Goal: Task Accomplishment & Management: Manage account settings

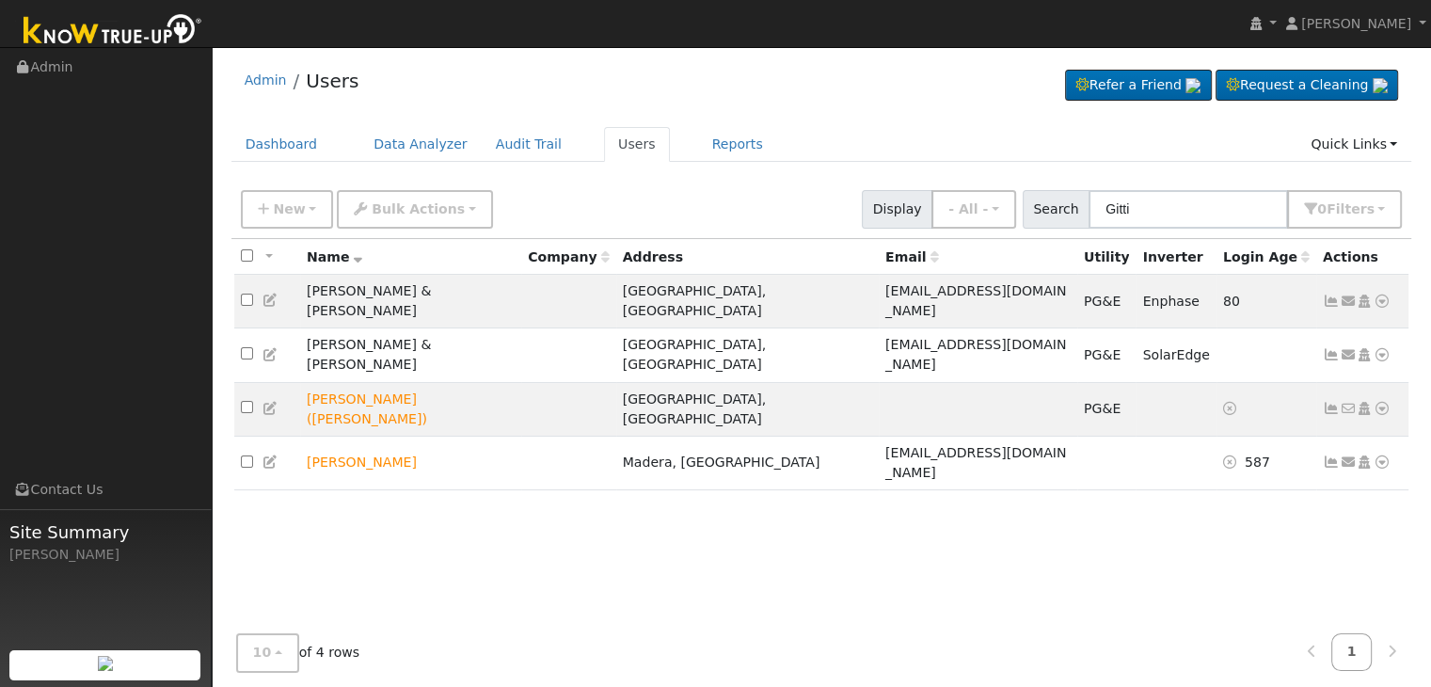
click at [1121, 209] on input "Gitti" at bounding box center [1187, 209] width 199 height 39
type input "[PERSON_NAME] & [PERSON_NAME]"
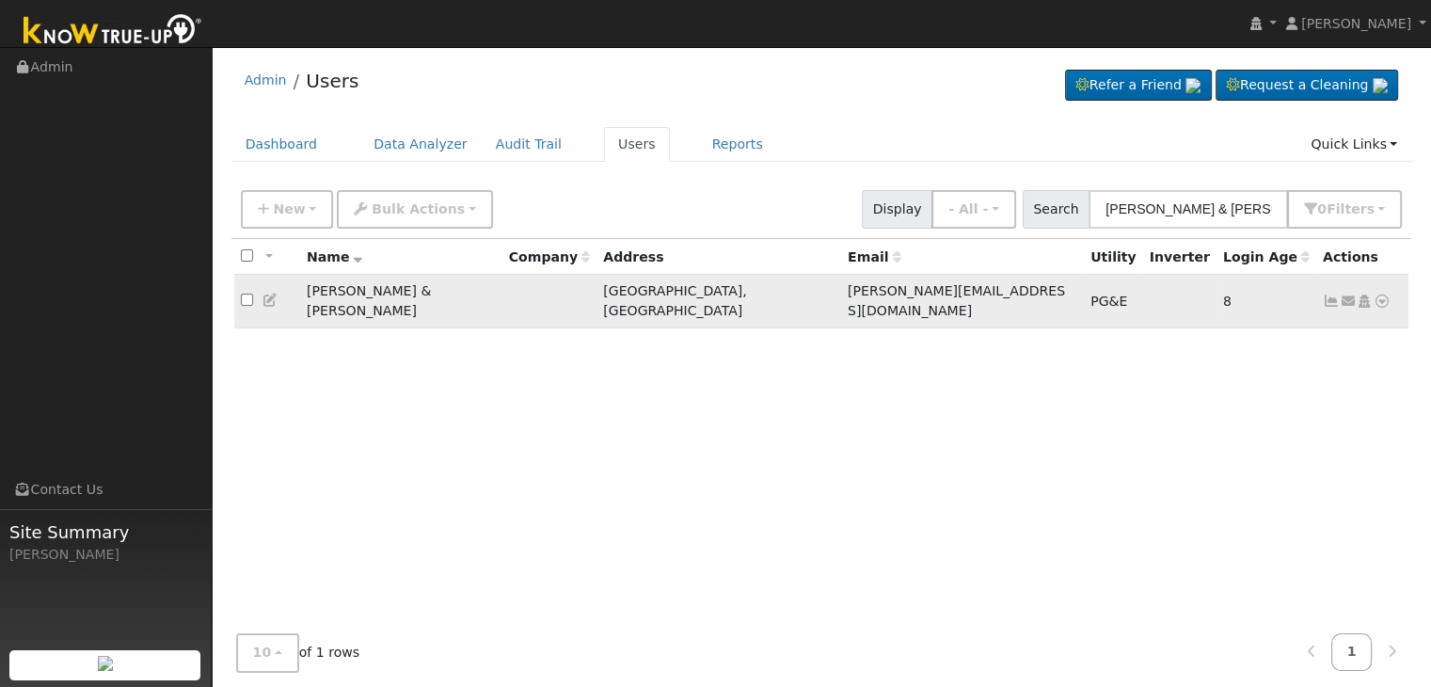
click at [1329, 294] on icon at bounding box center [1331, 300] width 17 height 13
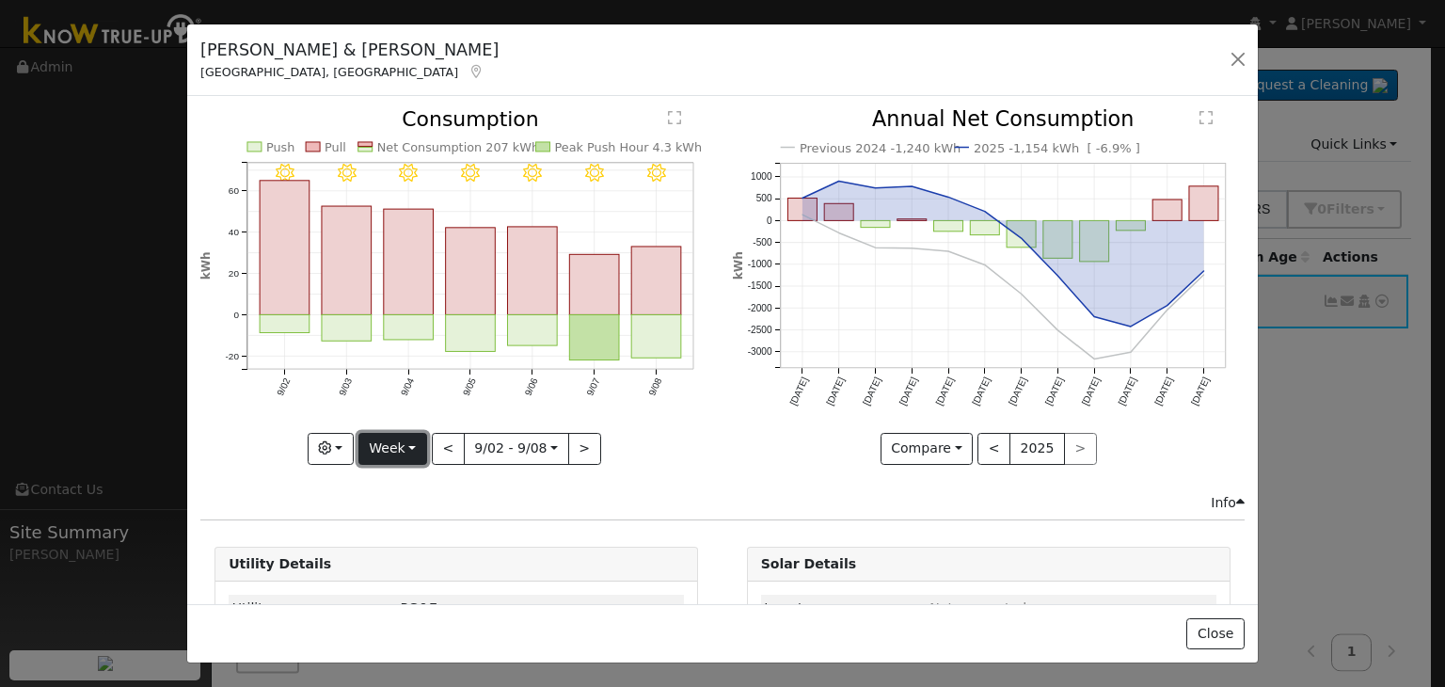
click at [407, 445] on button "Week" at bounding box center [392, 449] width 69 height 32
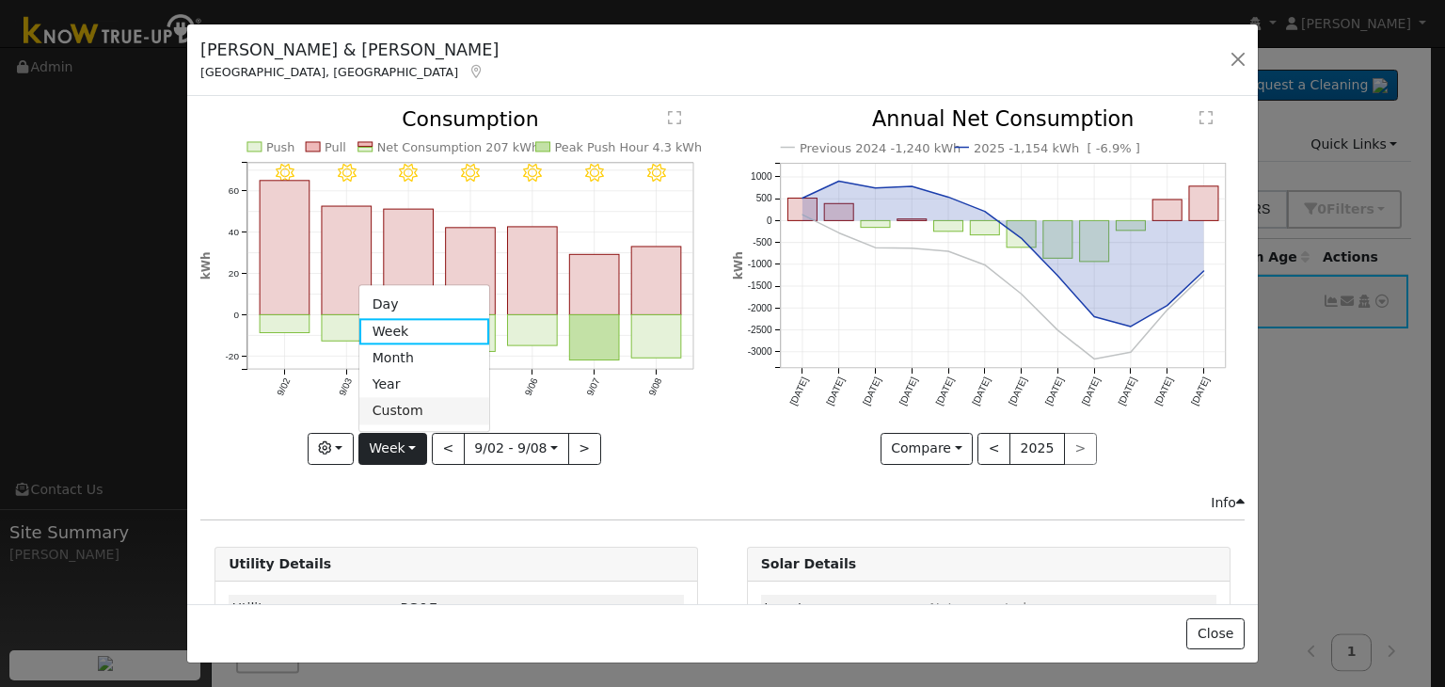
click at [408, 408] on link "Custom" at bounding box center [424, 411] width 131 height 26
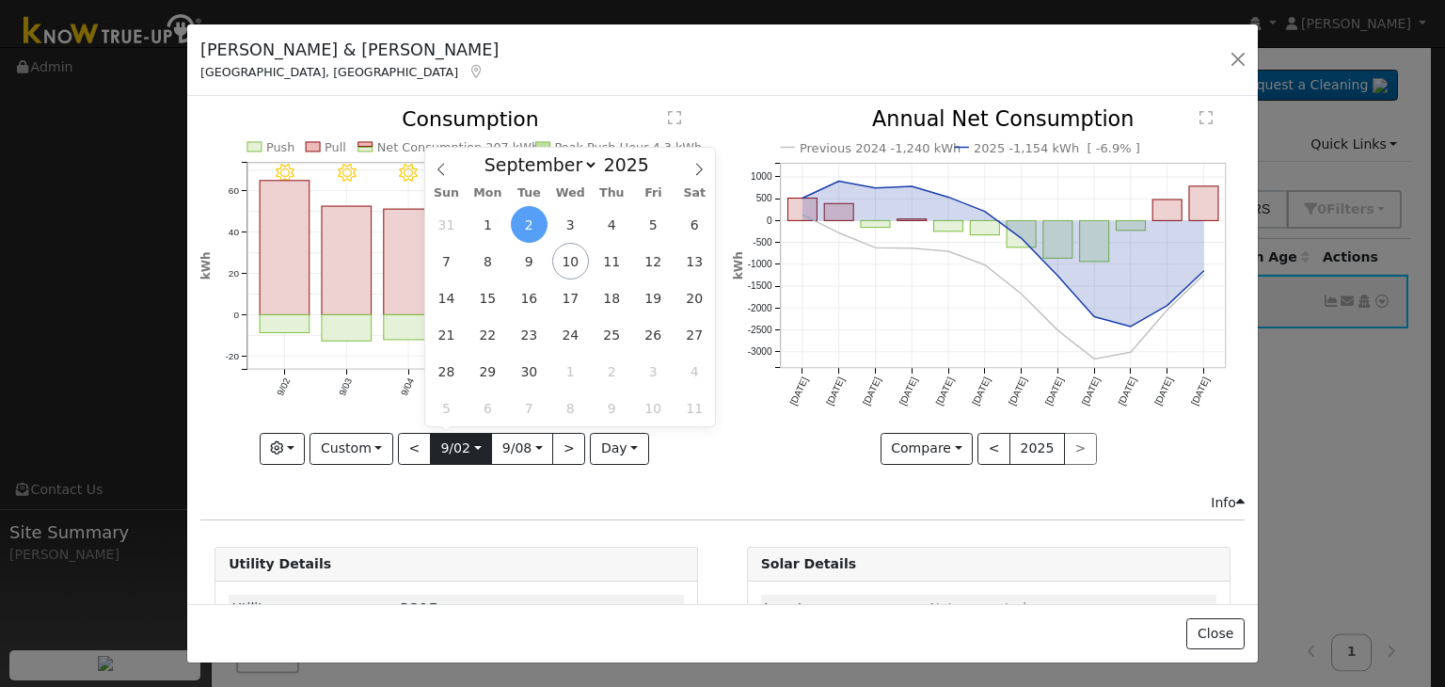
click at [451, 442] on input "[DATE]" at bounding box center [461, 449] width 60 height 30
click at [437, 166] on icon at bounding box center [441, 169] width 13 height 13
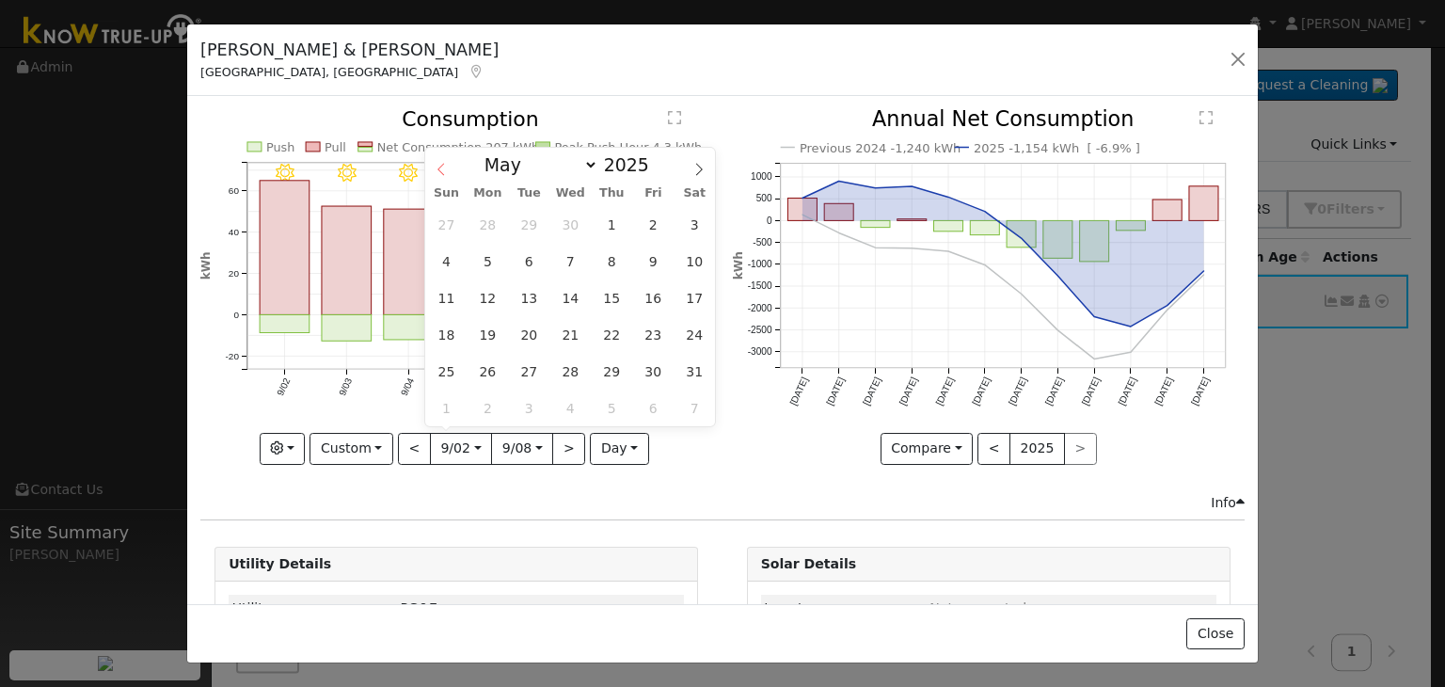
click at [437, 166] on icon at bounding box center [441, 169] width 13 height 13
select select "3"
click at [526, 238] on span "1" at bounding box center [529, 224] width 37 height 37
type input "[DATE]"
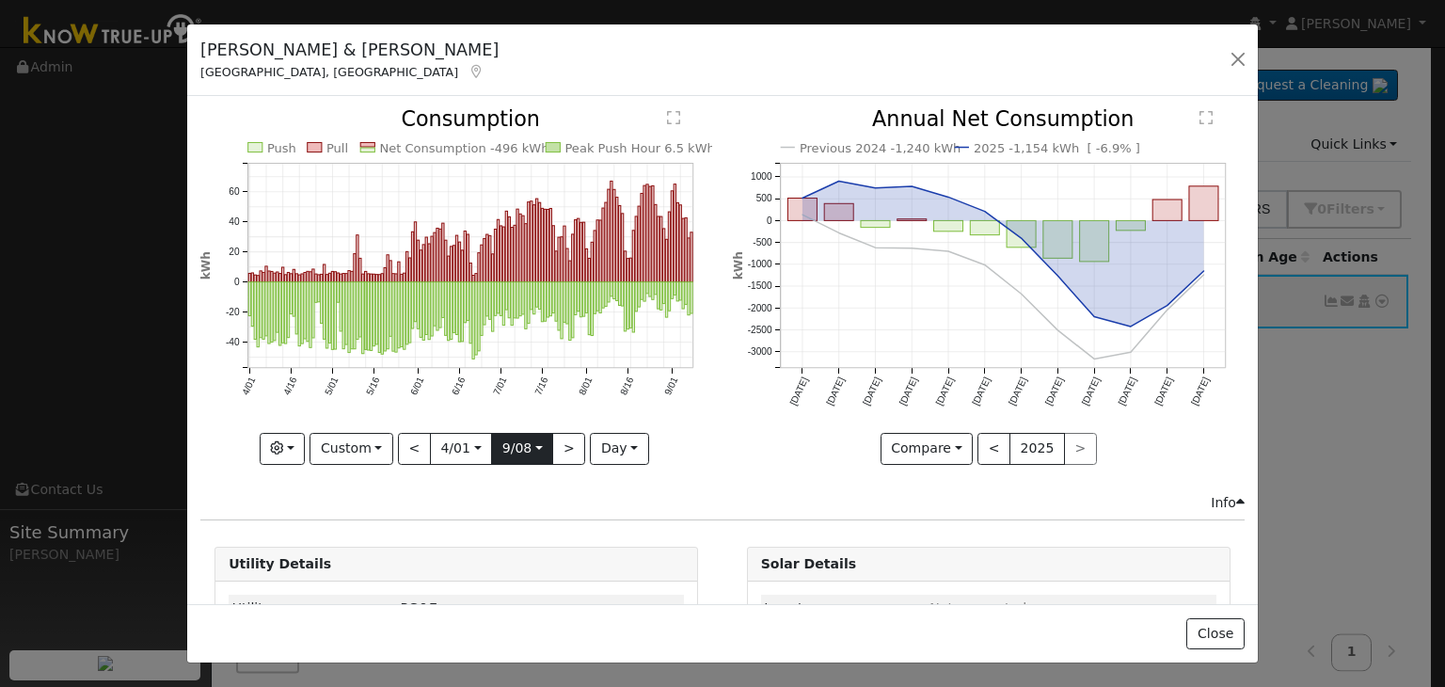
click at [540, 441] on input "[DATE]" at bounding box center [522, 449] width 60 height 30
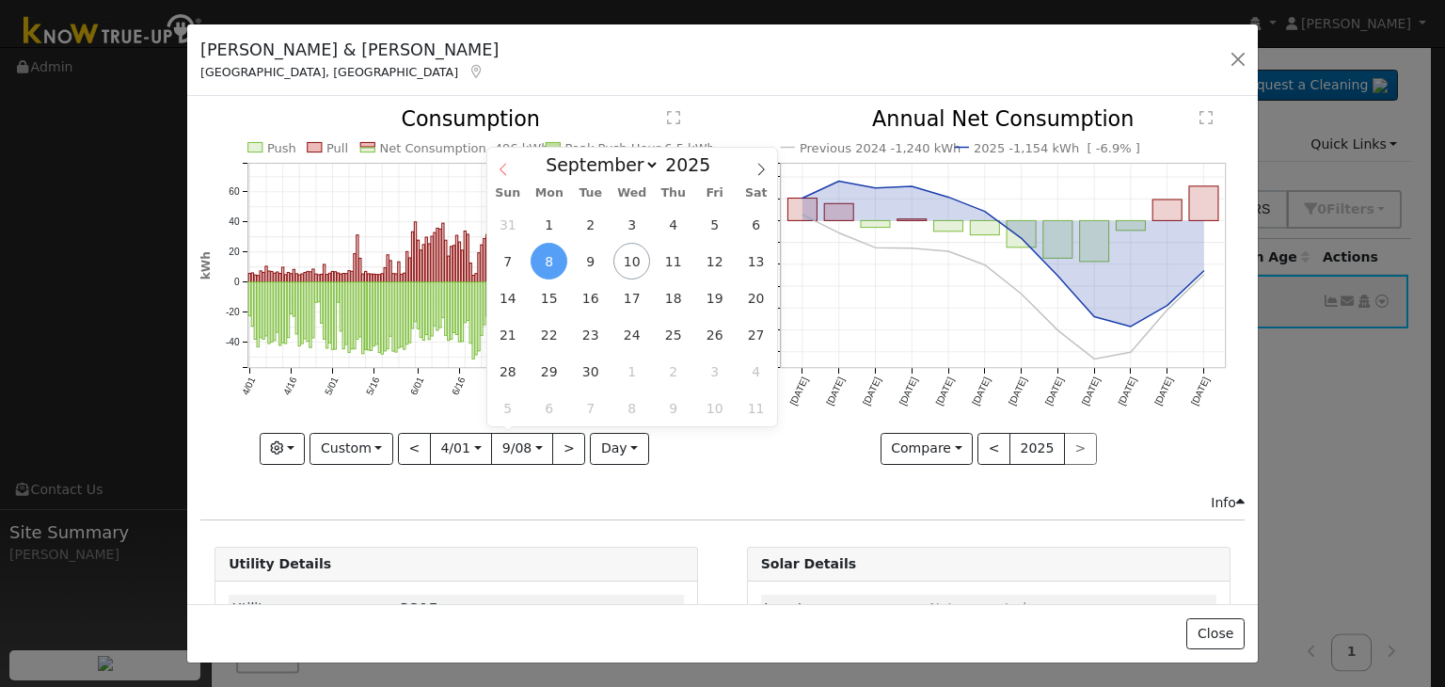
click at [503, 163] on span at bounding box center [503, 164] width 32 height 32
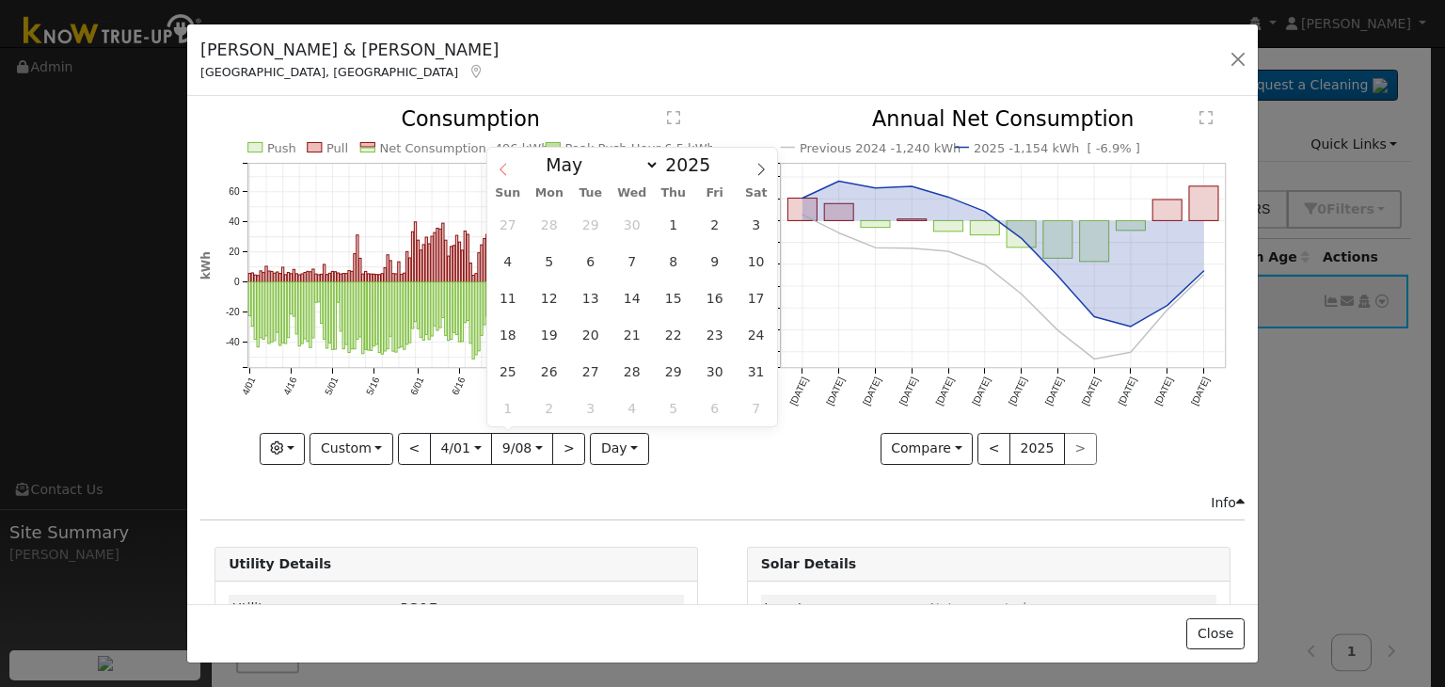
select select "3"
click at [751, 230] on span "5" at bounding box center [755, 224] width 37 height 37
type input "[DATE]"
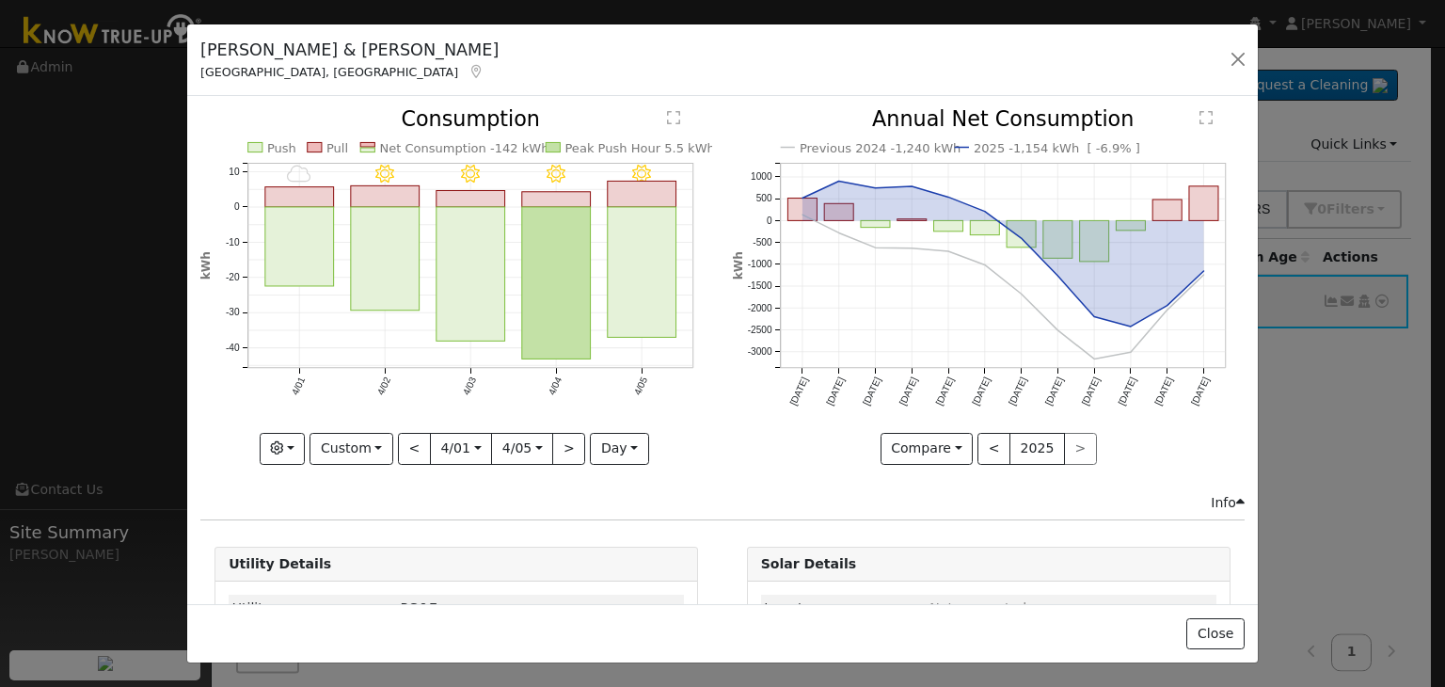
click at [707, 74] on div "[PERSON_NAME] & [PERSON_NAME] Fresno, [GEOGRAPHIC_DATA] Default Account Default…" at bounding box center [722, 60] width 1070 height 72
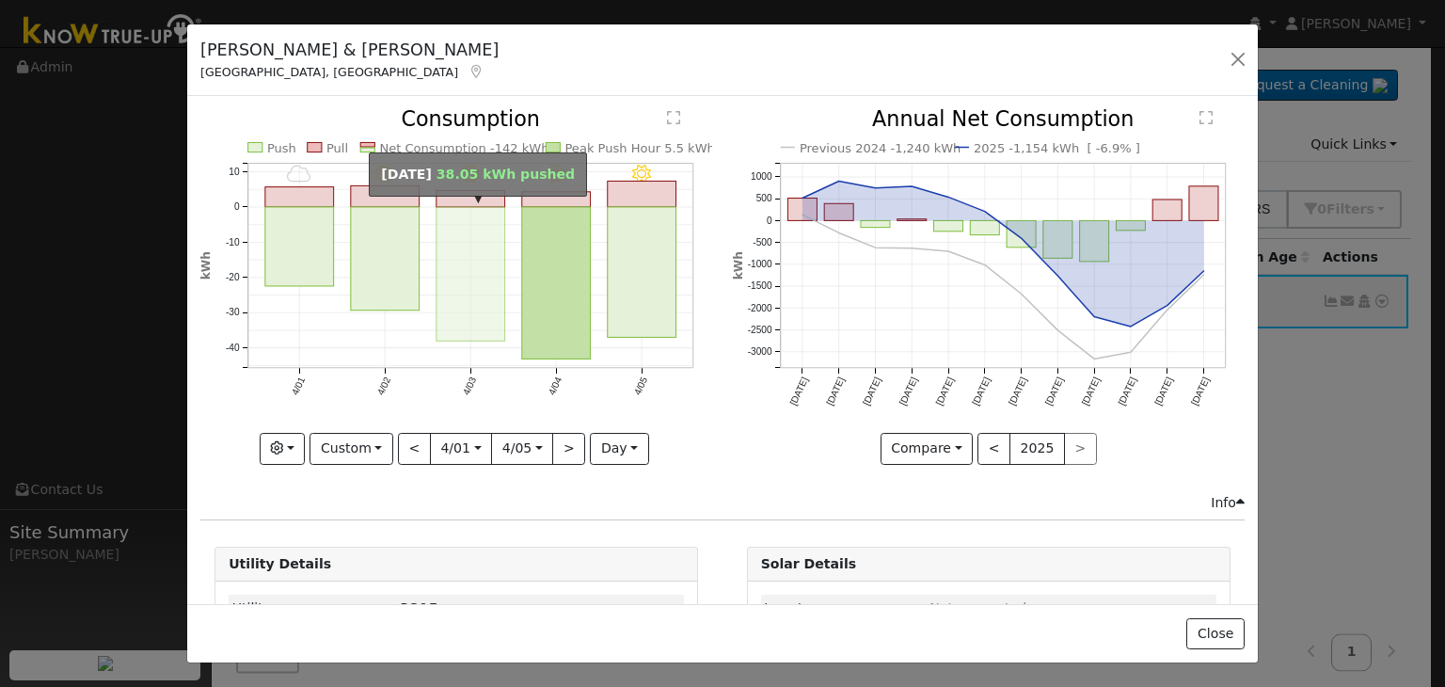
click at [475, 278] on rect "onclick=""" at bounding box center [470, 274] width 69 height 134
type input "[DATE]"
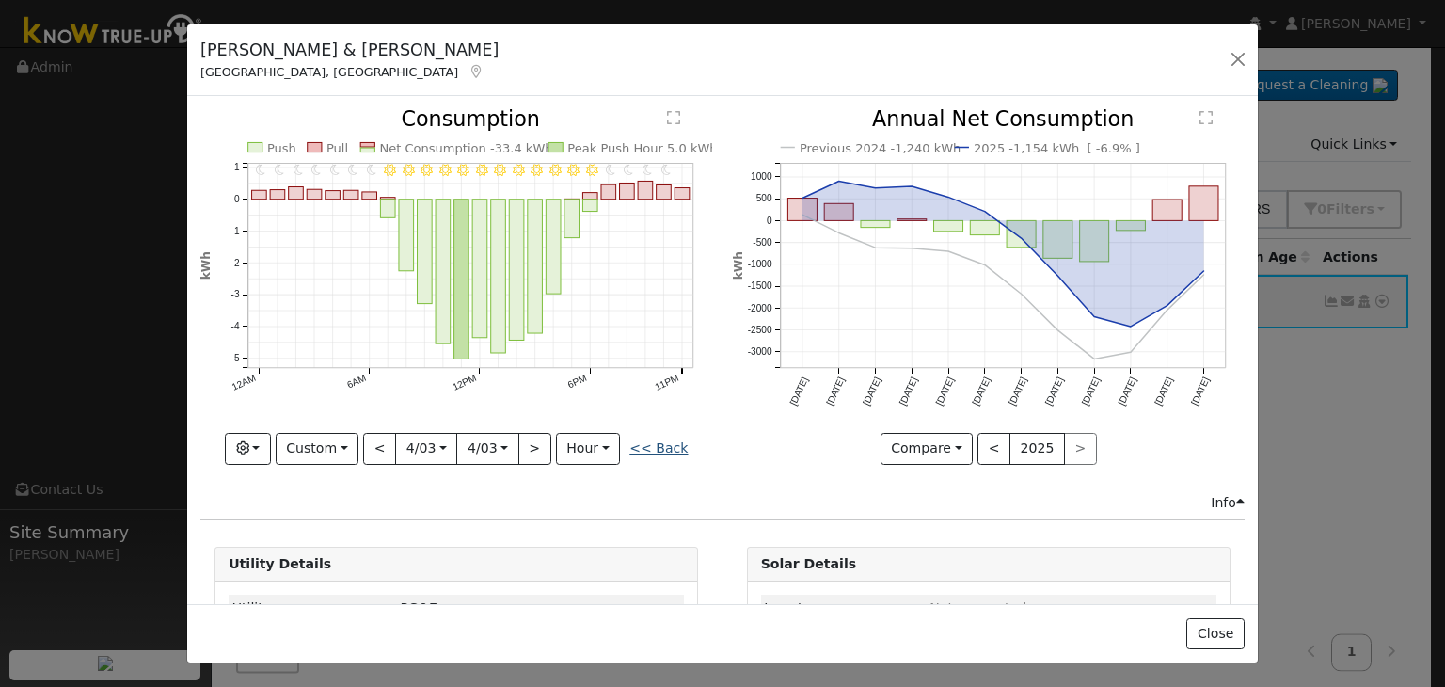
click at [661, 443] on link "<< Back" at bounding box center [658, 447] width 58 height 15
type input "[DATE]"
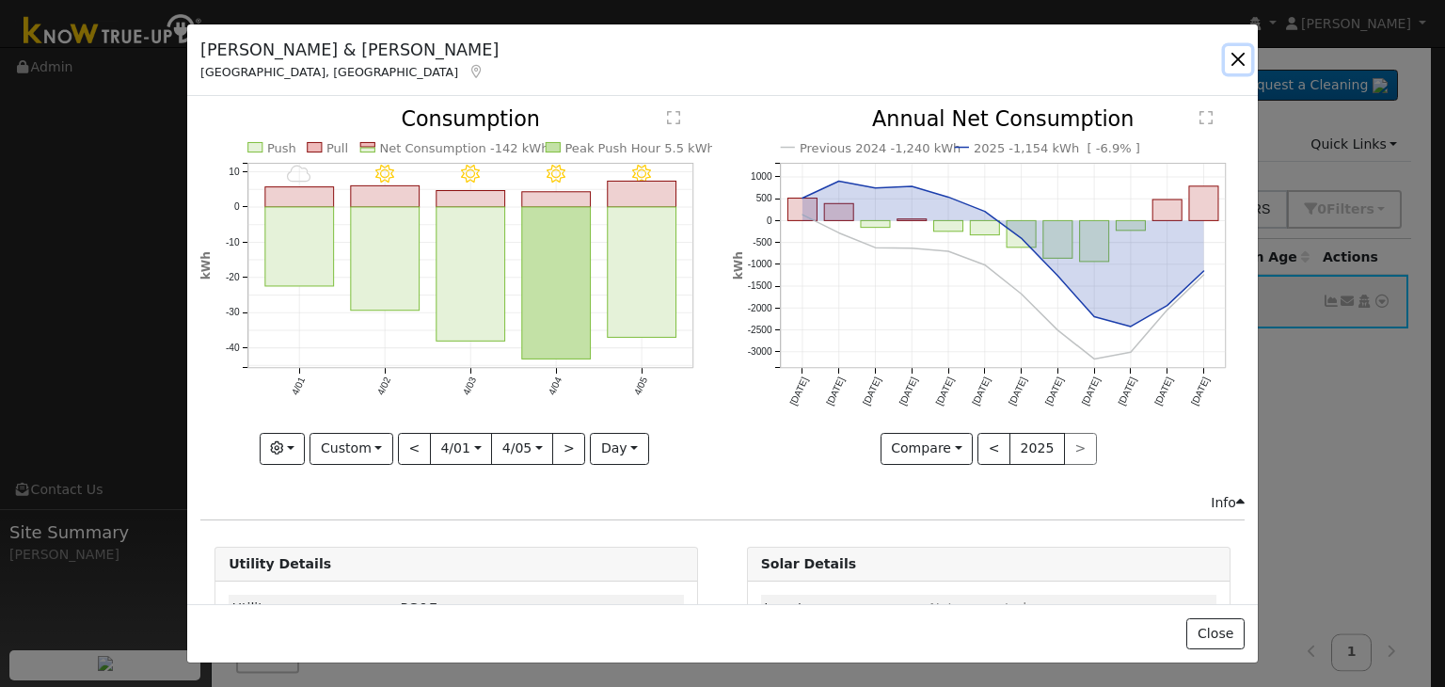
click at [1240, 54] on button "button" at bounding box center [1238, 59] width 26 height 26
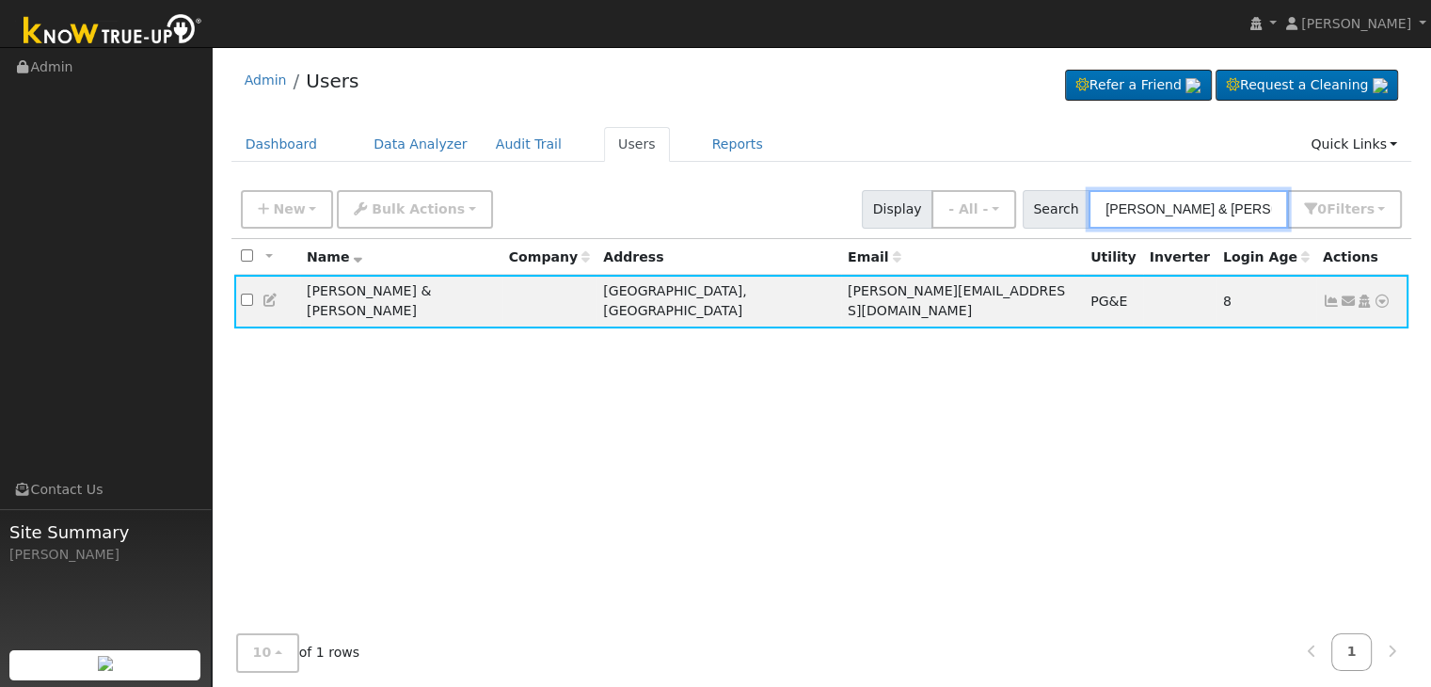
click at [1190, 210] on input "[PERSON_NAME] & [PERSON_NAME]" at bounding box center [1187, 209] width 199 height 39
paste input "[PERSON_NAME]"
type input "[PERSON_NAME]"
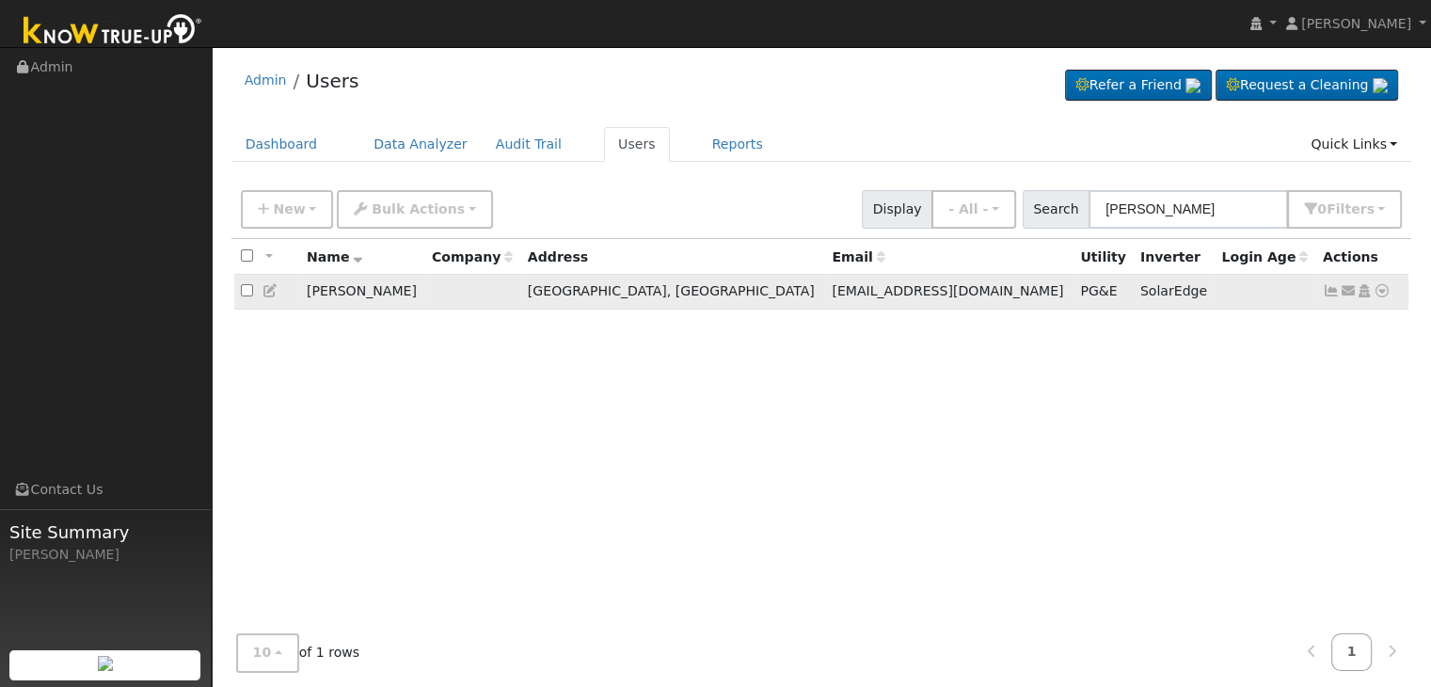
click at [1329, 284] on icon at bounding box center [1331, 290] width 17 height 13
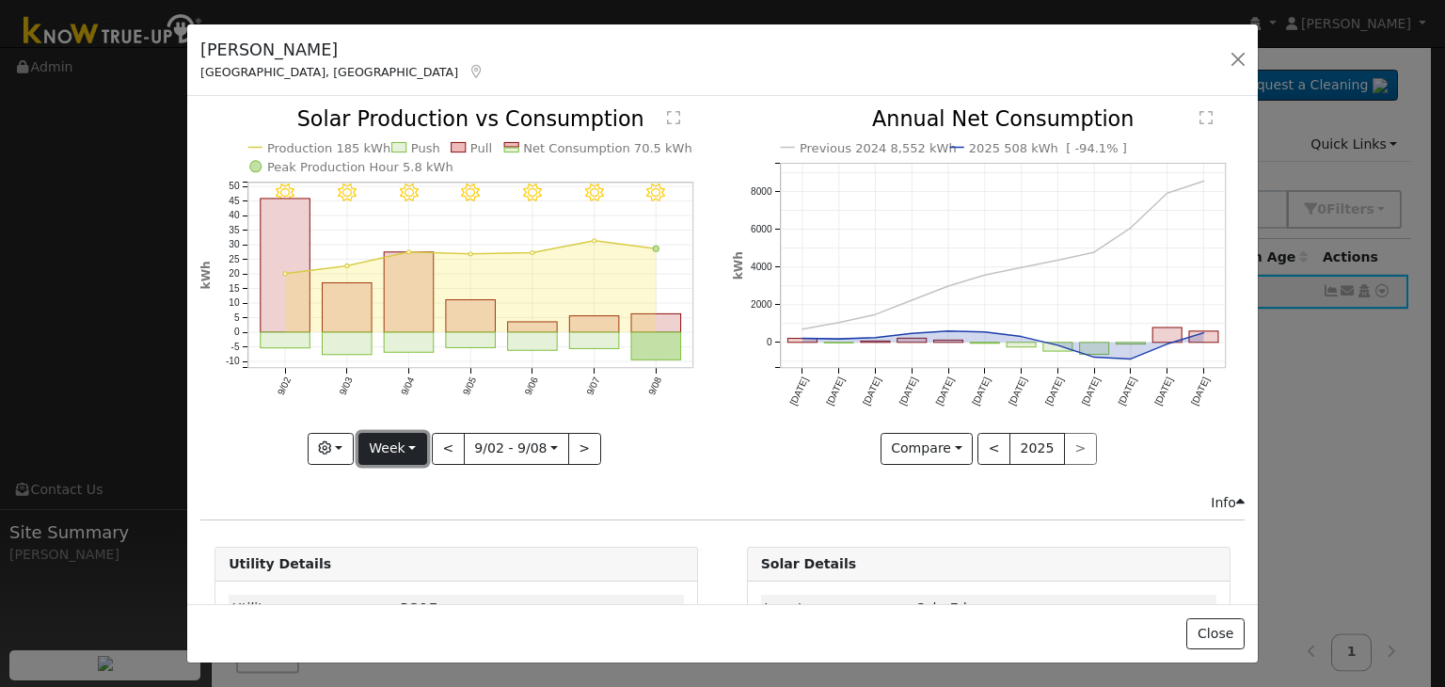
click at [408, 441] on button "Week" at bounding box center [392, 449] width 69 height 32
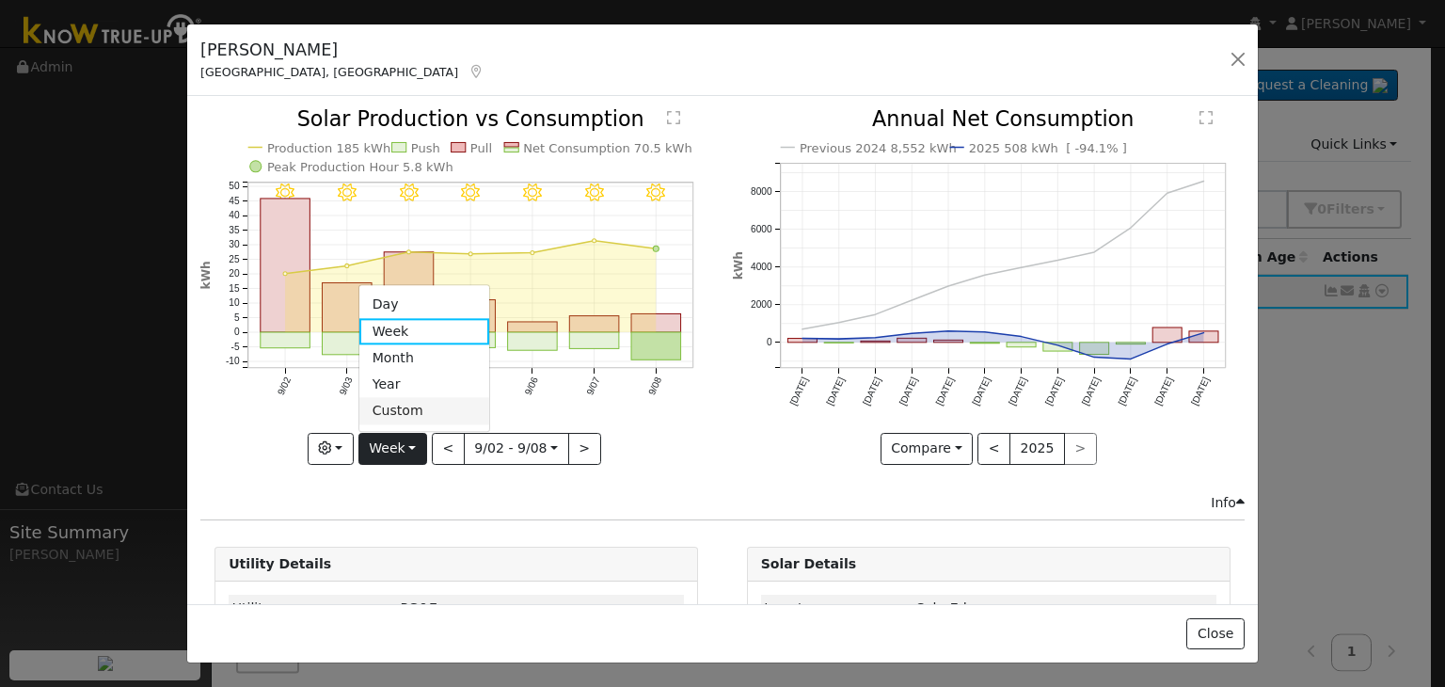
click at [414, 410] on link "Custom" at bounding box center [424, 411] width 131 height 26
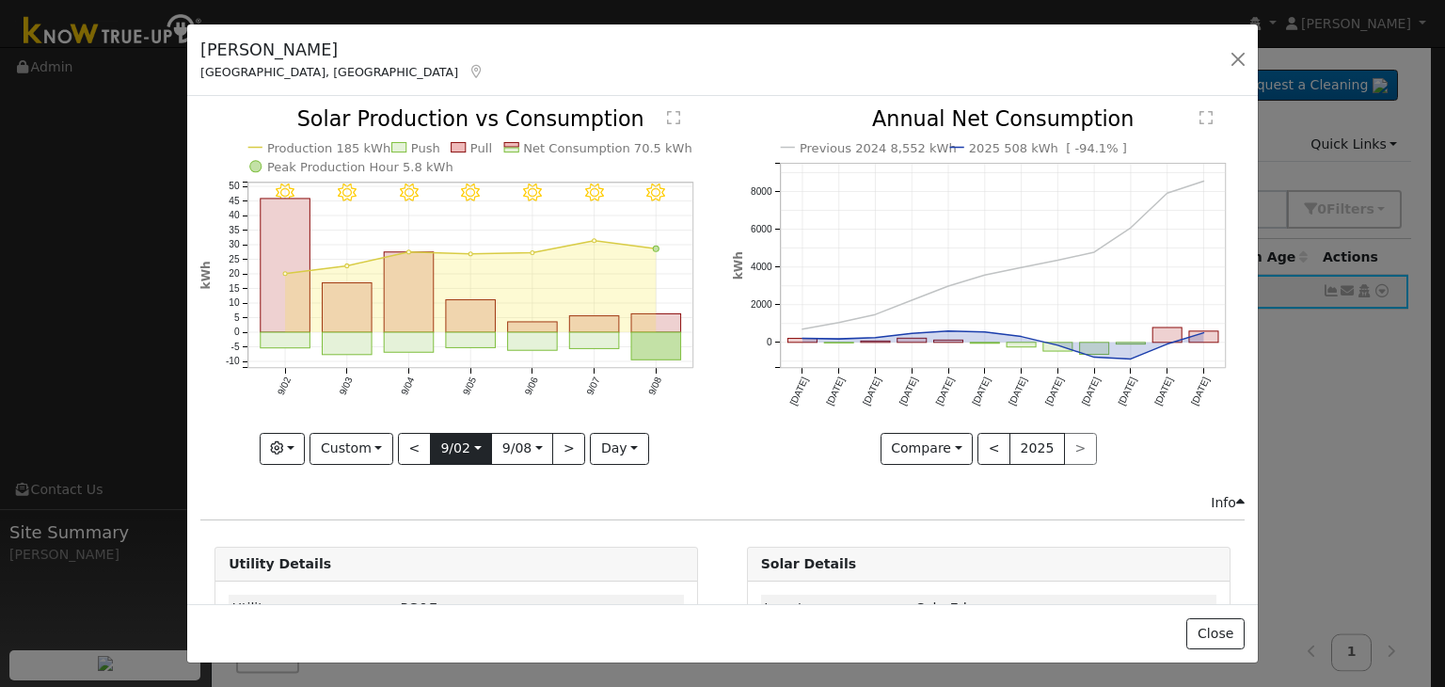
click at [463, 449] on input "[DATE]" at bounding box center [461, 449] width 60 height 30
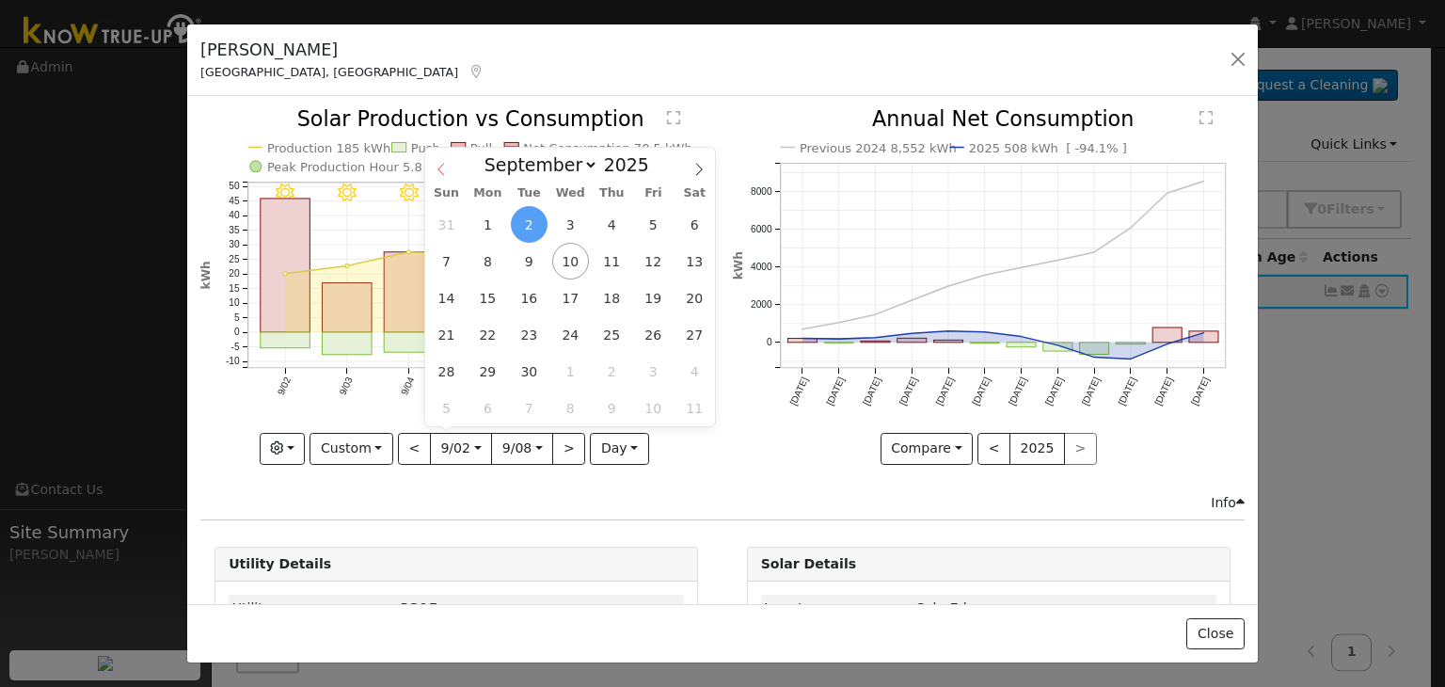
click at [442, 170] on icon at bounding box center [441, 169] width 13 height 13
select select "6"
click at [489, 302] on span "14" at bounding box center [487, 297] width 37 height 37
type input "[DATE]"
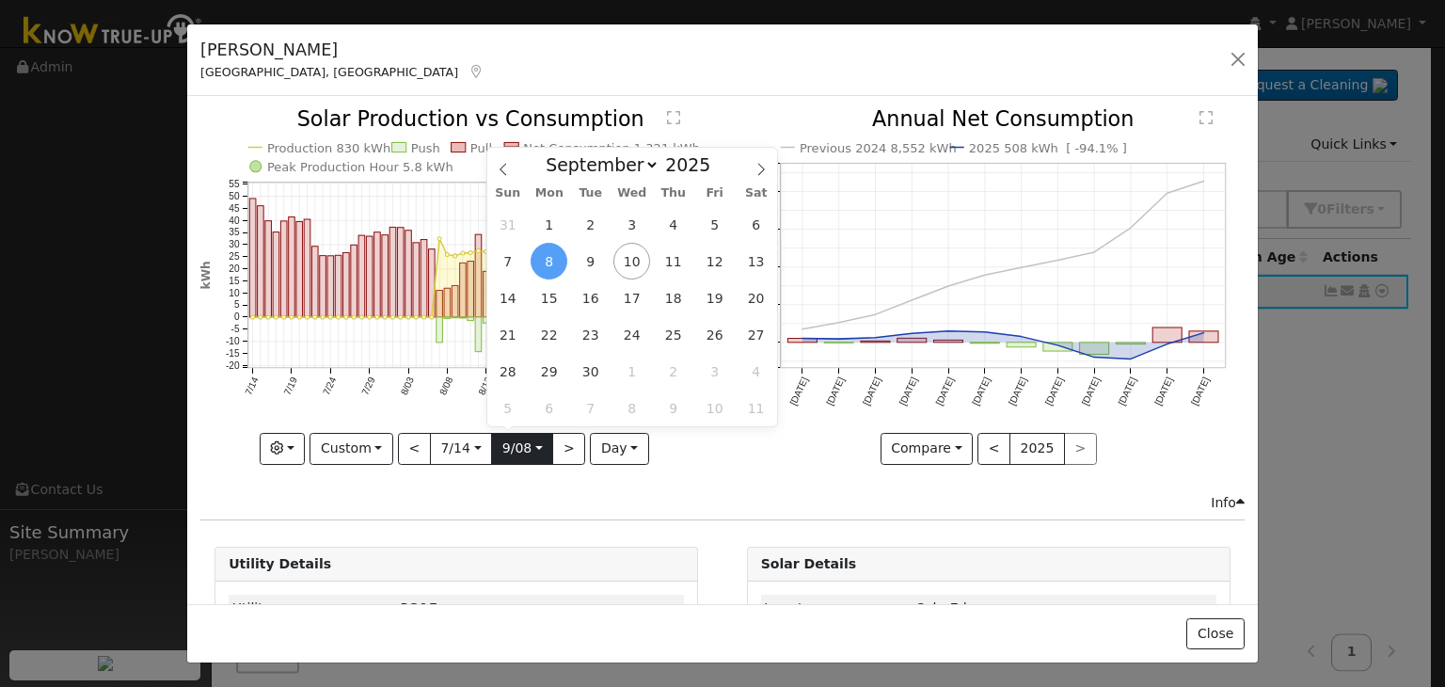
click at [533, 441] on input "[DATE]" at bounding box center [522, 449] width 60 height 30
click at [503, 172] on icon at bounding box center [503, 169] width 13 height 13
select select "6"
click at [547, 297] on span "14" at bounding box center [549, 297] width 37 height 37
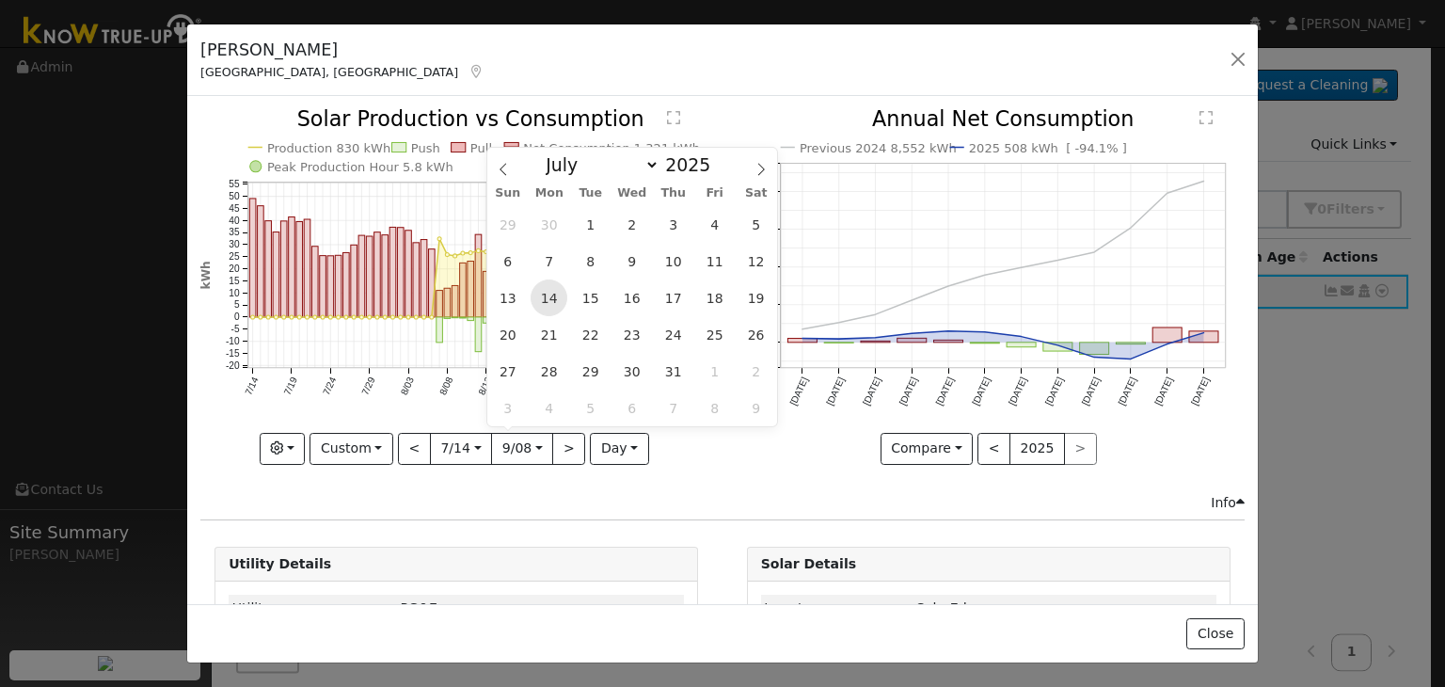
scroll to position [0, 13]
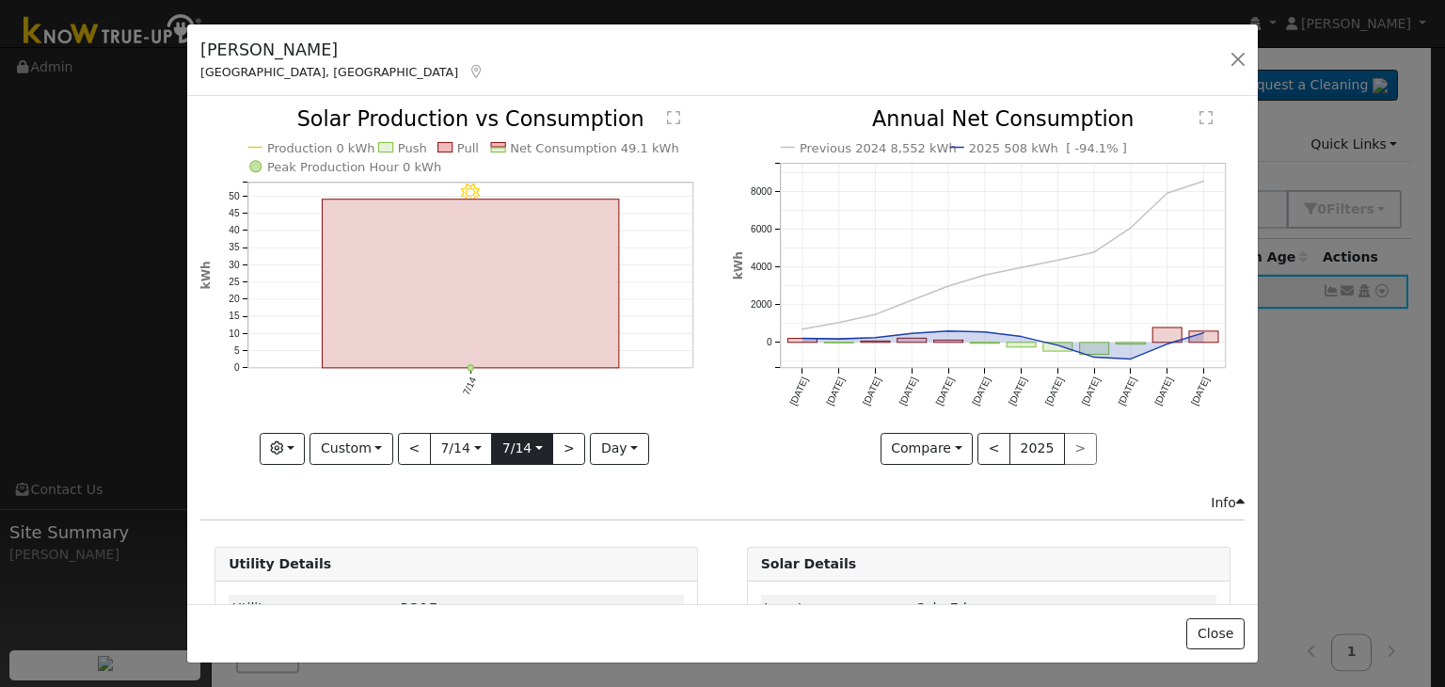
click at [538, 437] on input "[DATE]" at bounding box center [522, 449] width 60 height 30
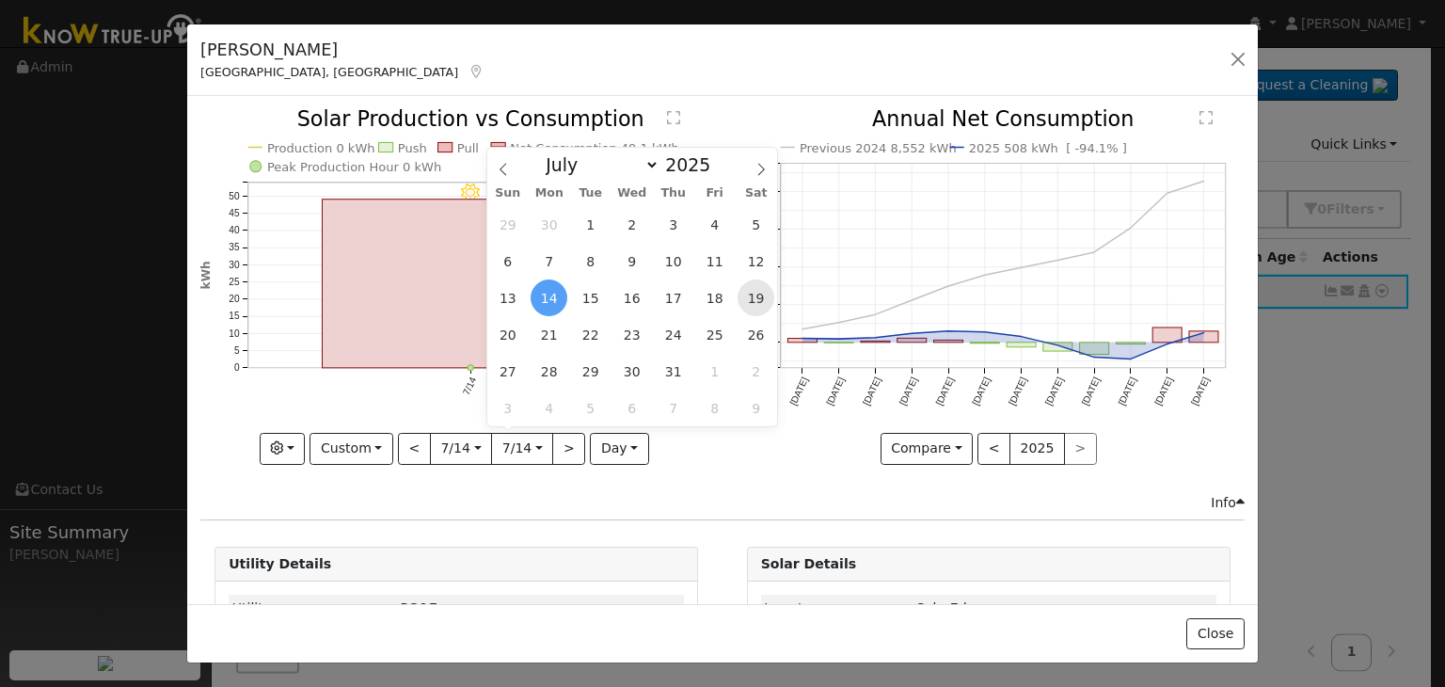
scroll to position [0, 0]
click at [768, 300] on span "19" at bounding box center [755, 297] width 37 height 37
type input "[DATE]"
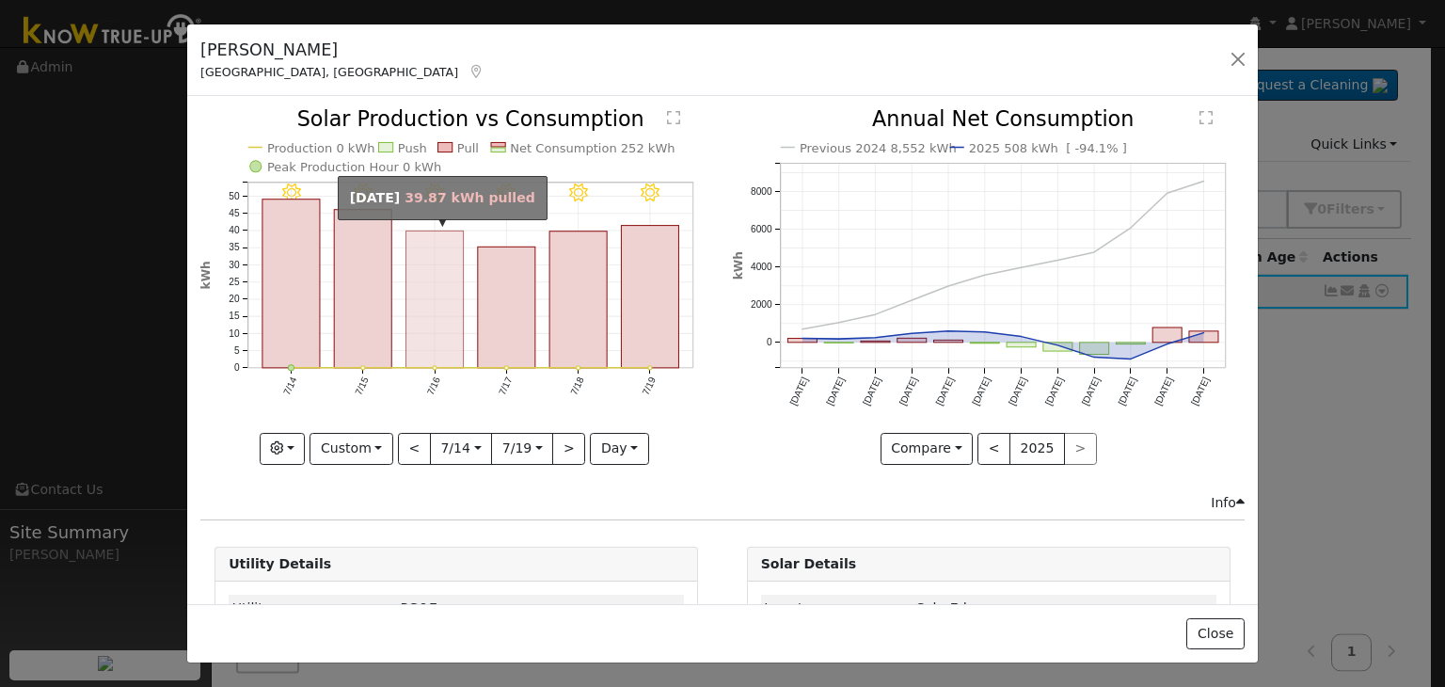
click at [451, 291] on rect "onclick=""" at bounding box center [434, 299] width 57 height 137
type input "[DATE]"
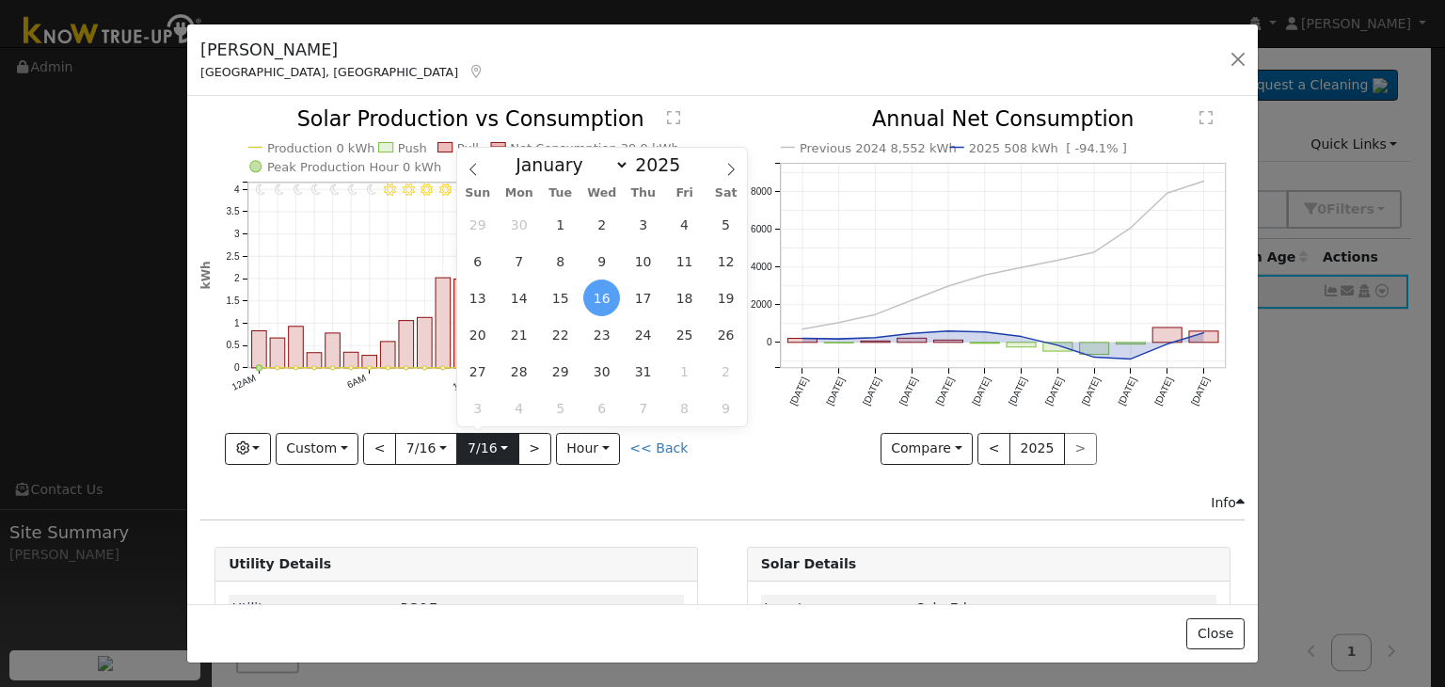
click at [508, 448] on input "[DATE]" at bounding box center [487, 449] width 60 height 30
click at [722, 308] on span "19" at bounding box center [725, 297] width 37 height 37
type input "[DATE]"
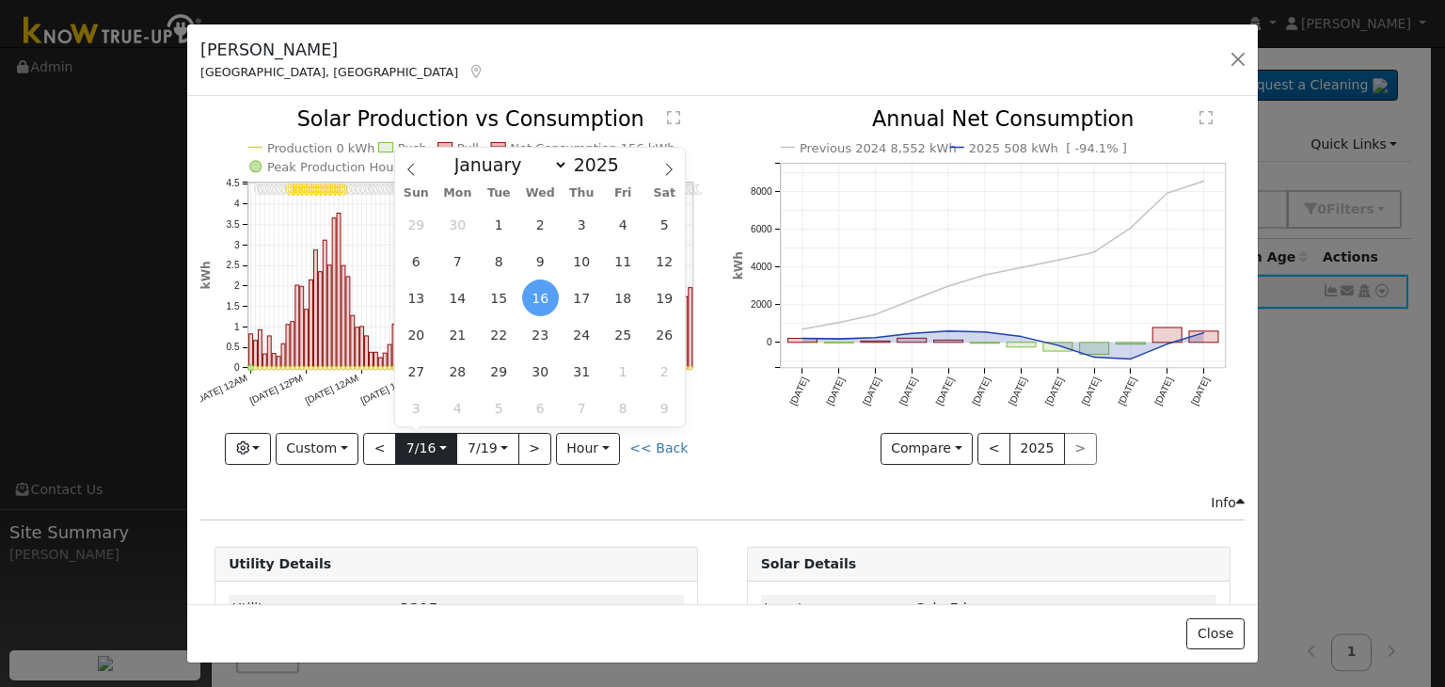
click at [449, 447] on input "[DATE]" at bounding box center [426, 449] width 60 height 30
click at [423, 298] on span "13" at bounding box center [416, 297] width 37 height 37
type input "[DATE]"
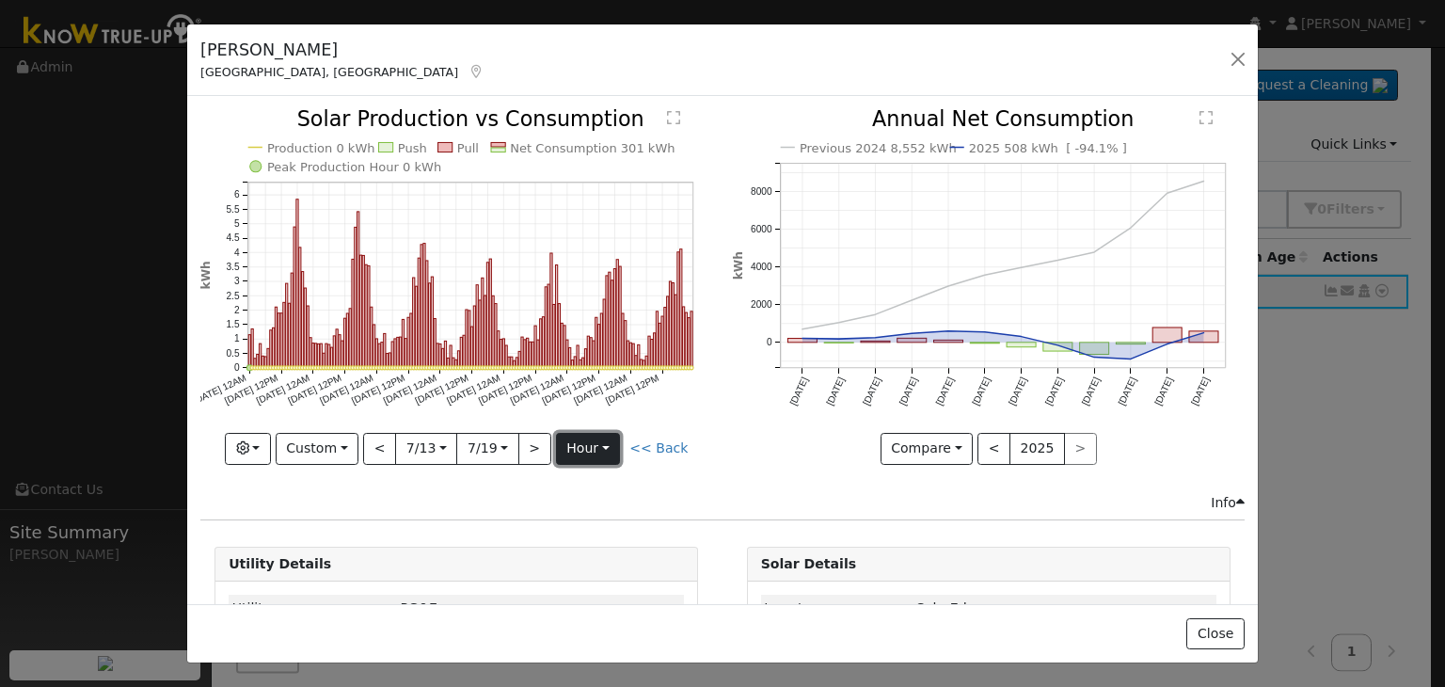
click at [596, 441] on button "hour" at bounding box center [588, 449] width 65 height 32
click at [595, 499] on link "Day" at bounding box center [622, 512] width 131 height 26
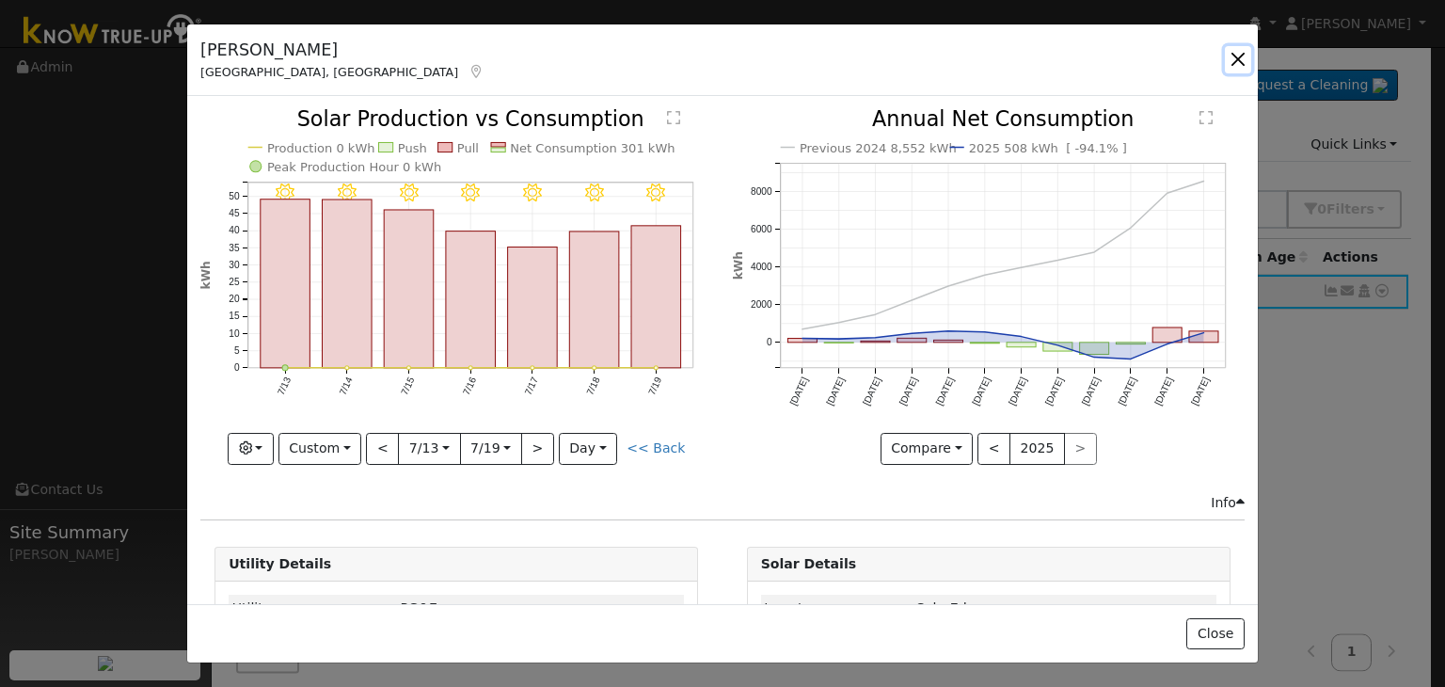
drag, startPoint x: 1238, startPoint y: 56, endPoint x: 1151, endPoint y: 12, distance: 97.2
click at [1238, 56] on button "button" at bounding box center [1238, 59] width 26 height 26
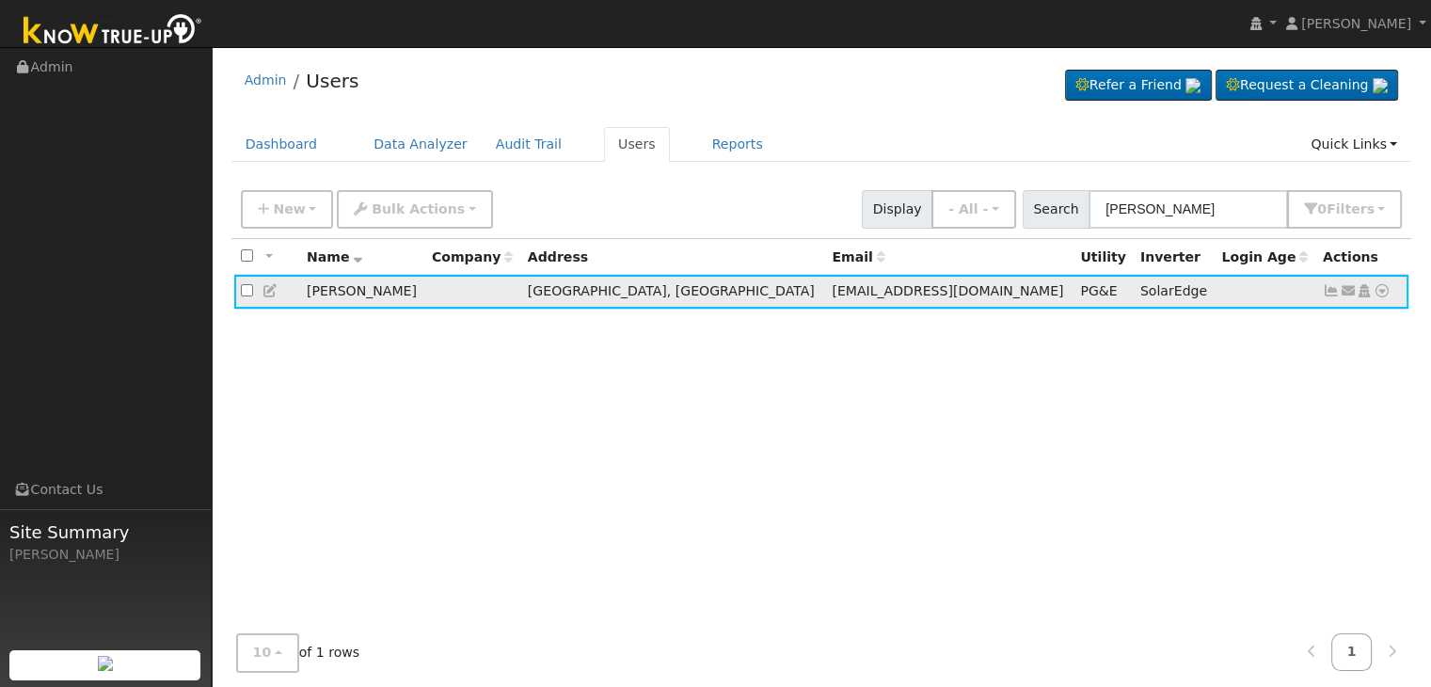
click at [1326, 293] on icon at bounding box center [1331, 290] width 17 height 13
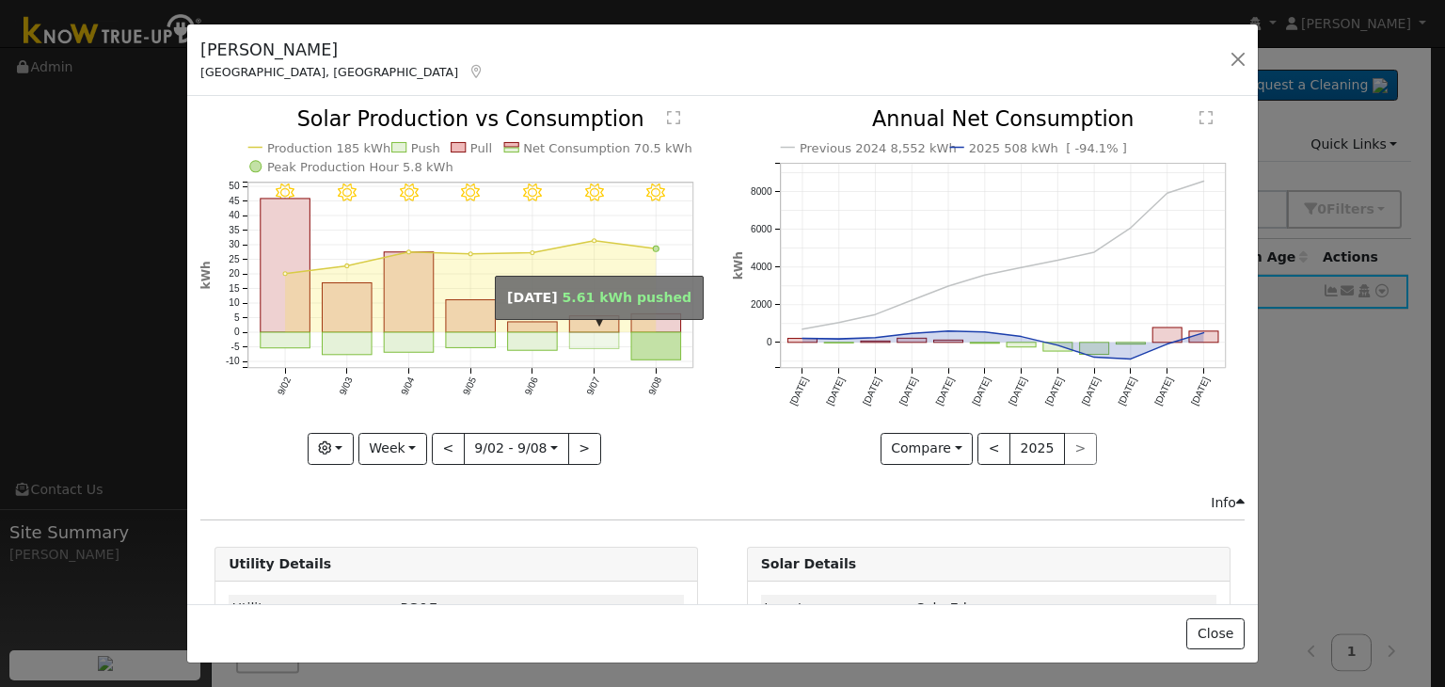
click at [583, 342] on rect "onclick=""" at bounding box center [595, 341] width 50 height 16
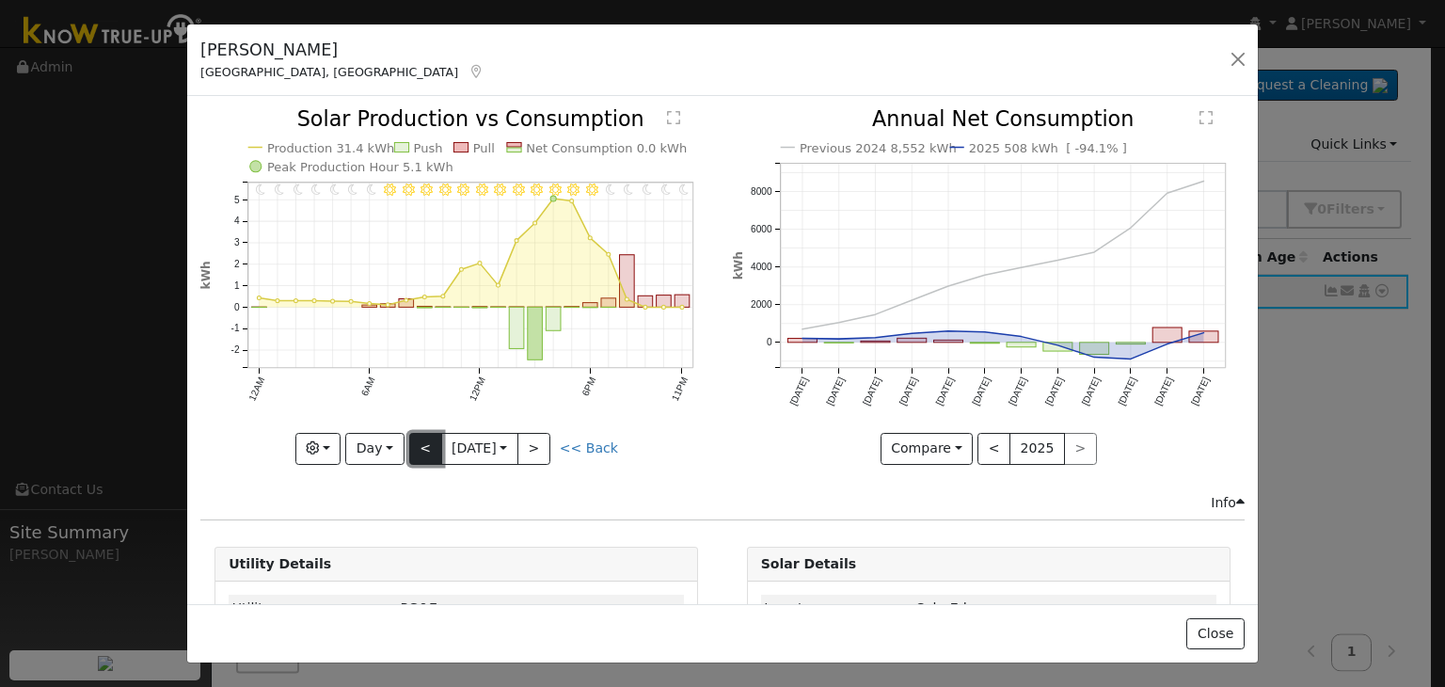
click at [419, 448] on button "<" at bounding box center [425, 449] width 33 height 32
type input "[DATE]"
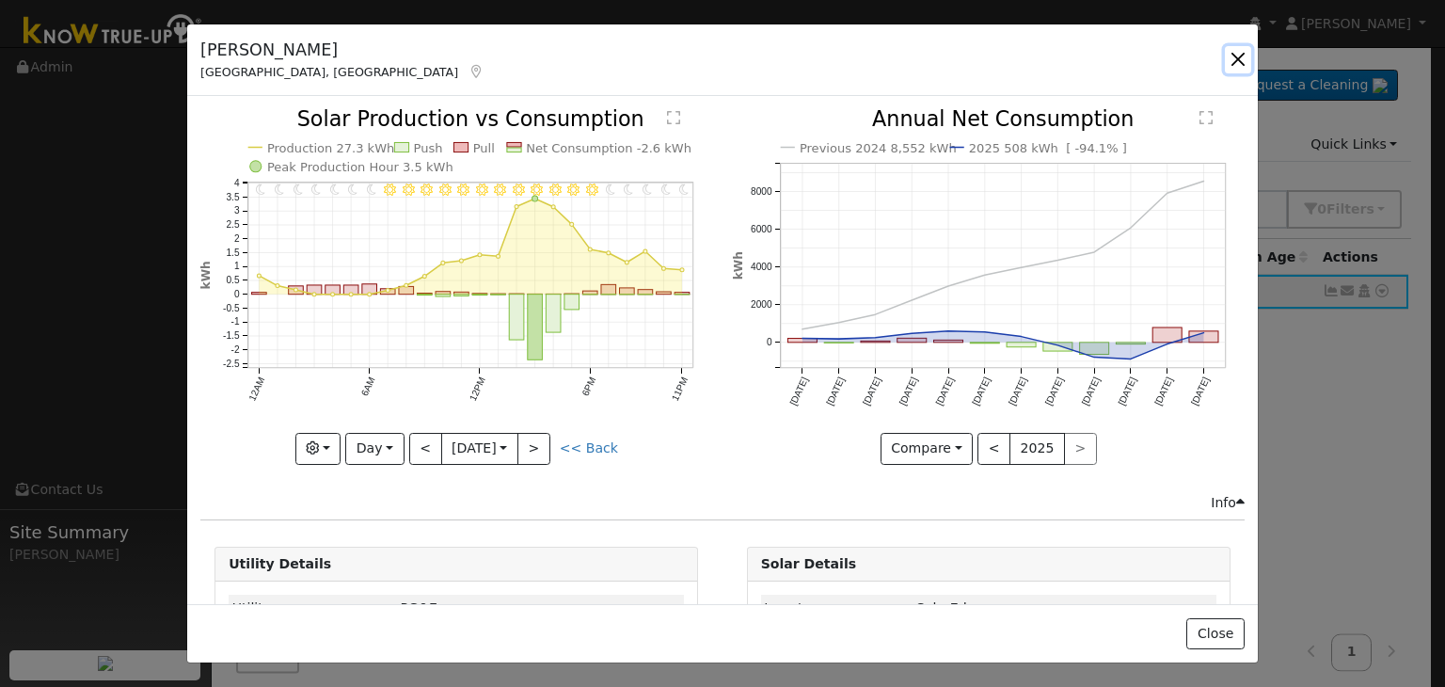
click at [1234, 50] on button "button" at bounding box center [1238, 59] width 26 height 26
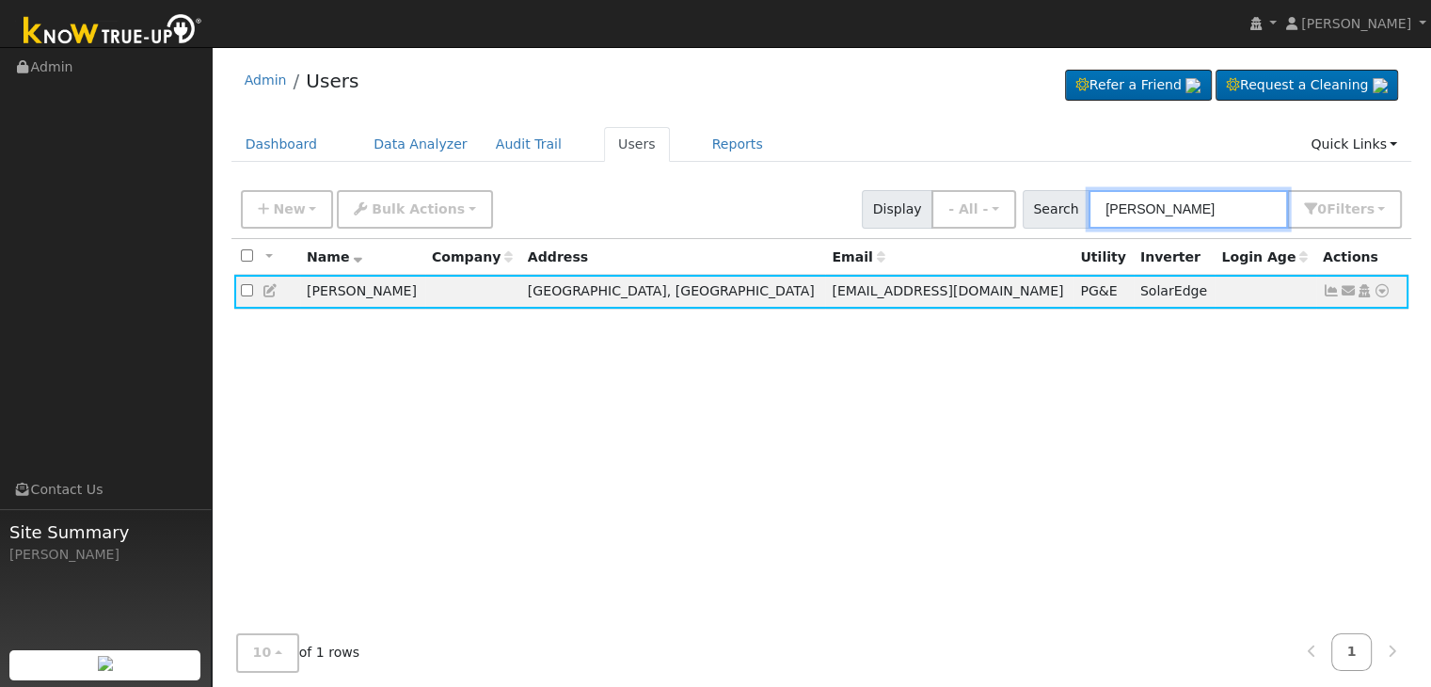
click at [1138, 197] on input "[PERSON_NAME]" at bounding box center [1187, 209] width 199 height 39
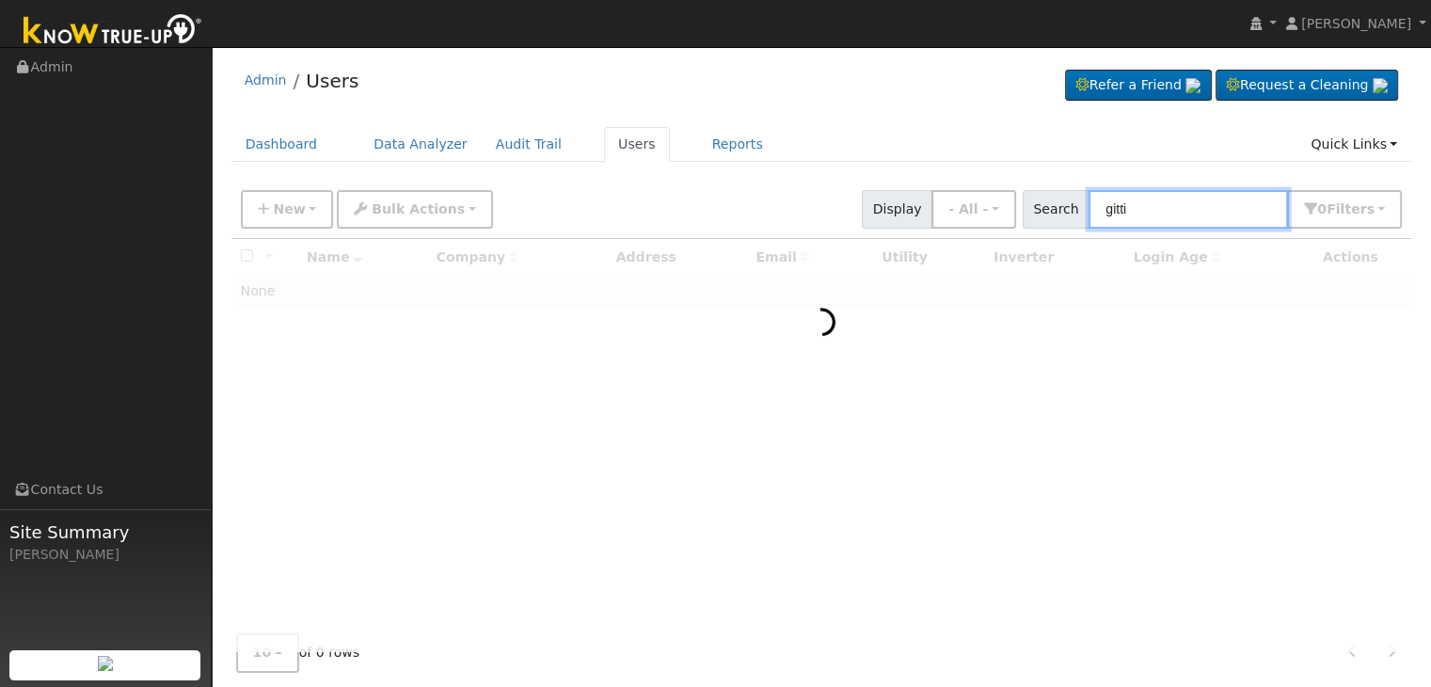
type input "gitti"
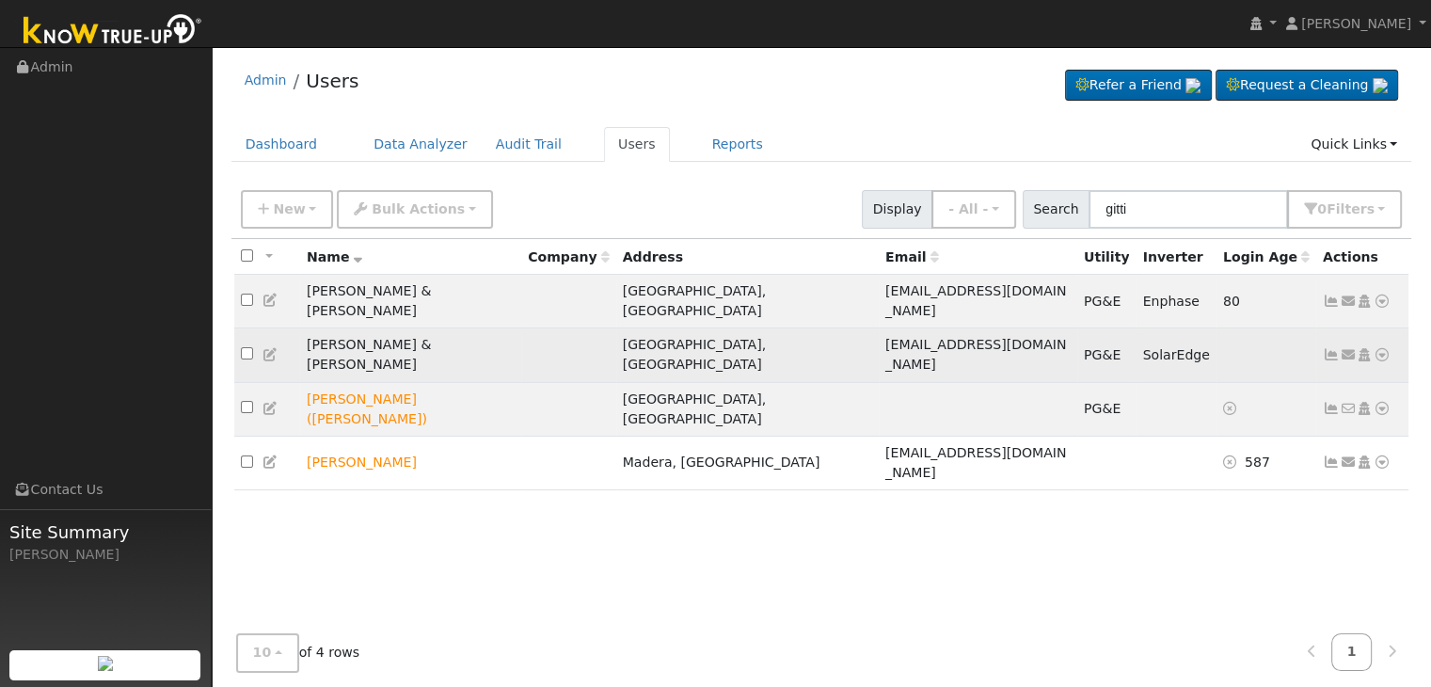
click at [1328, 348] on icon at bounding box center [1331, 354] width 17 height 13
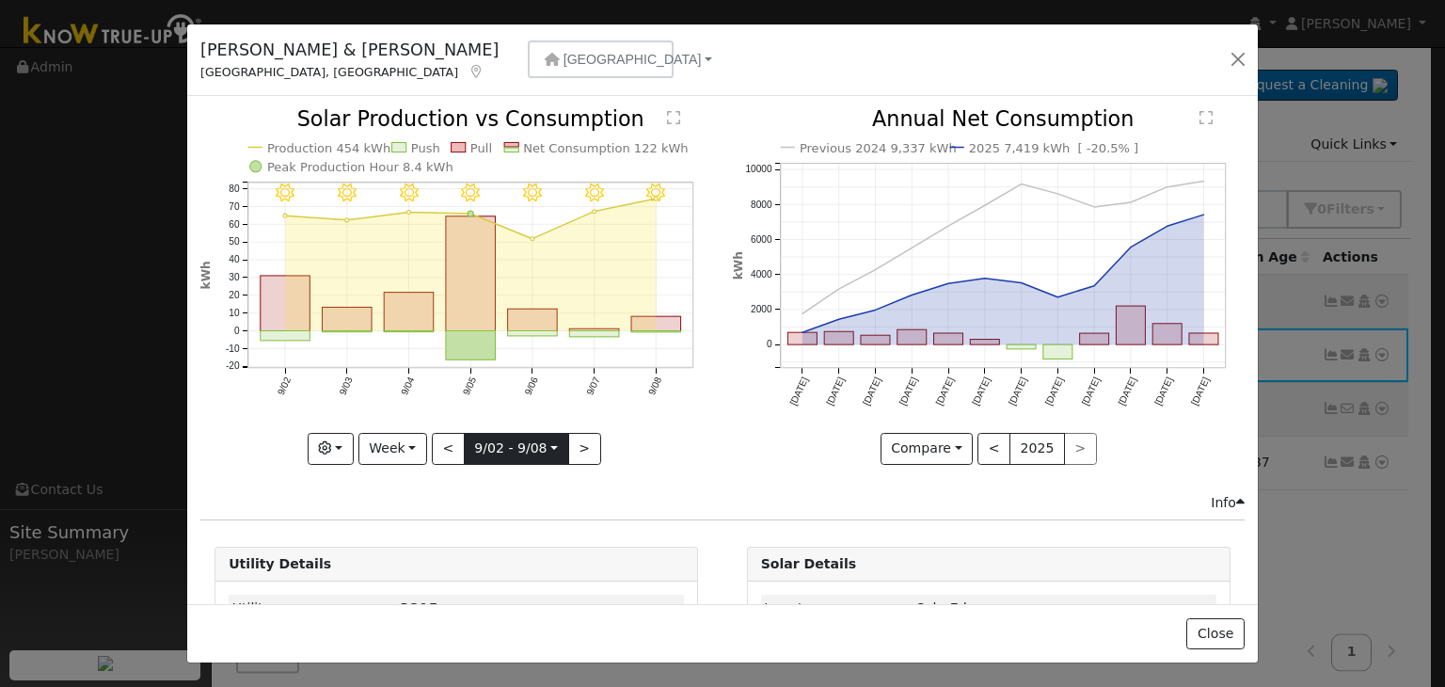
click at [549, 450] on input "[DATE]" at bounding box center [516, 449] width 103 height 30
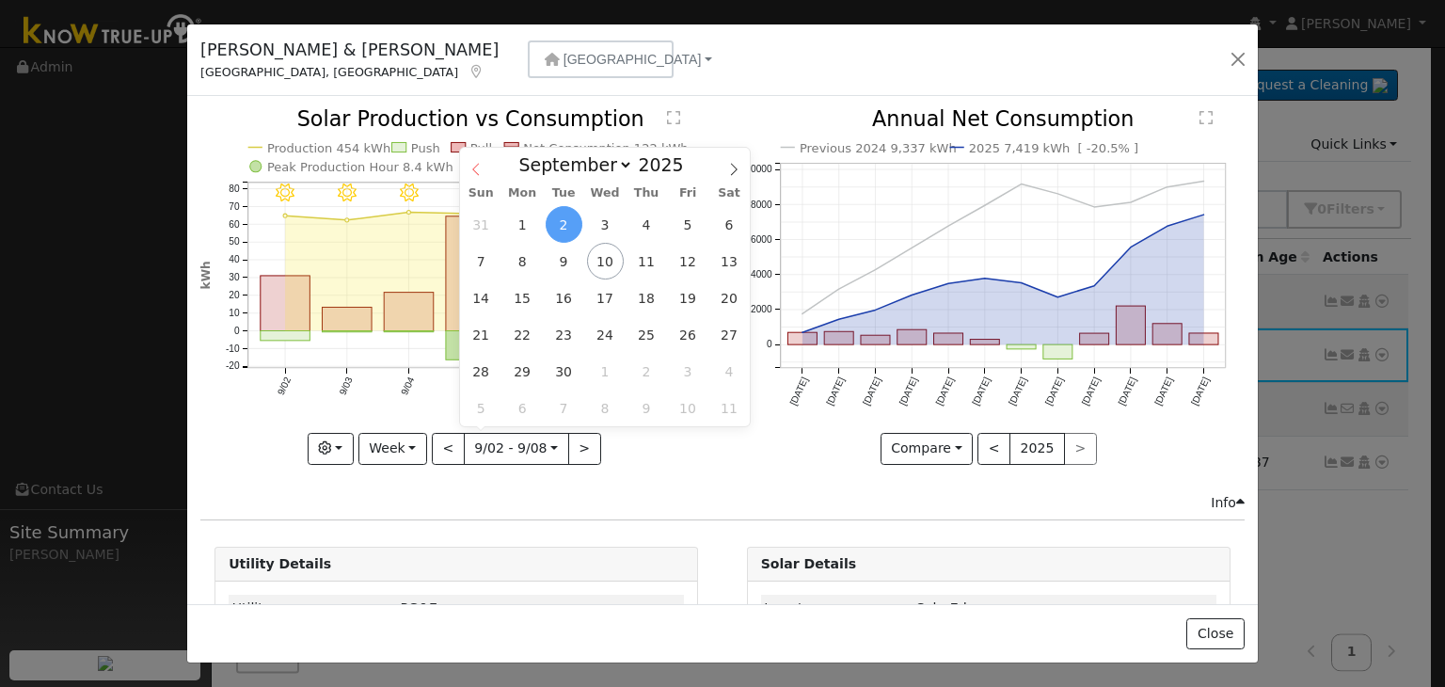
click at [479, 172] on icon at bounding box center [475, 169] width 13 height 13
select select "4"
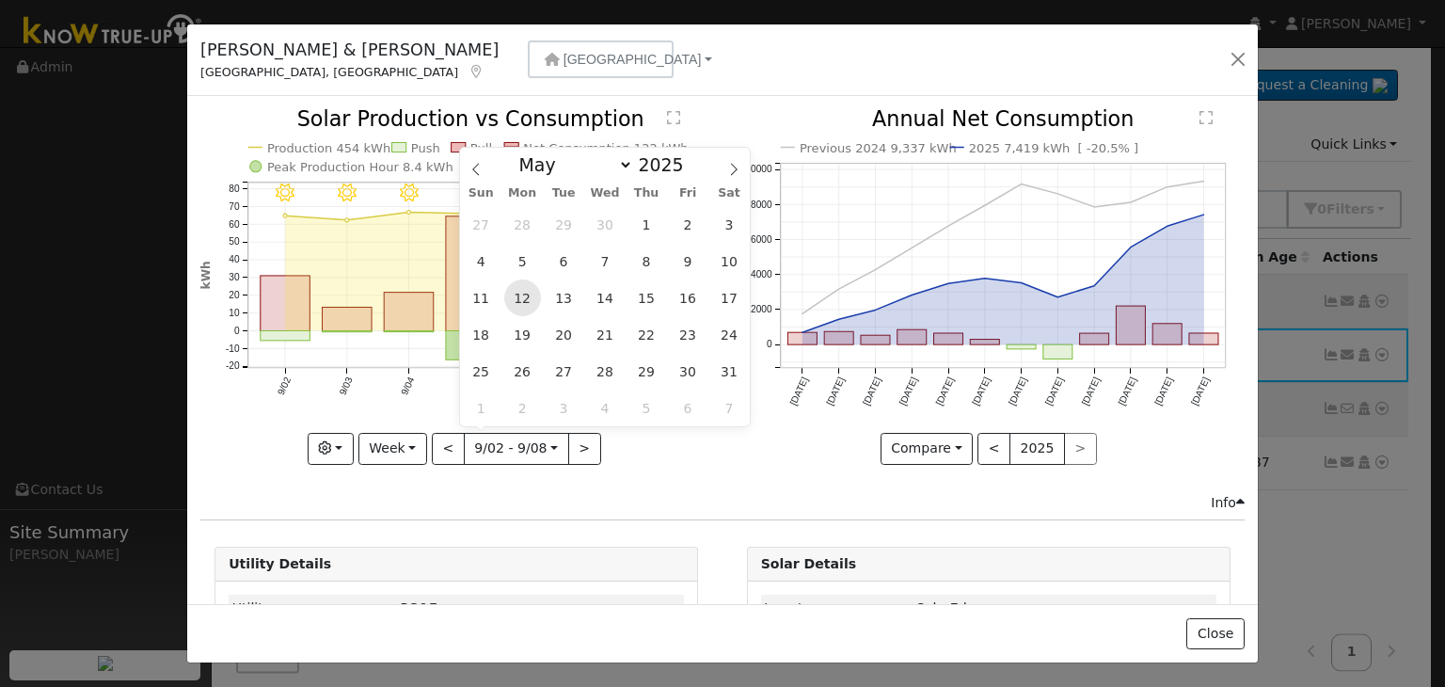
click at [521, 307] on span "12" at bounding box center [522, 297] width 37 height 37
type input "[DATE]"
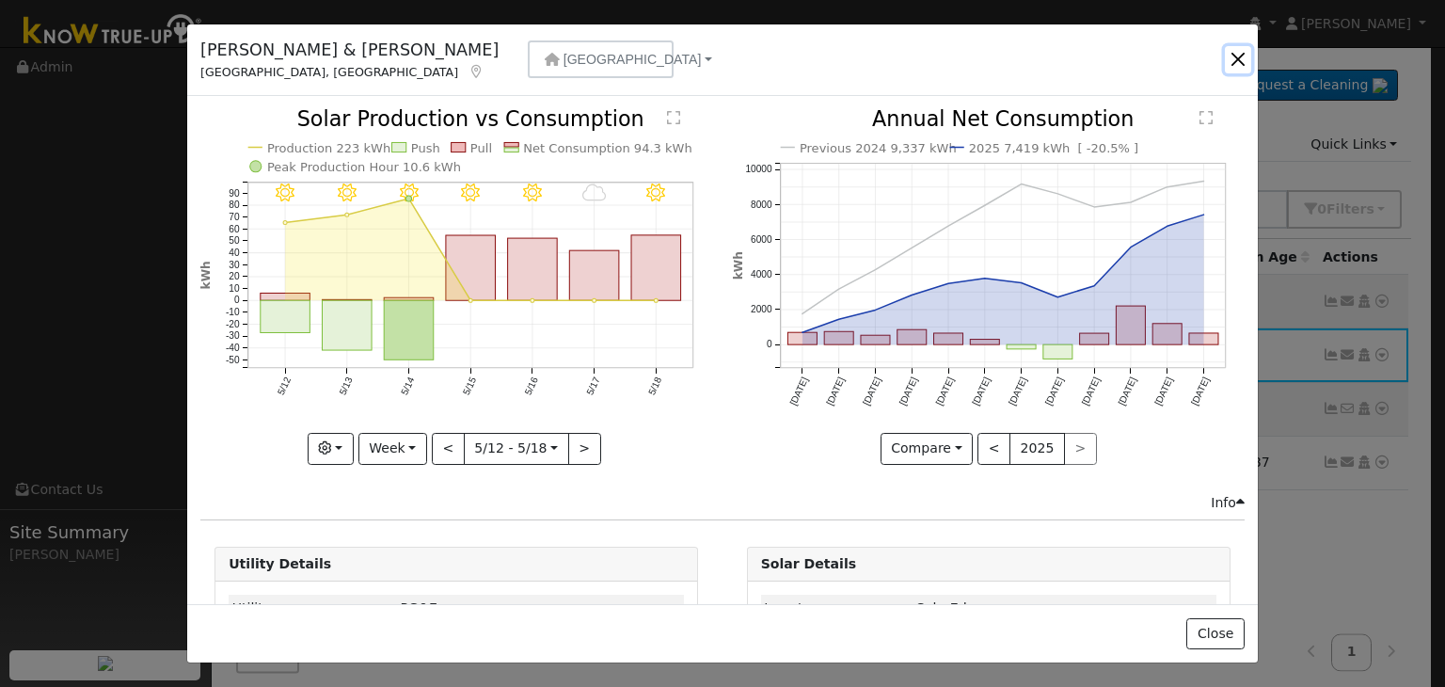
click at [1247, 56] on button "button" at bounding box center [1238, 59] width 26 height 26
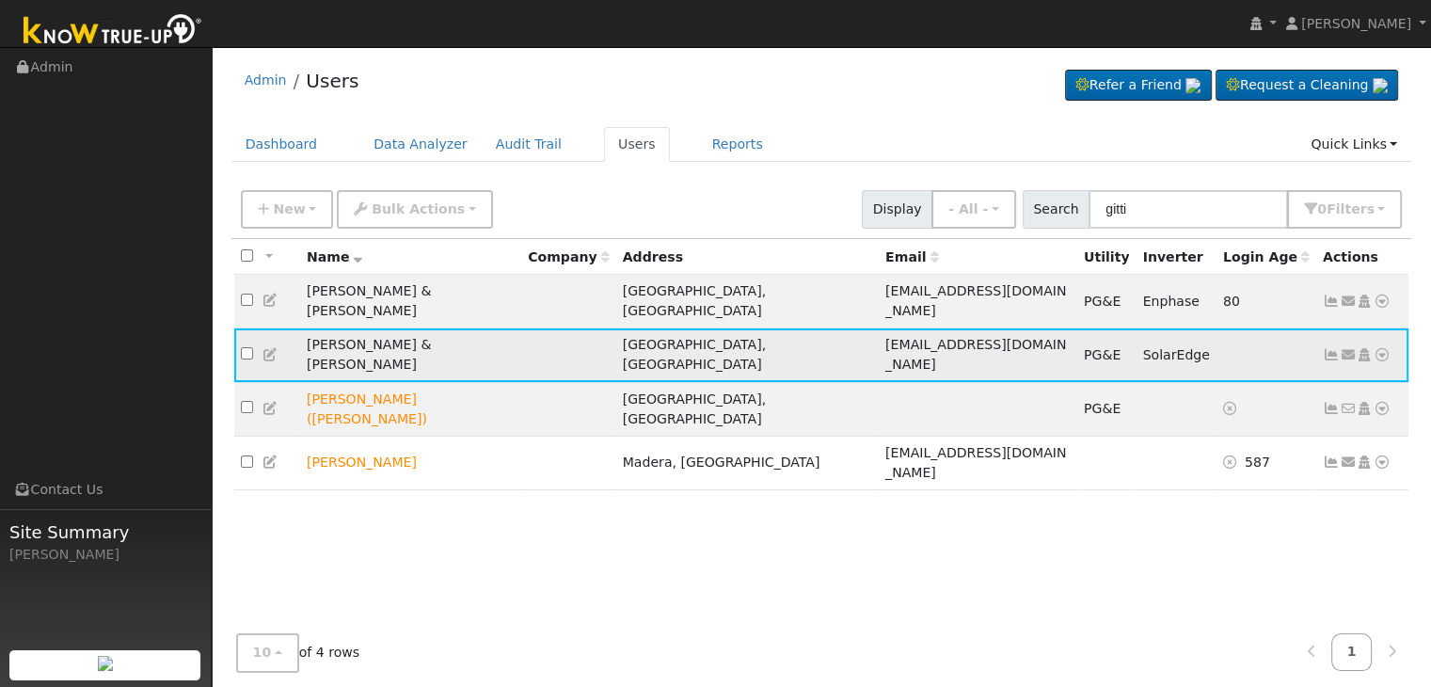
click at [1330, 348] on icon at bounding box center [1331, 354] width 17 height 13
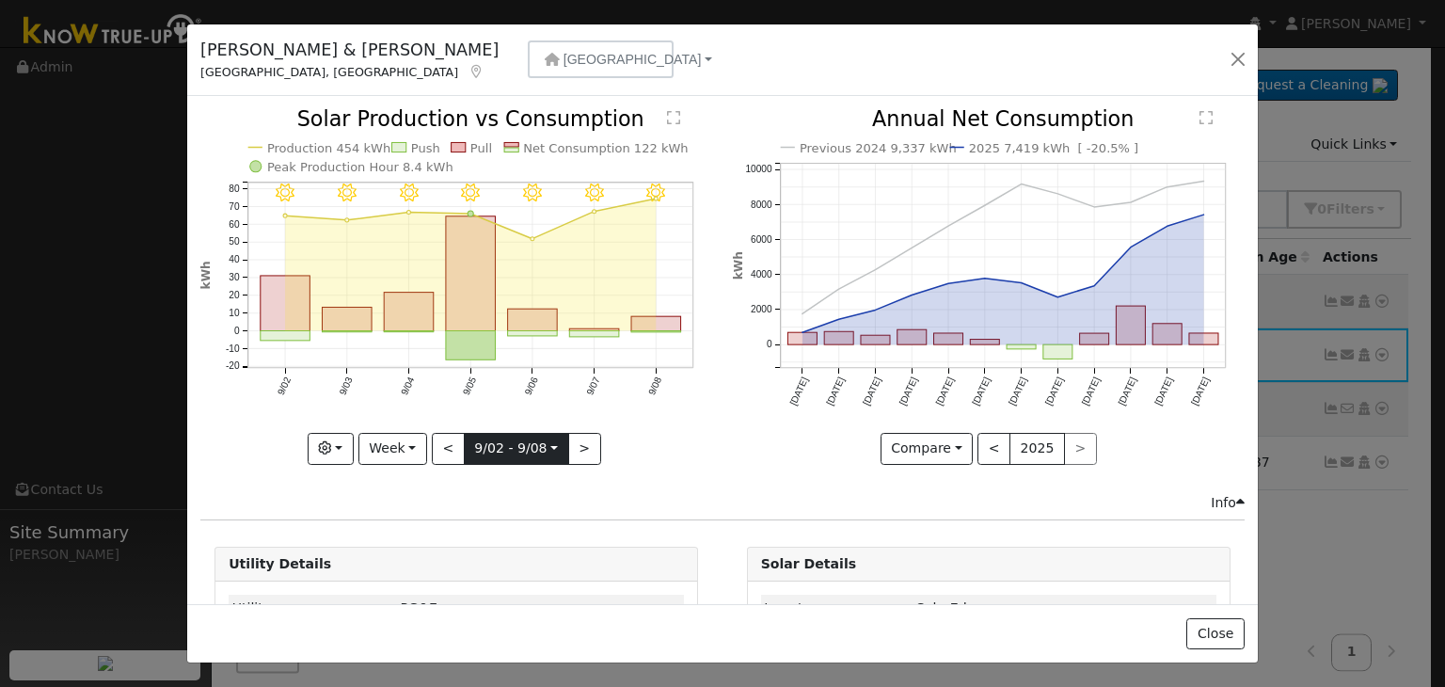
click at [490, 440] on input "[DATE]" at bounding box center [516, 449] width 103 height 30
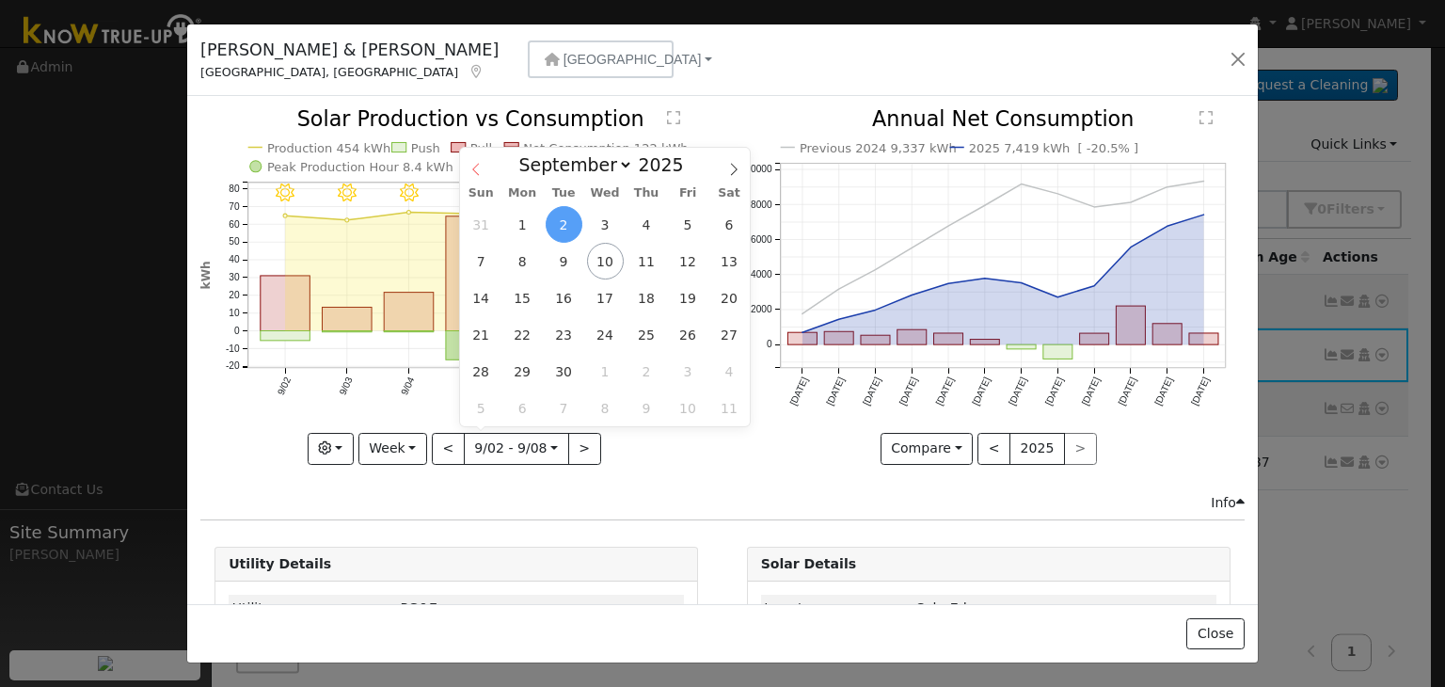
click at [479, 159] on span at bounding box center [476, 164] width 32 height 32
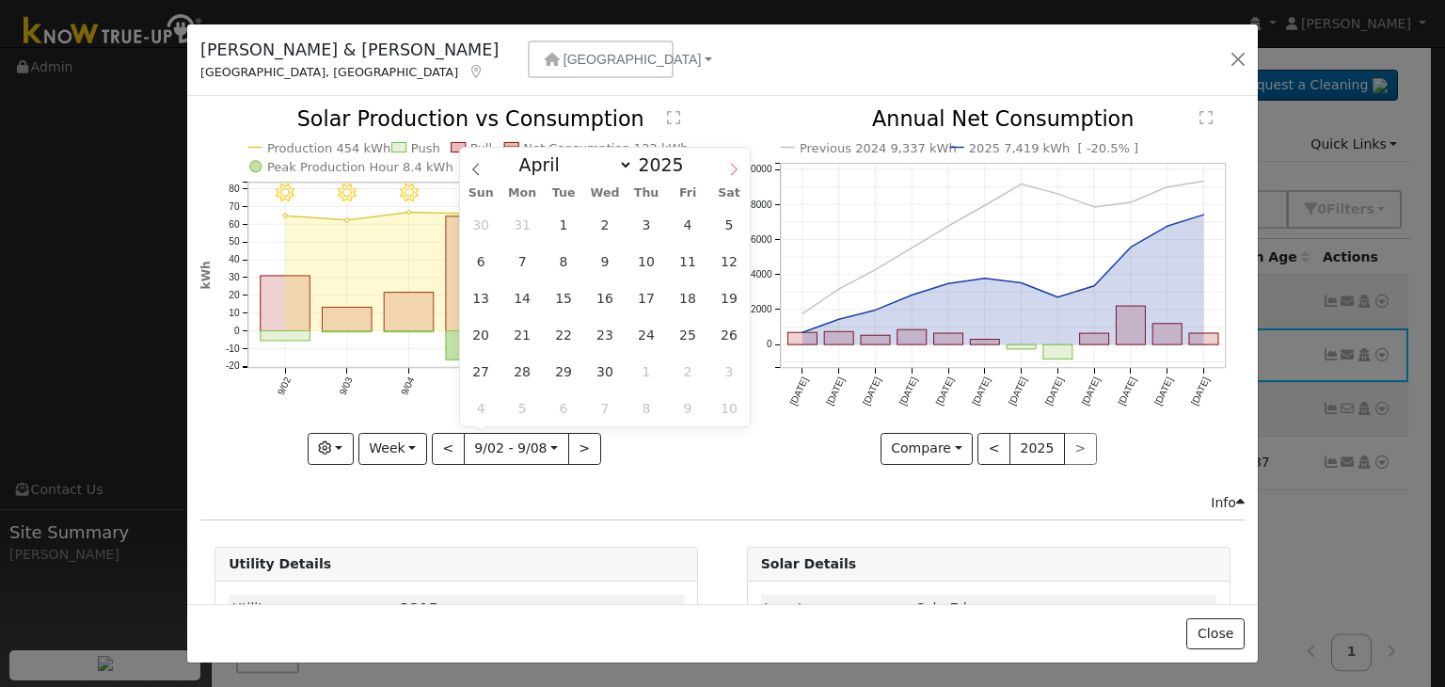
click at [732, 169] on icon at bounding box center [733, 169] width 13 height 13
select select "4"
click at [688, 343] on span "23" at bounding box center [687, 334] width 37 height 37
type input "[DATE]"
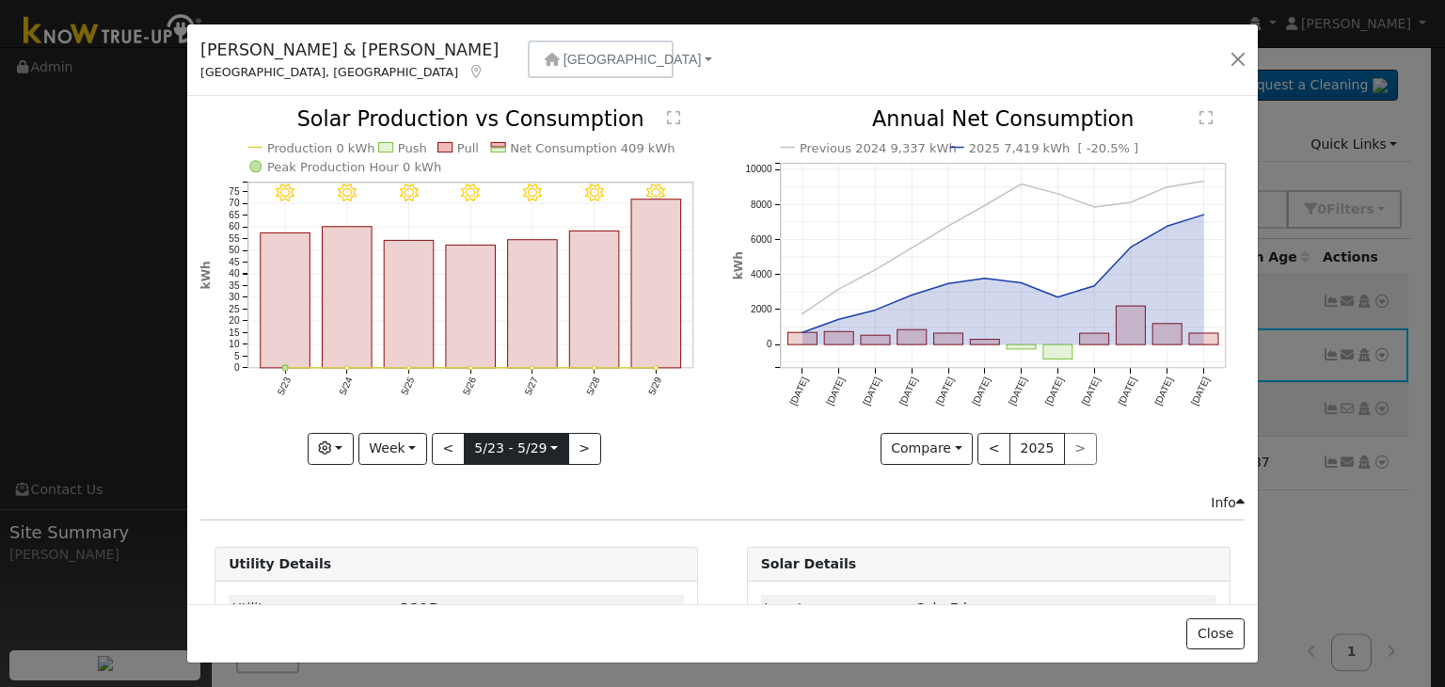
click at [536, 442] on input "[DATE]" at bounding box center [516, 449] width 103 height 30
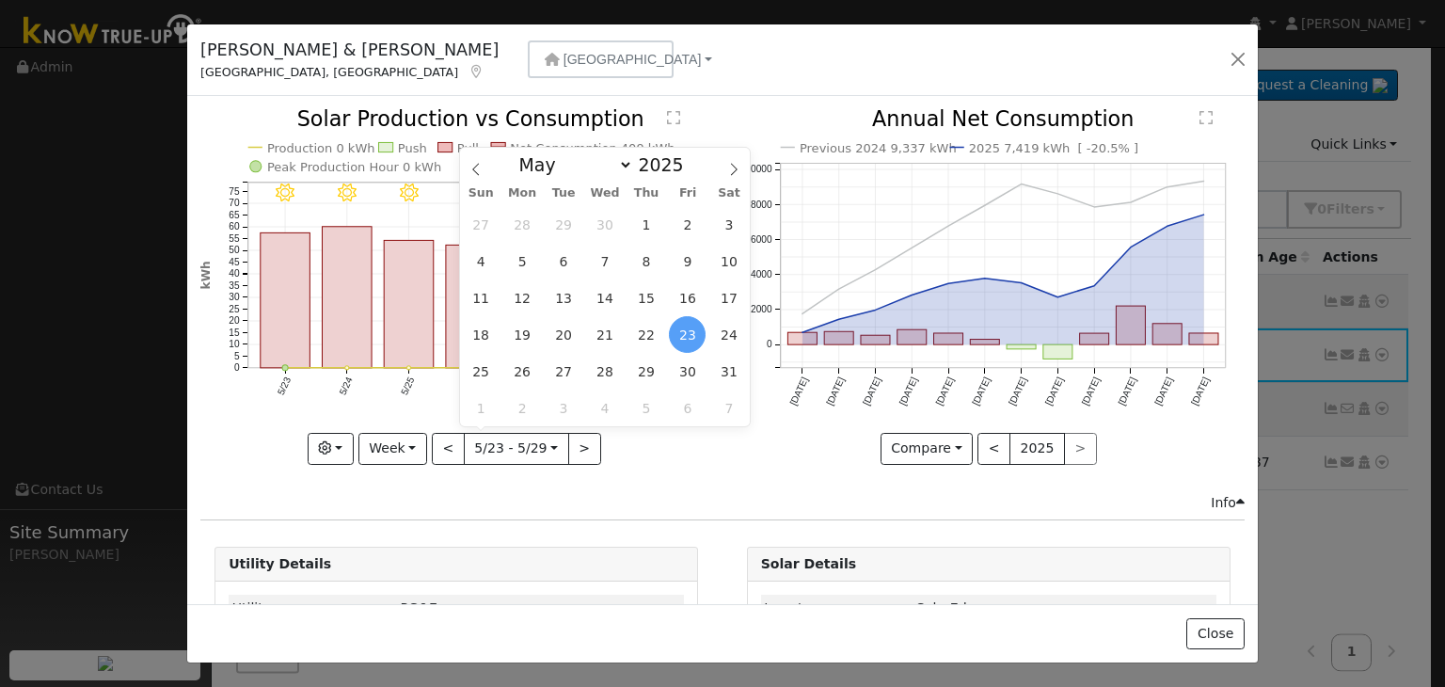
click at [694, 456] on icon "5/29 - Clear 5/28 - Clear 5/27 - Clear 5/26 - MostlyClear 5/25 - Clear 5/24 - C…" at bounding box center [456, 285] width 512 height 353
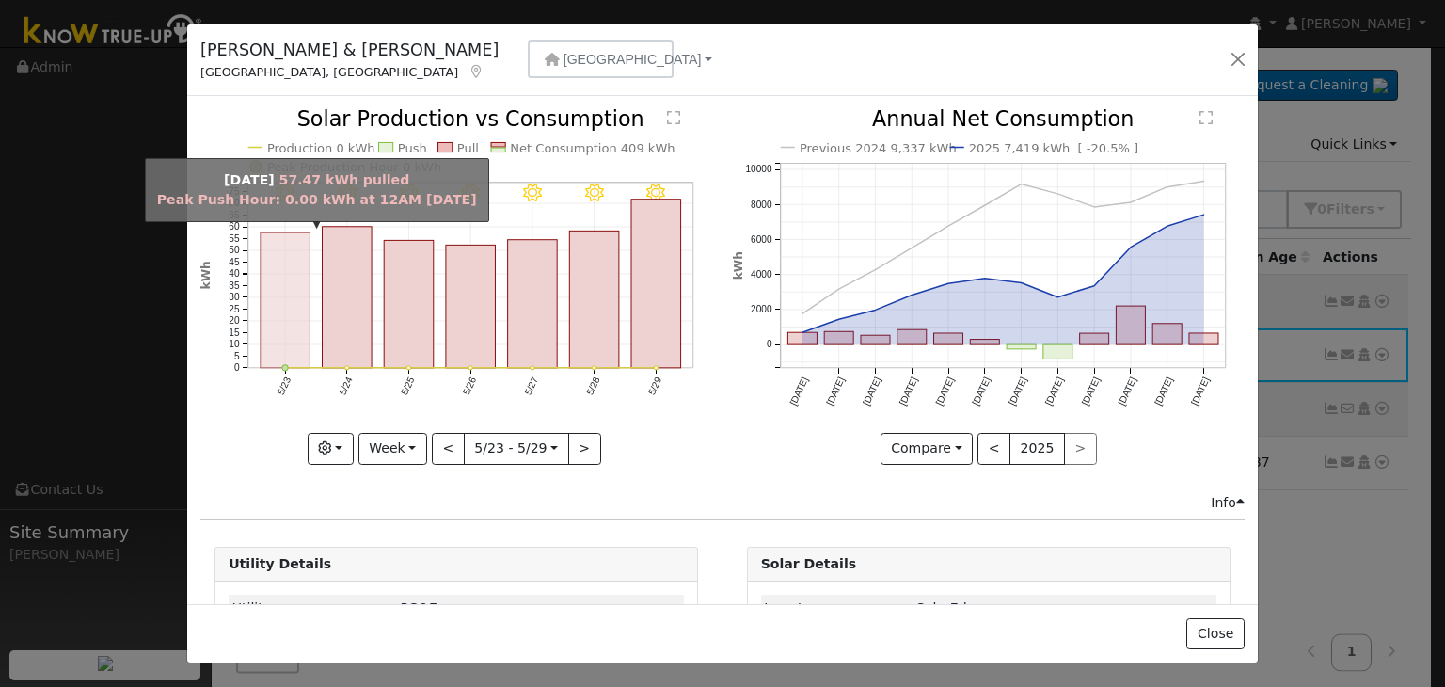
click at [271, 336] on rect "onclick=""" at bounding box center [286, 300] width 50 height 135
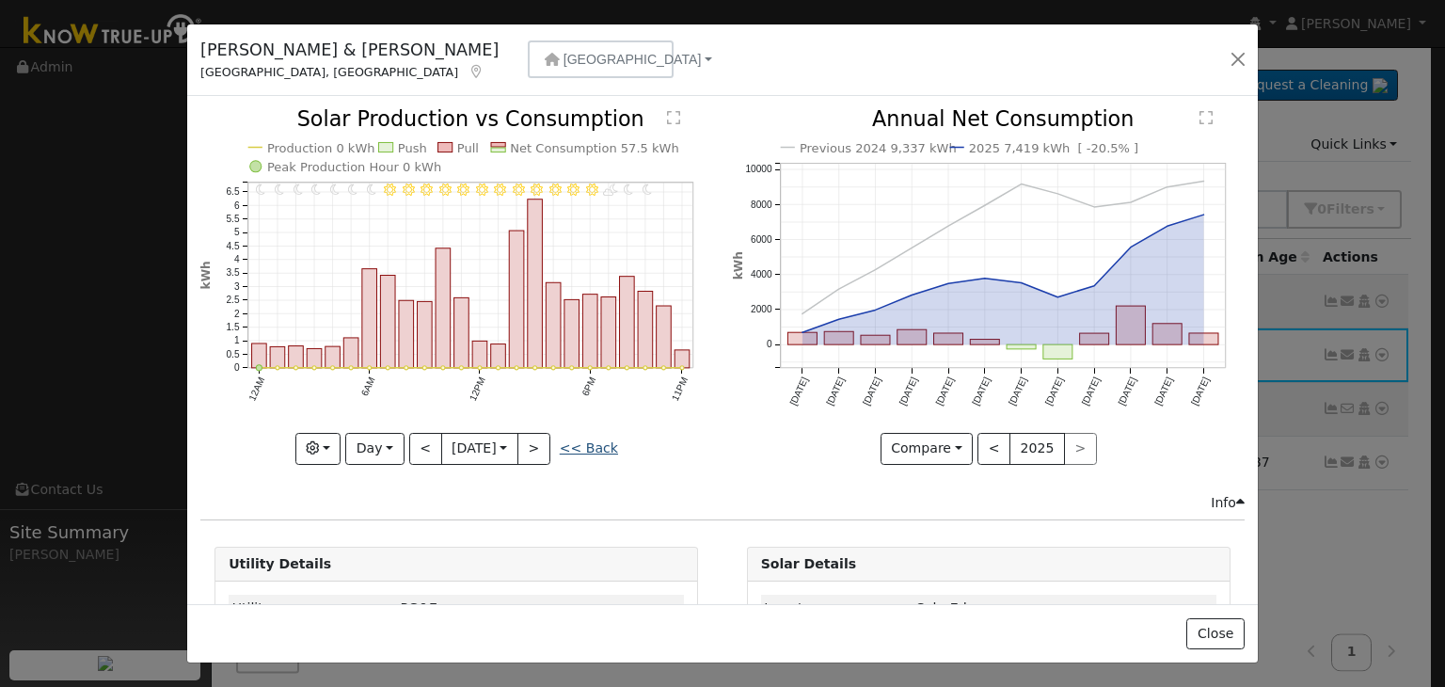
click at [591, 442] on link "<< Back" at bounding box center [589, 447] width 58 height 15
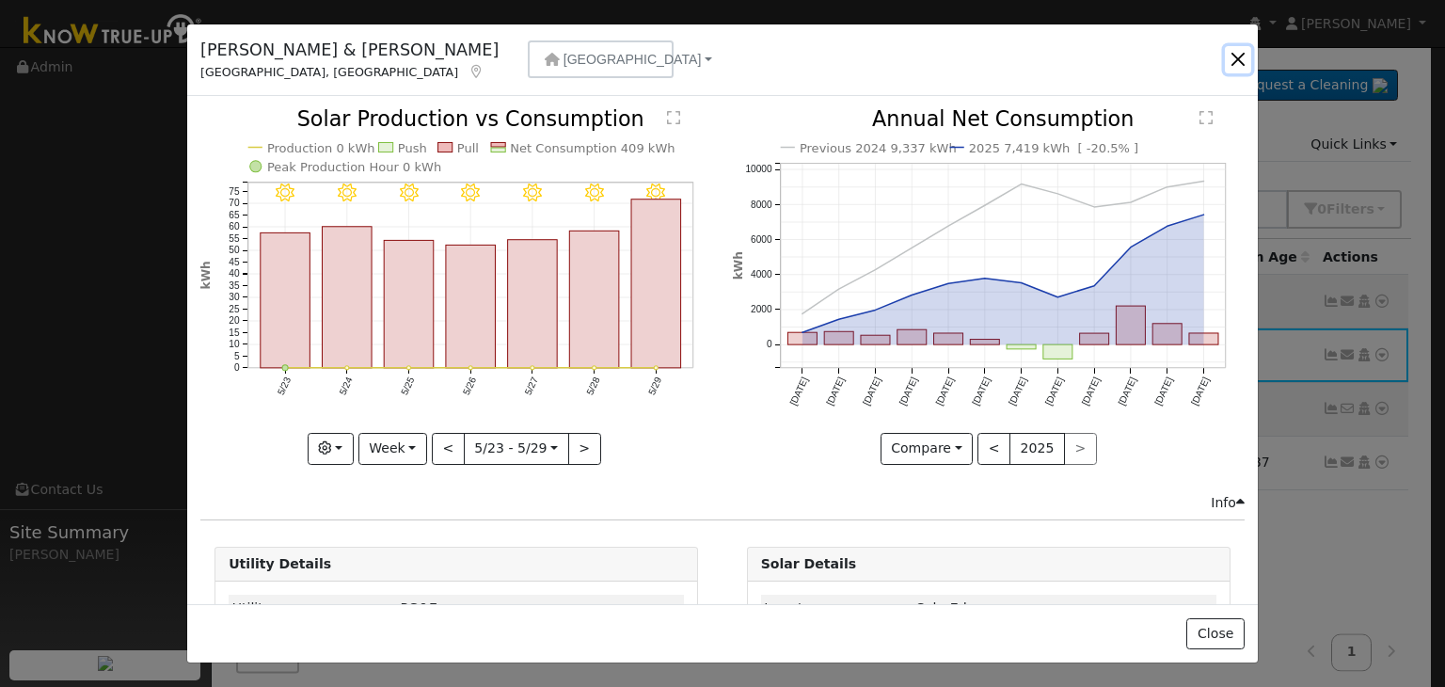
click at [1238, 54] on button "button" at bounding box center [1238, 59] width 26 height 26
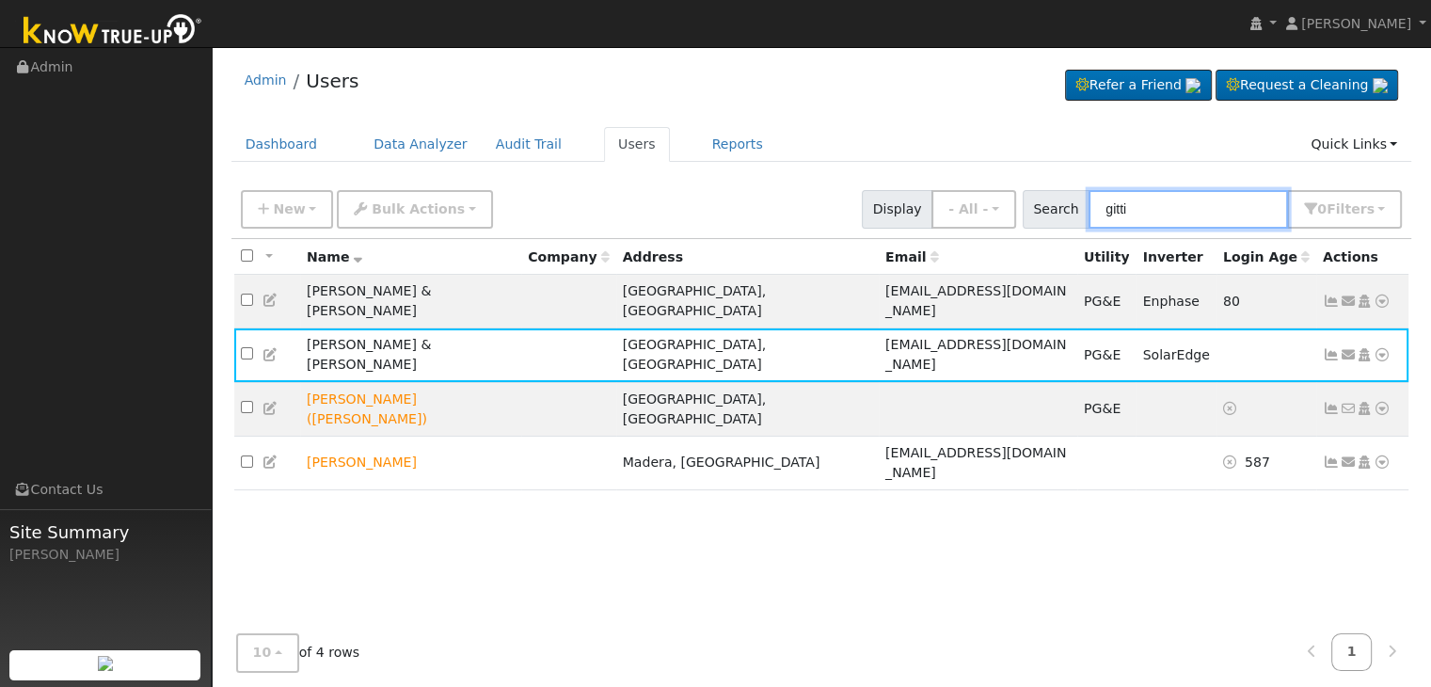
click at [1134, 196] on input "gitti" at bounding box center [1187, 209] width 199 height 39
paste input "[PERSON_NAME]"
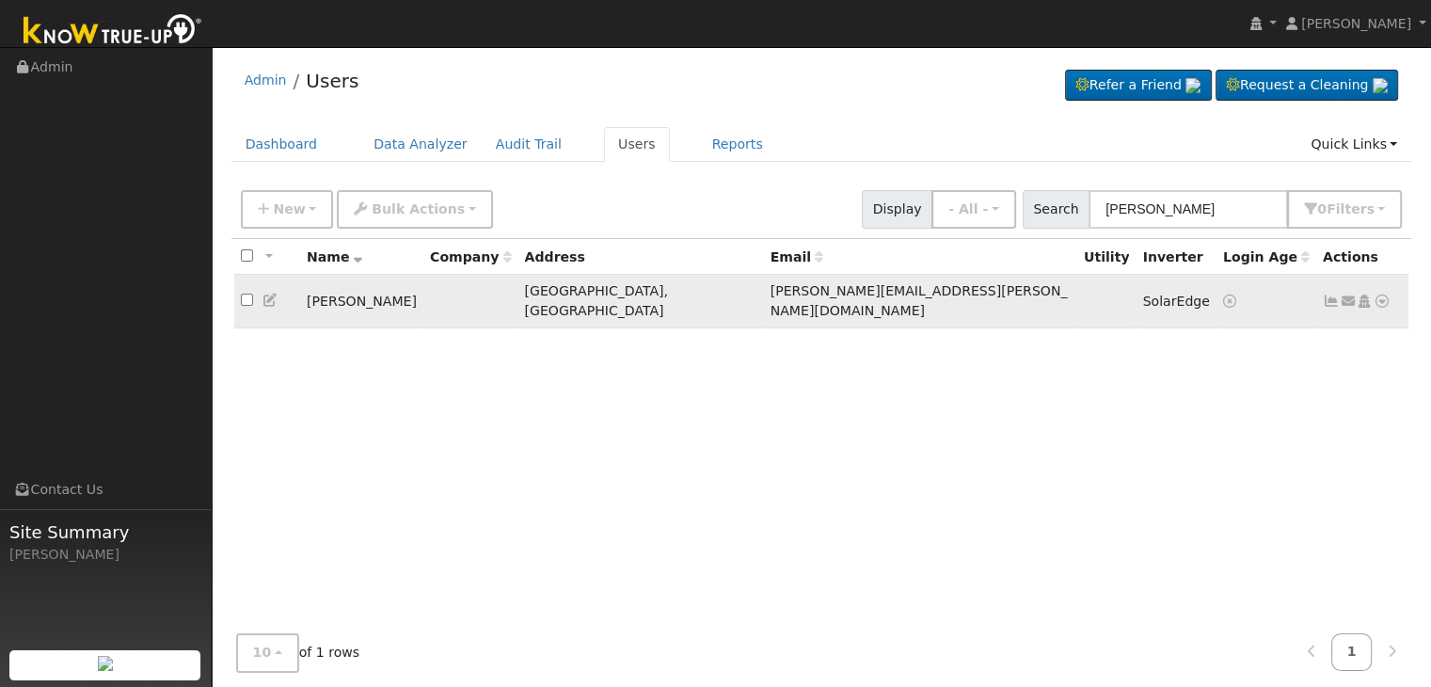
click at [1328, 294] on icon at bounding box center [1331, 300] width 17 height 13
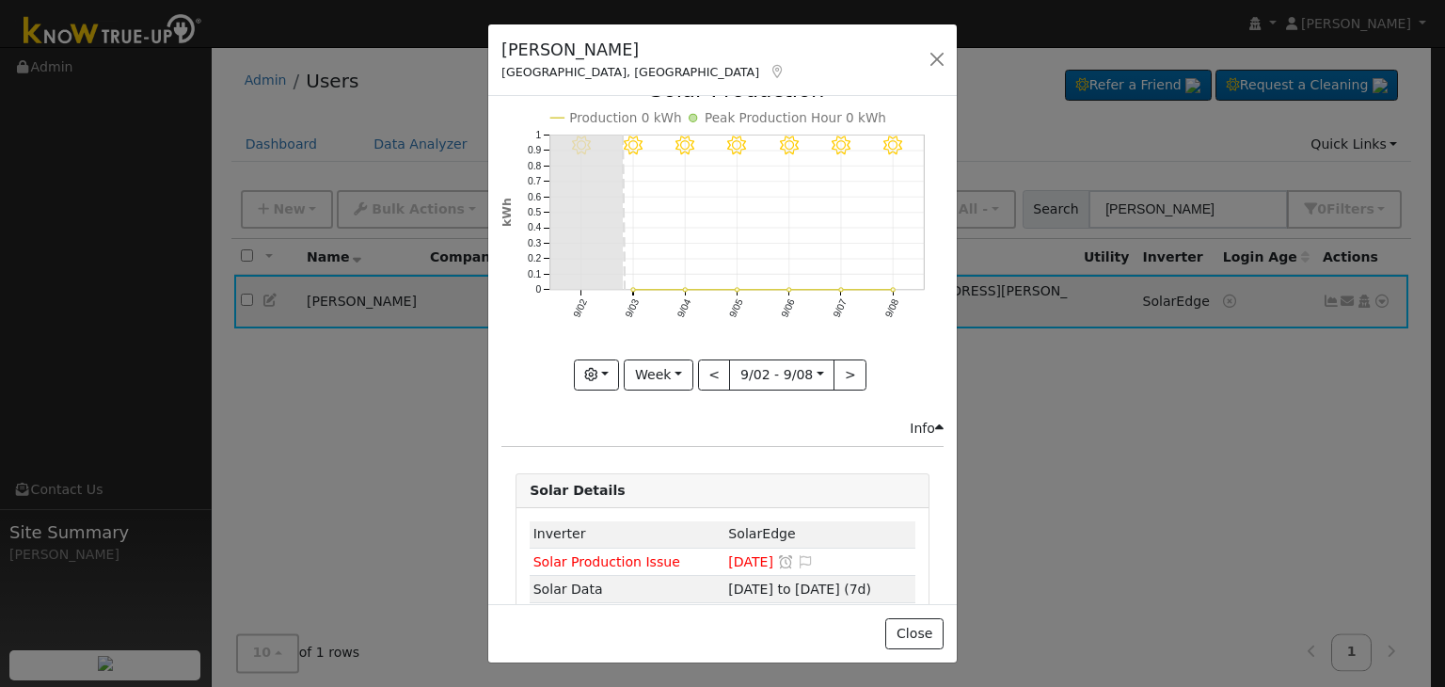
scroll to position [94, 0]
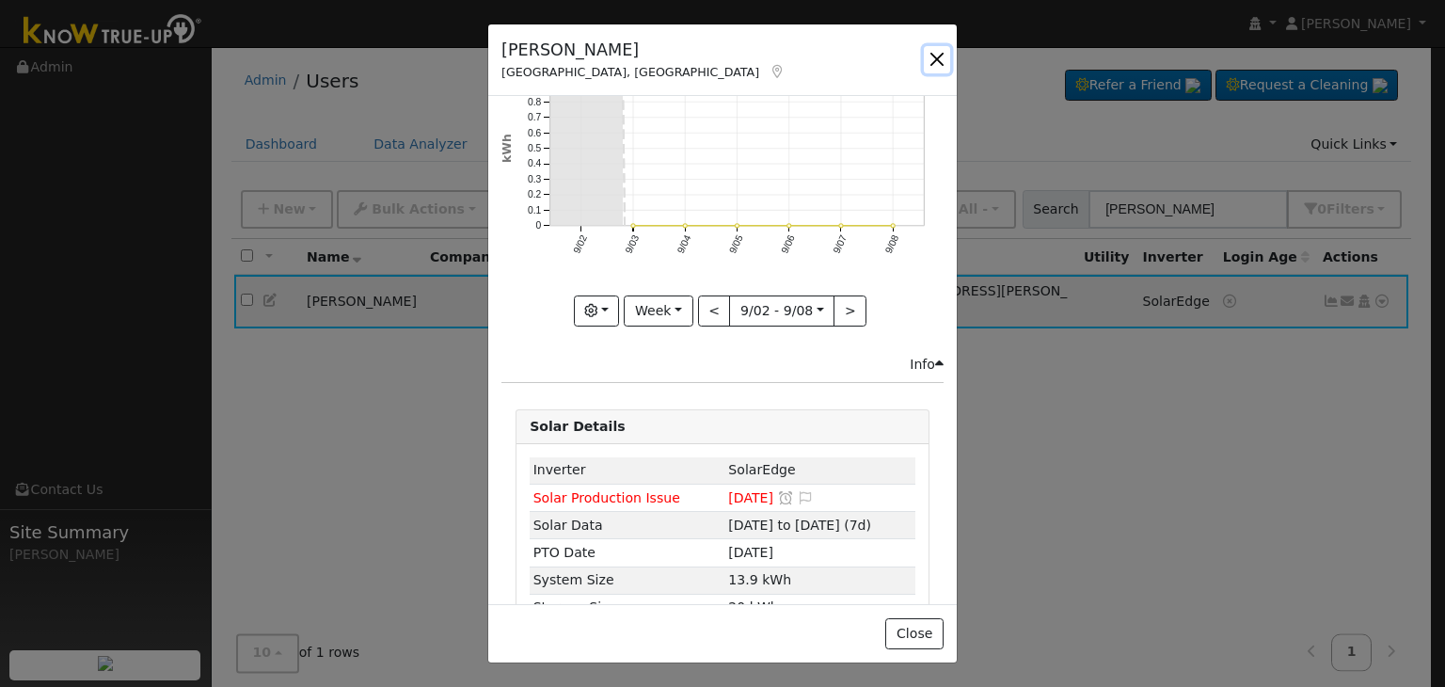
drag, startPoint x: 933, startPoint y: 57, endPoint x: 832, endPoint y: 5, distance: 114.4
click at [933, 57] on button "button" at bounding box center [937, 59] width 26 height 26
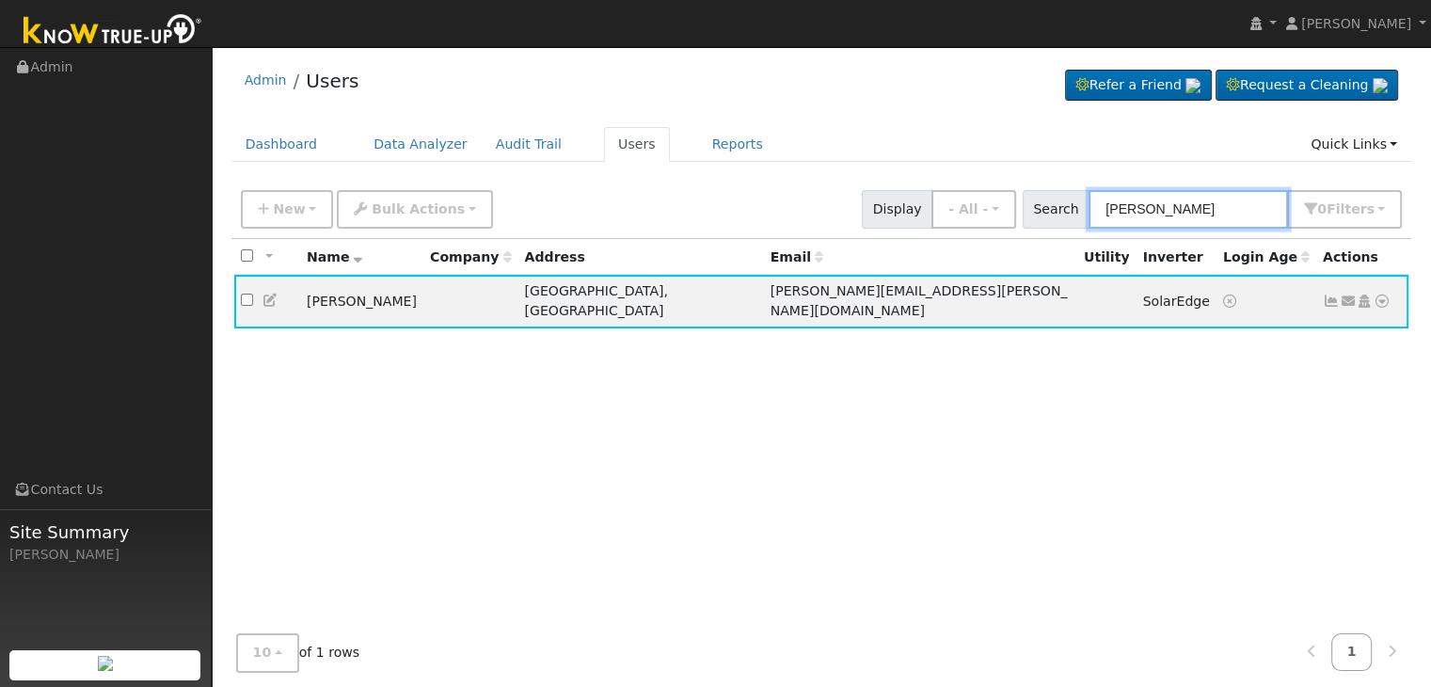
click at [1153, 210] on input "[PERSON_NAME]" at bounding box center [1187, 209] width 199 height 39
click at [1332, 294] on icon at bounding box center [1331, 300] width 17 height 13
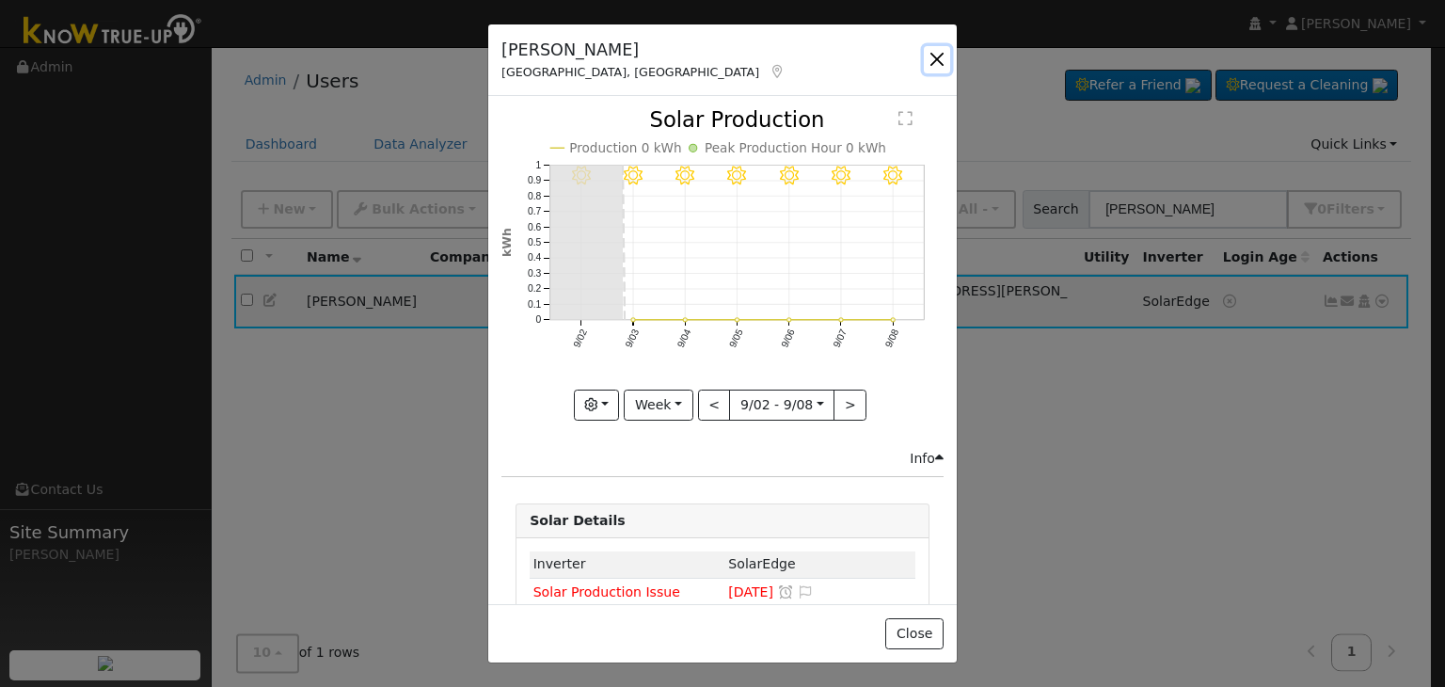
drag, startPoint x: 931, startPoint y: 55, endPoint x: 778, endPoint y: 7, distance: 160.7
click at [931, 55] on button "button" at bounding box center [937, 59] width 26 height 26
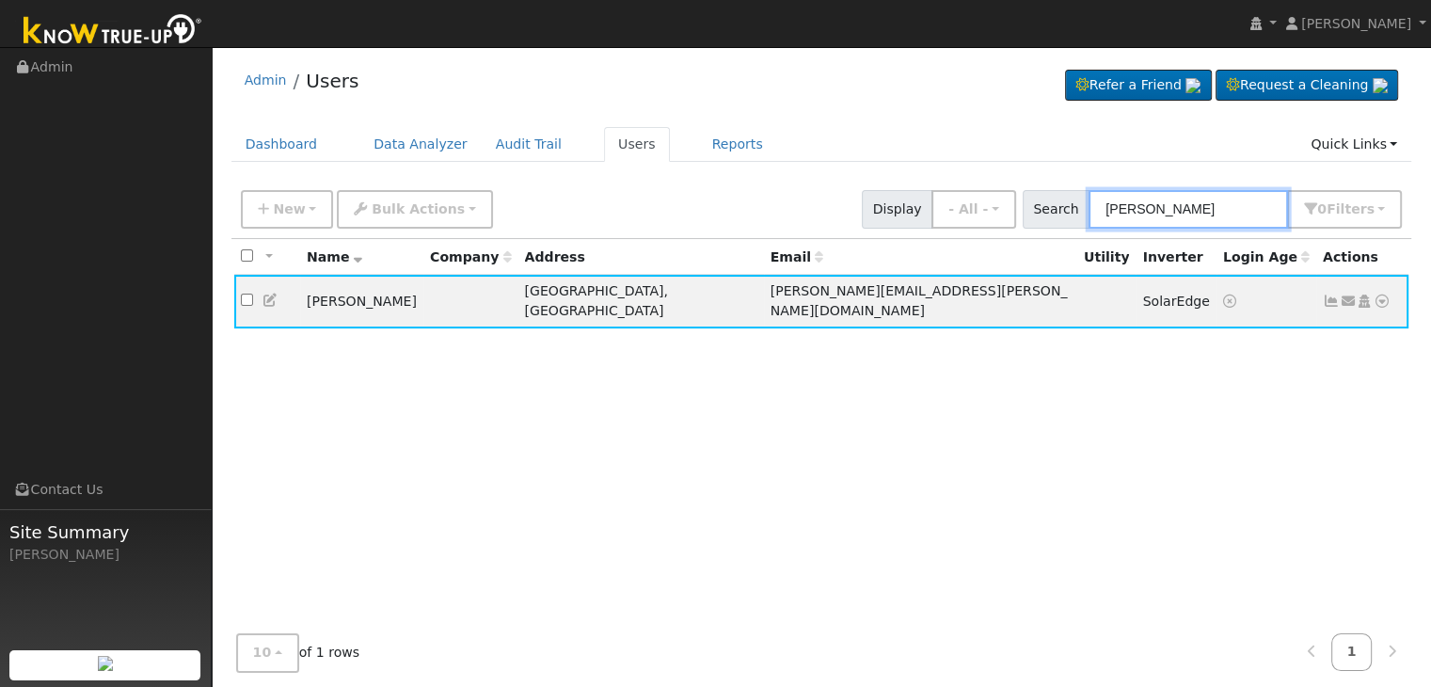
click at [1155, 213] on input "[PERSON_NAME]" at bounding box center [1187, 209] width 199 height 39
paste input "[PERSON_NAME]"
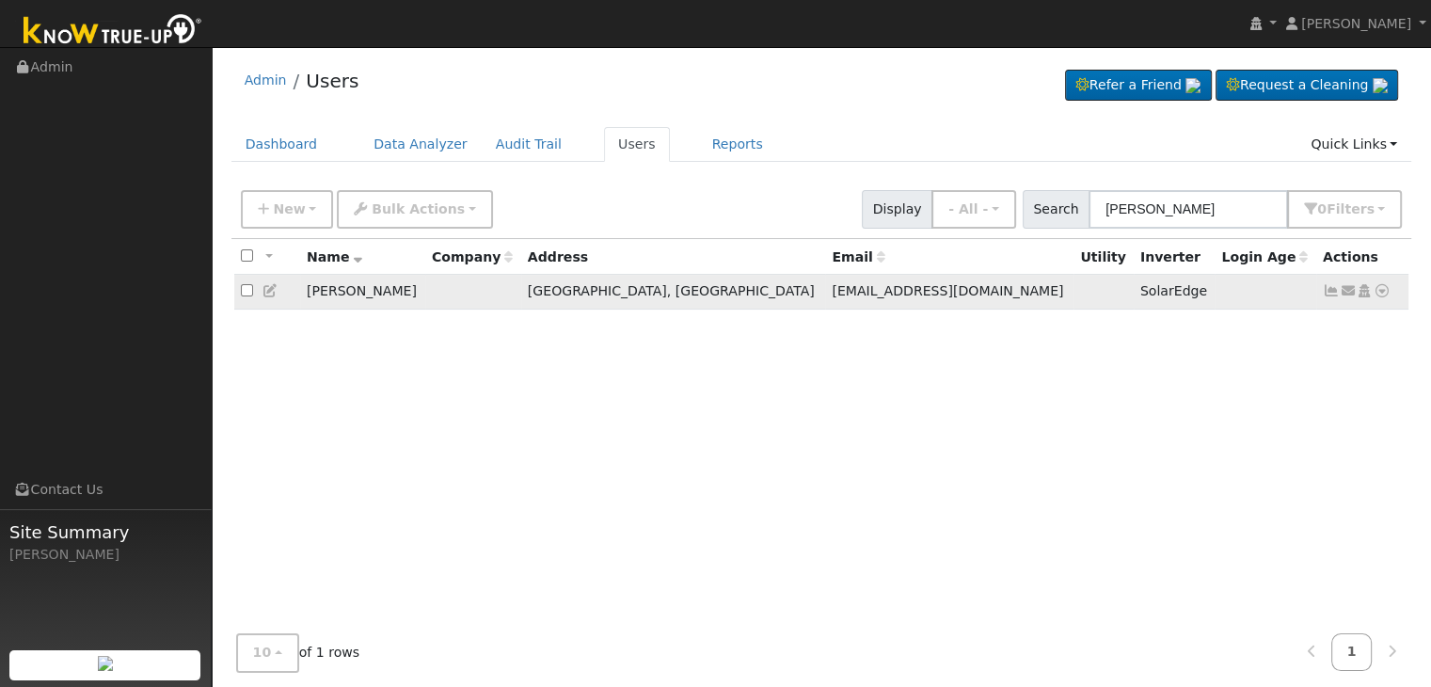
click at [1330, 286] on icon at bounding box center [1331, 290] width 17 height 13
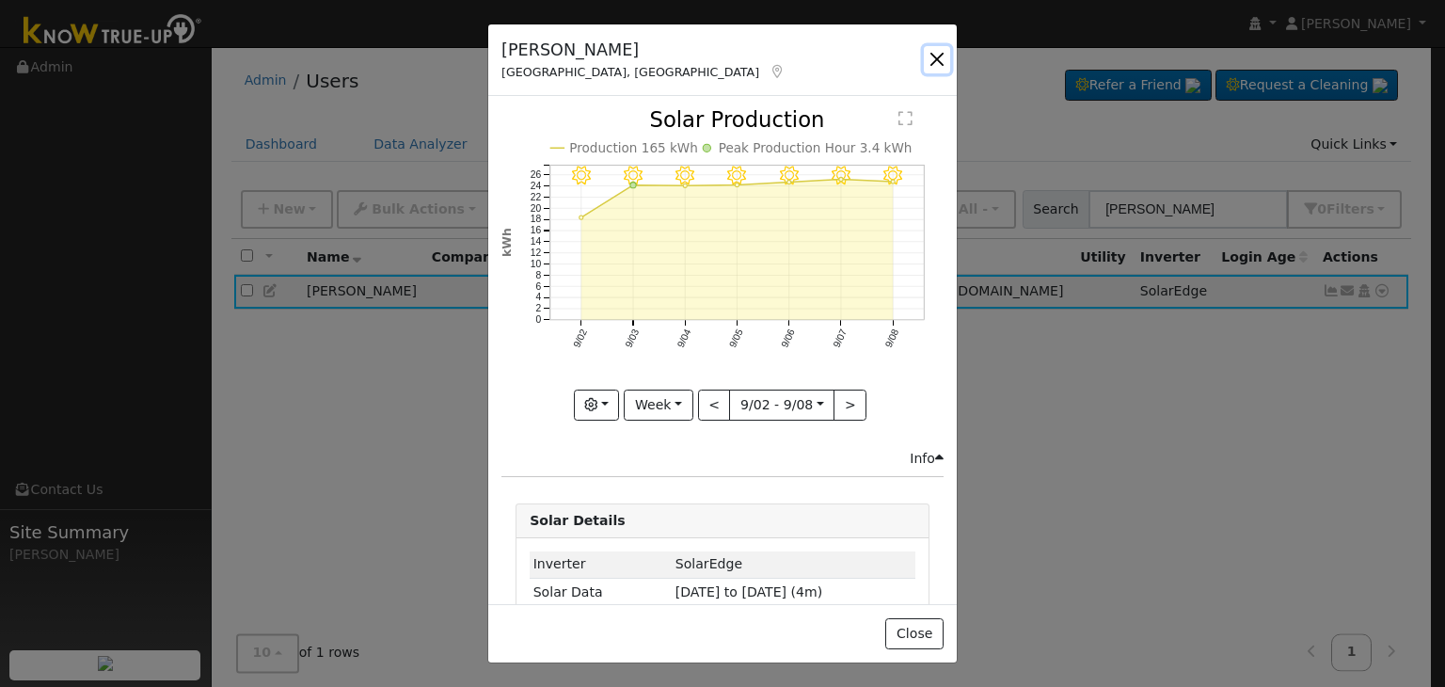
click at [939, 58] on button "button" at bounding box center [937, 59] width 26 height 26
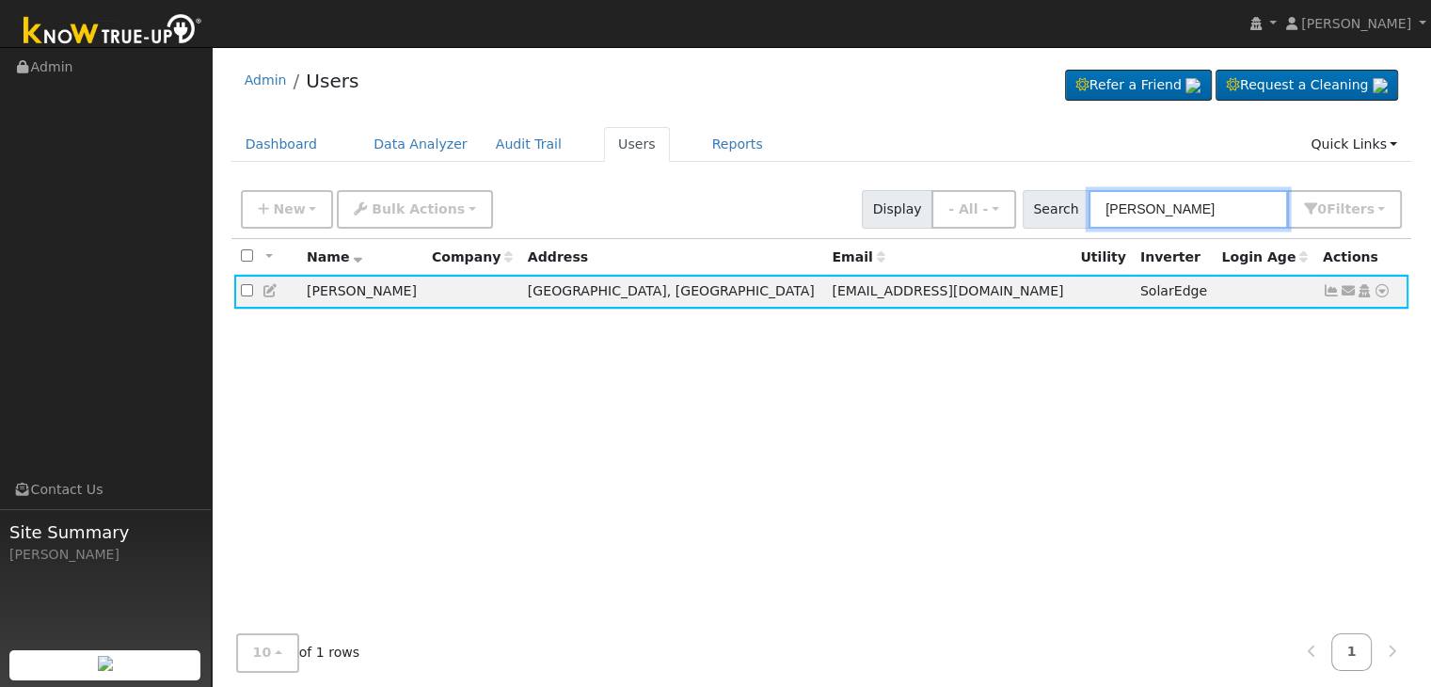
click at [1155, 206] on input "[PERSON_NAME]" at bounding box center [1187, 209] width 199 height 39
paste input "[PERSON_NAME]"
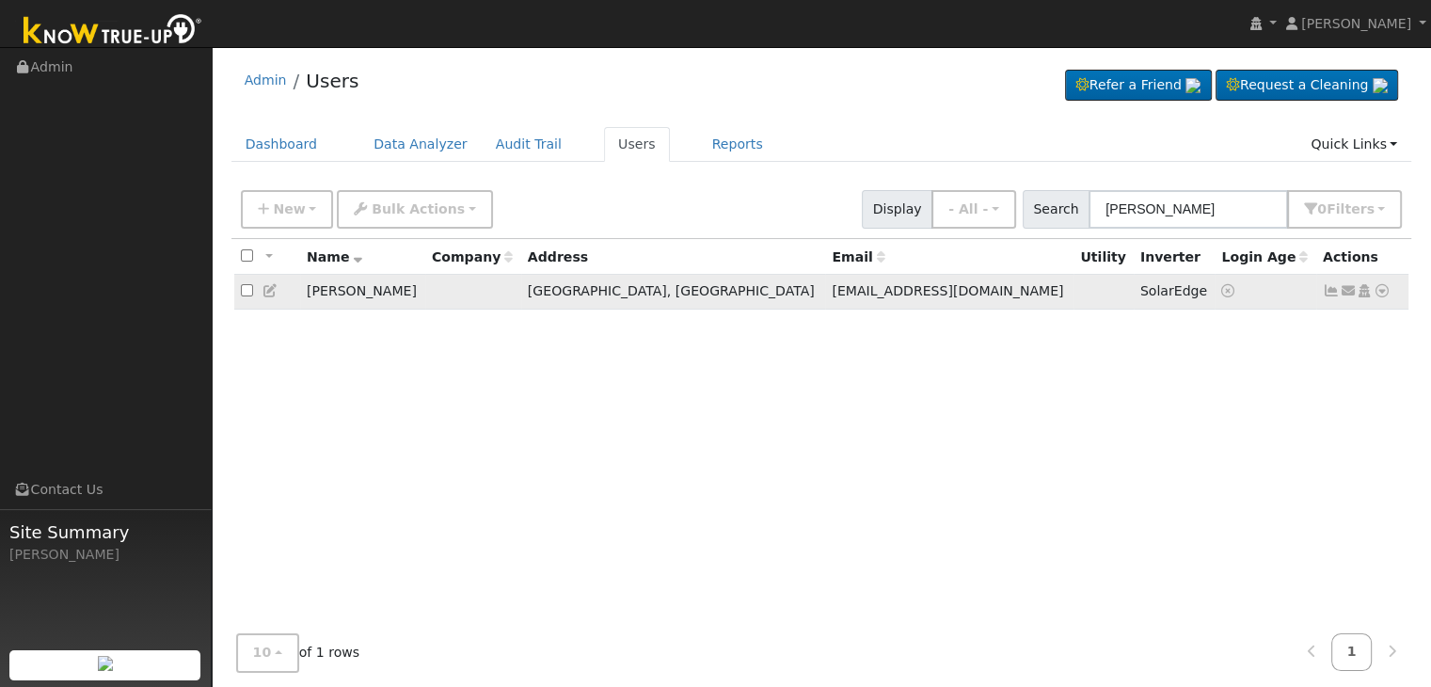
click at [1329, 293] on icon at bounding box center [1331, 290] width 17 height 13
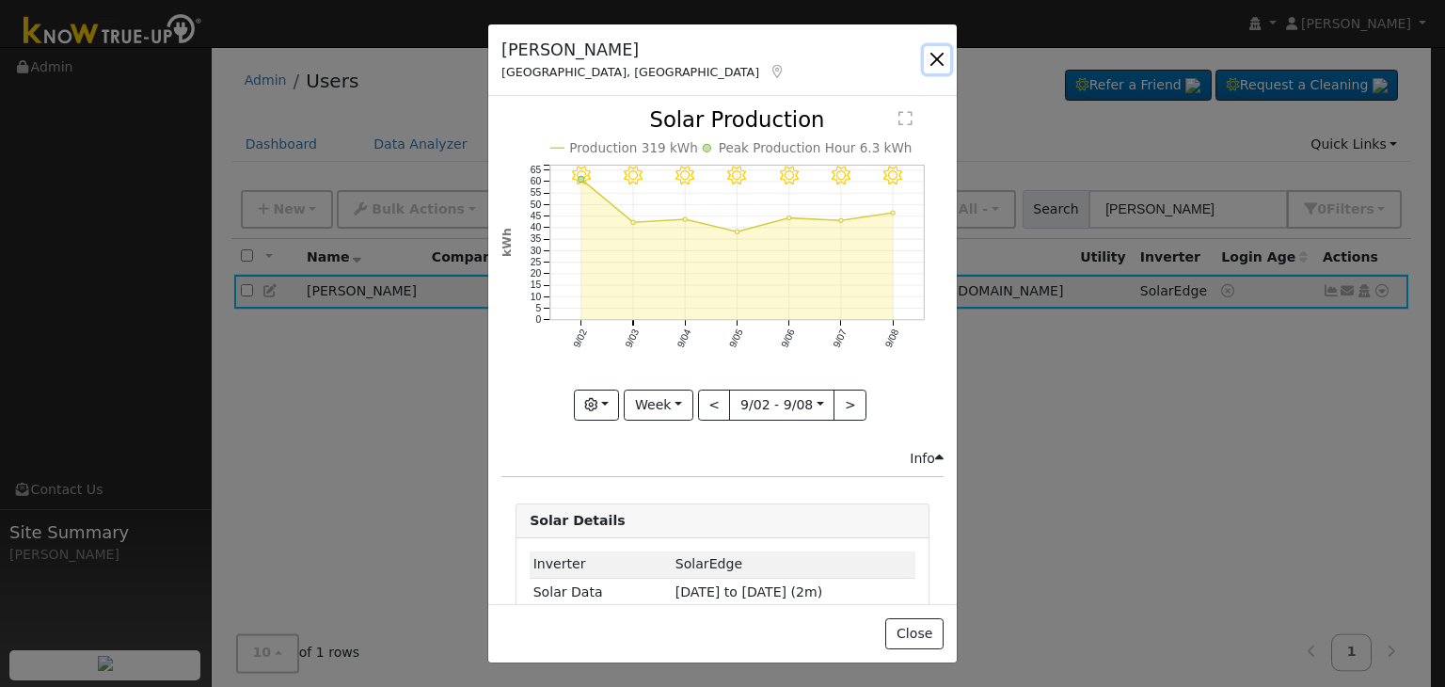
click at [939, 57] on button "button" at bounding box center [937, 59] width 26 height 26
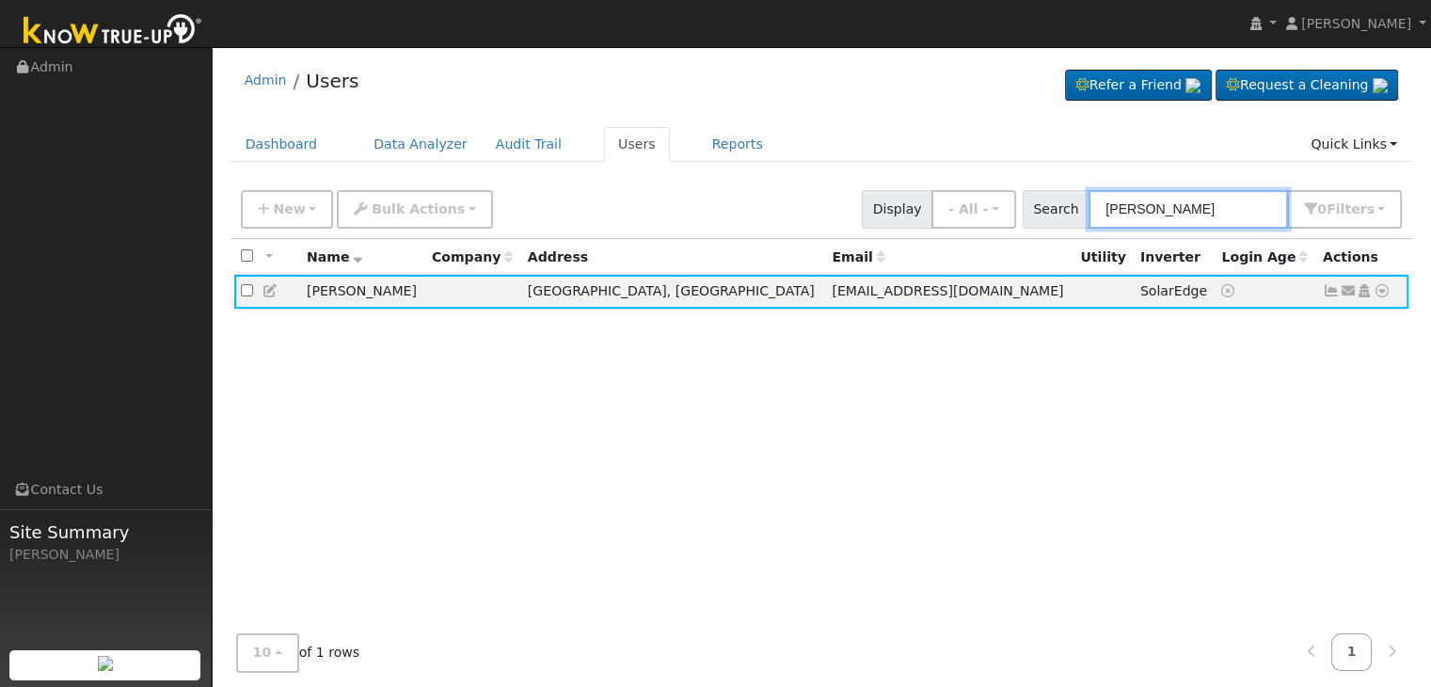
click at [1155, 205] on input "[PERSON_NAME]" at bounding box center [1187, 209] width 199 height 39
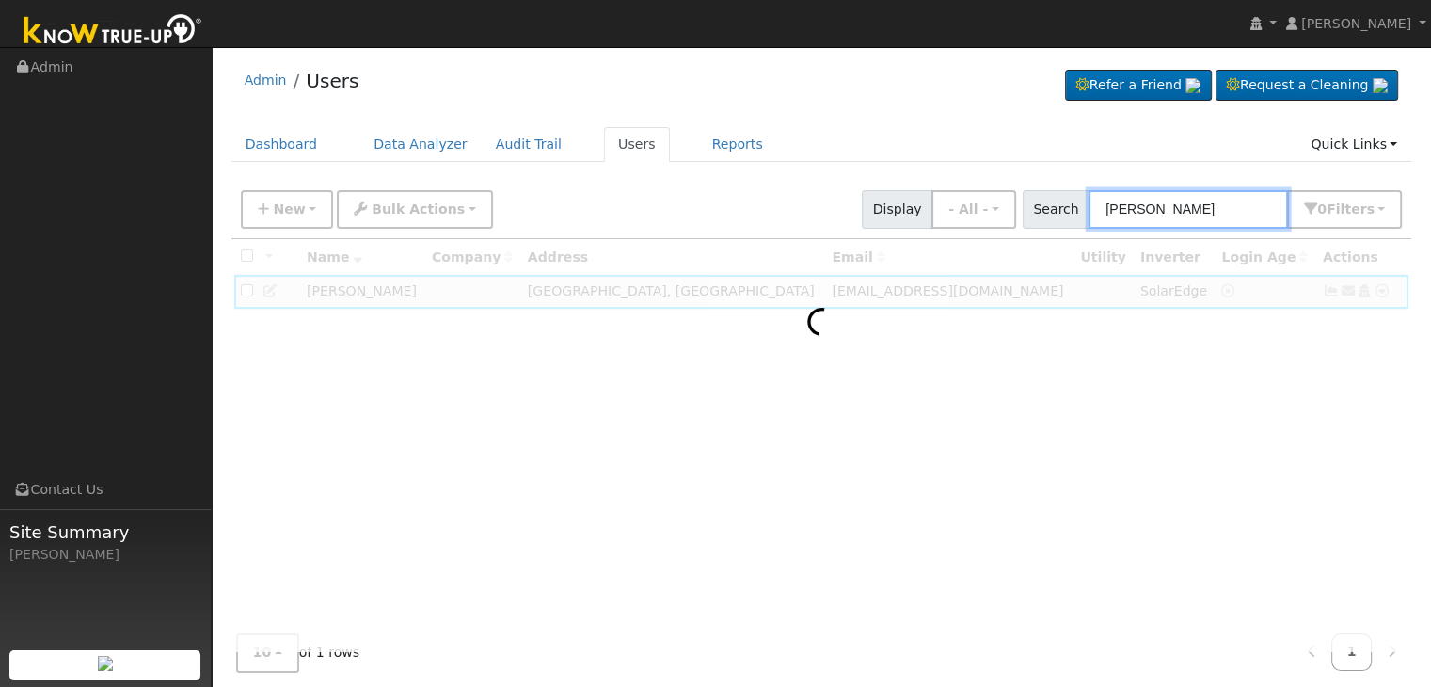
type input "[PERSON_NAME]"
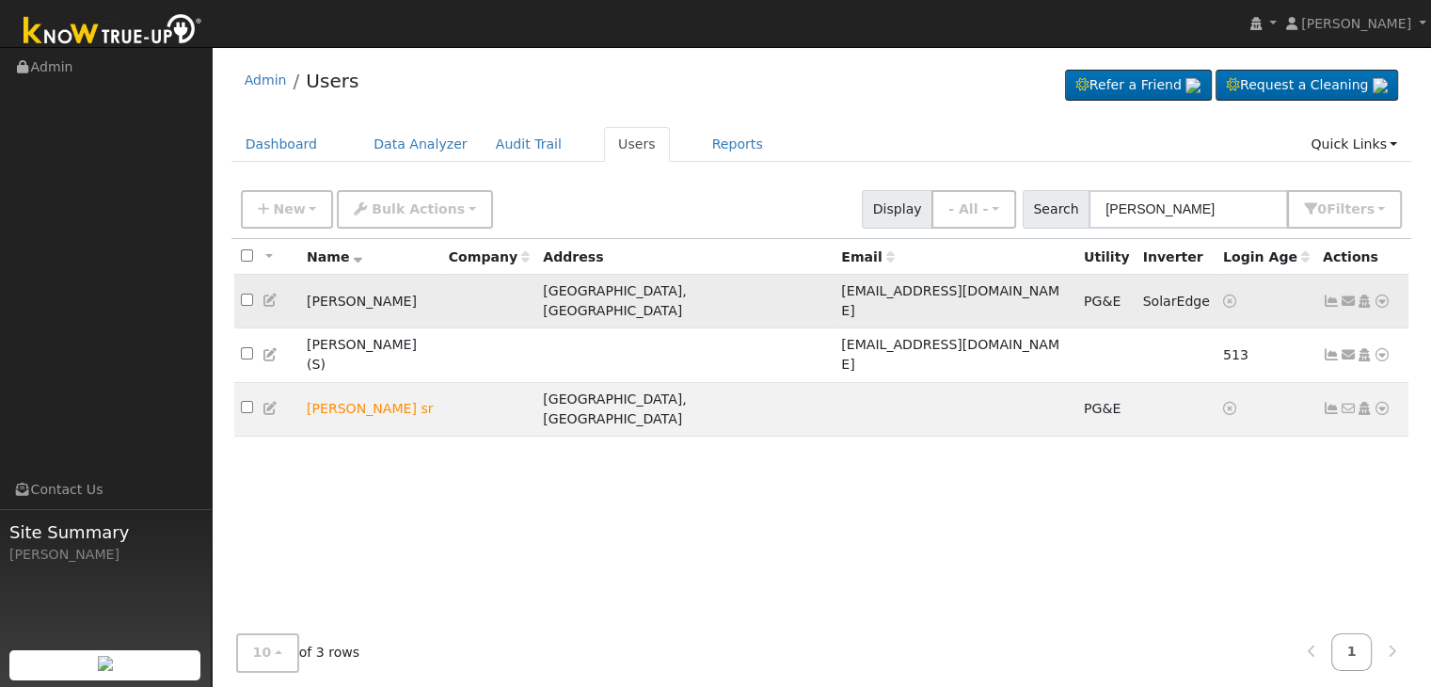
click at [1327, 294] on icon at bounding box center [1331, 300] width 17 height 13
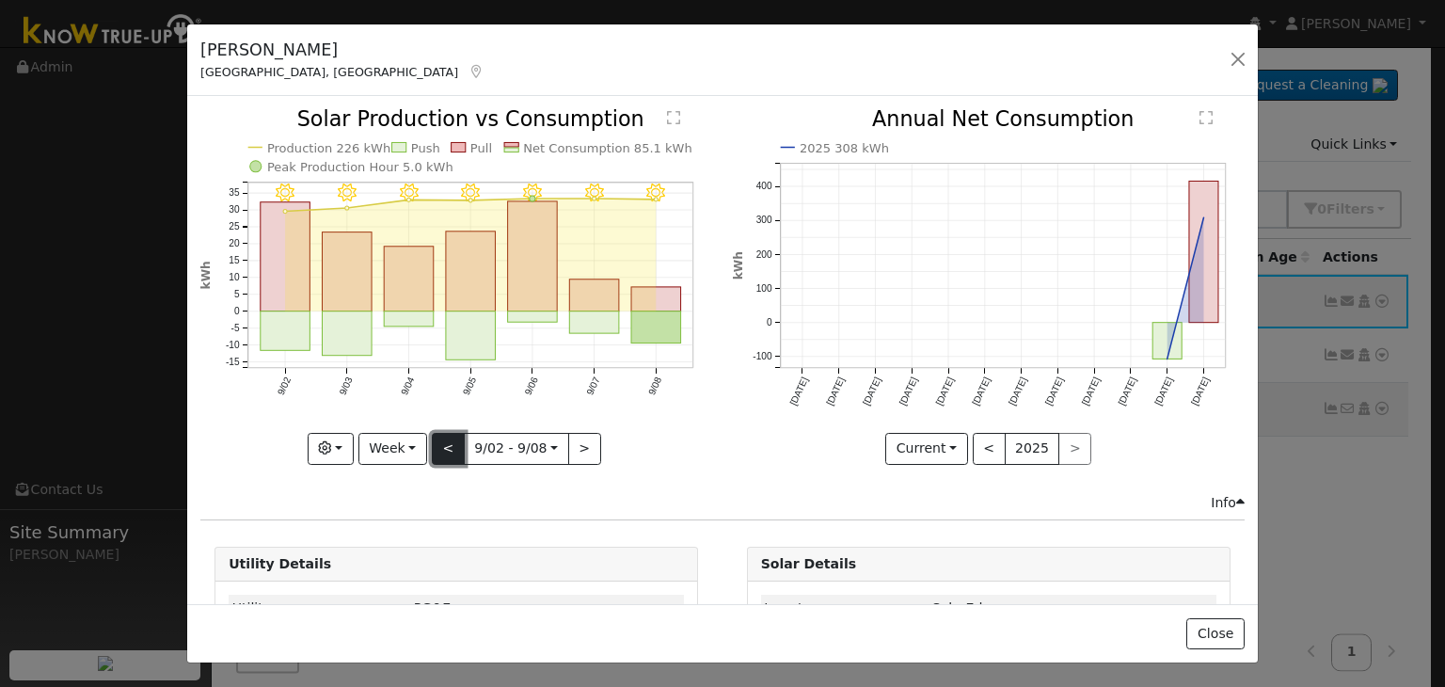
click at [444, 441] on button "<" at bounding box center [448, 449] width 33 height 32
click at [0, 0] on div at bounding box center [0, 0] width 0 height 0
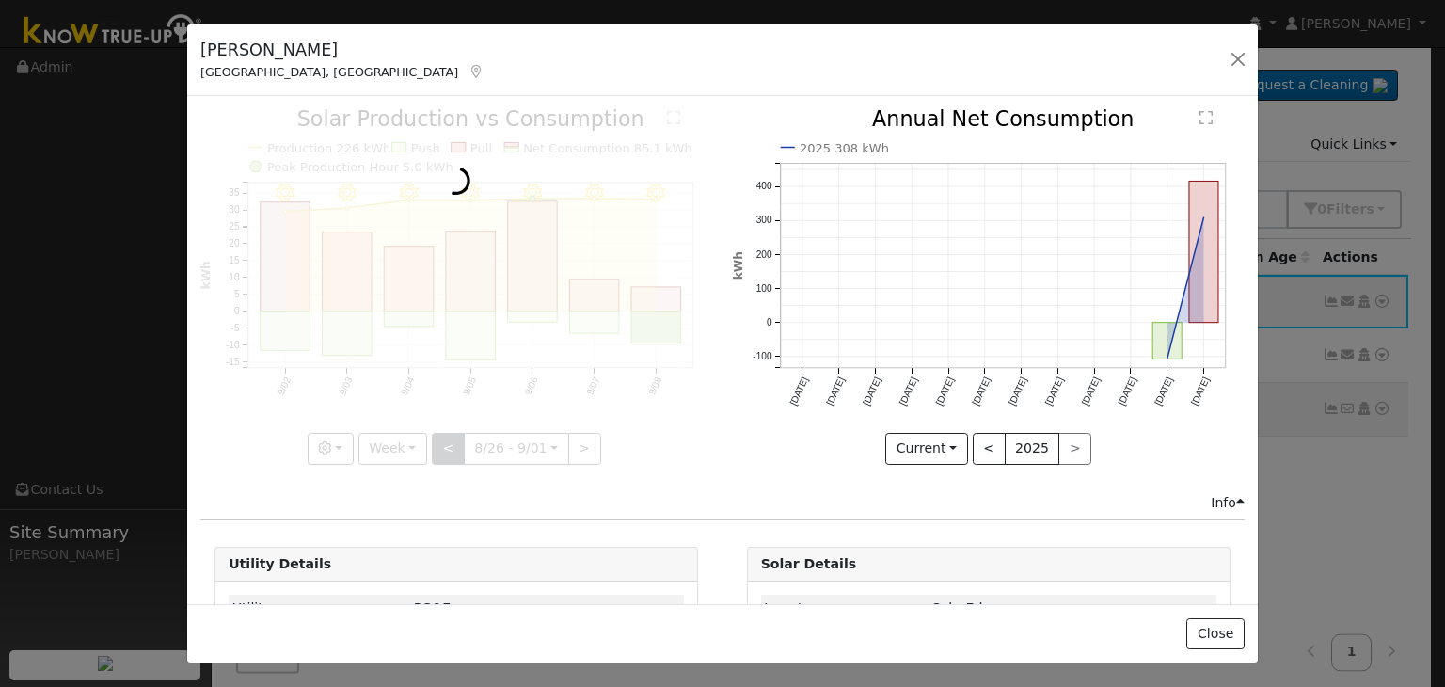
click at [444, 441] on div at bounding box center [456, 286] width 512 height 355
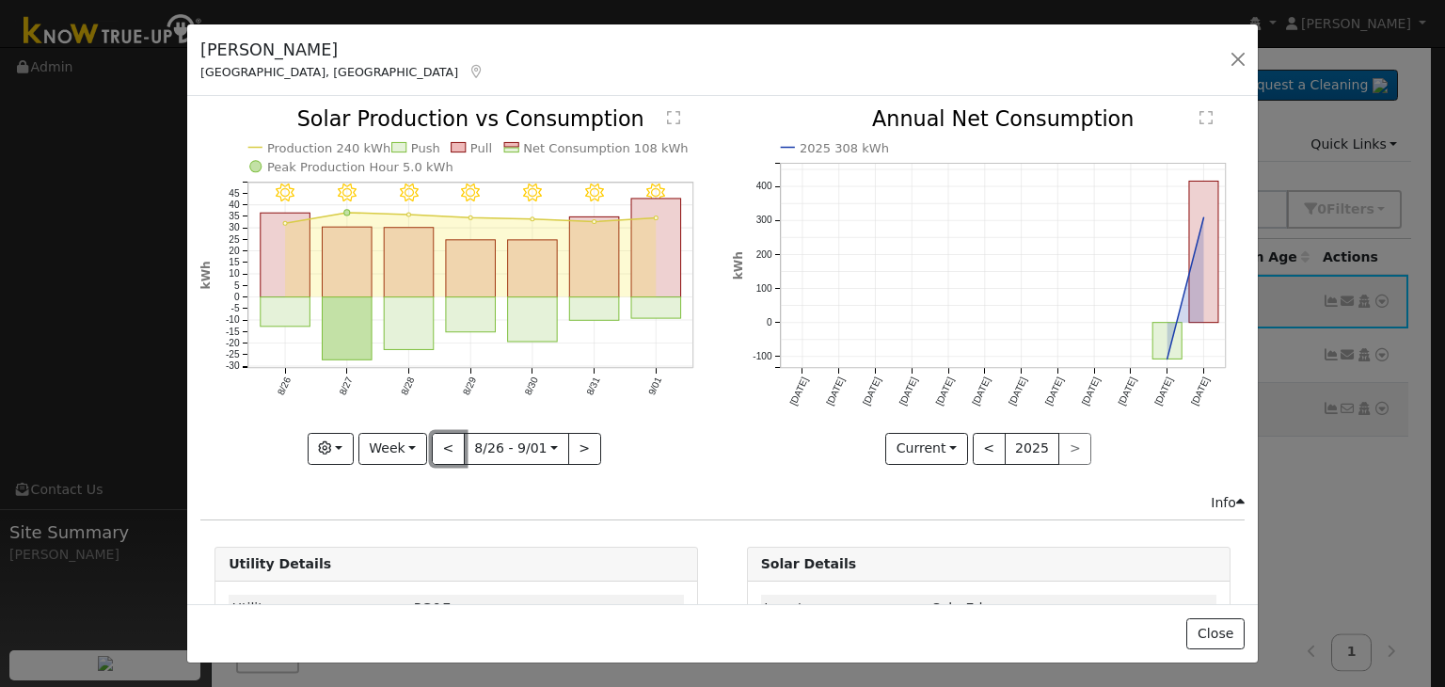
click at [446, 443] on button "<" at bounding box center [448, 449] width 33 height 32
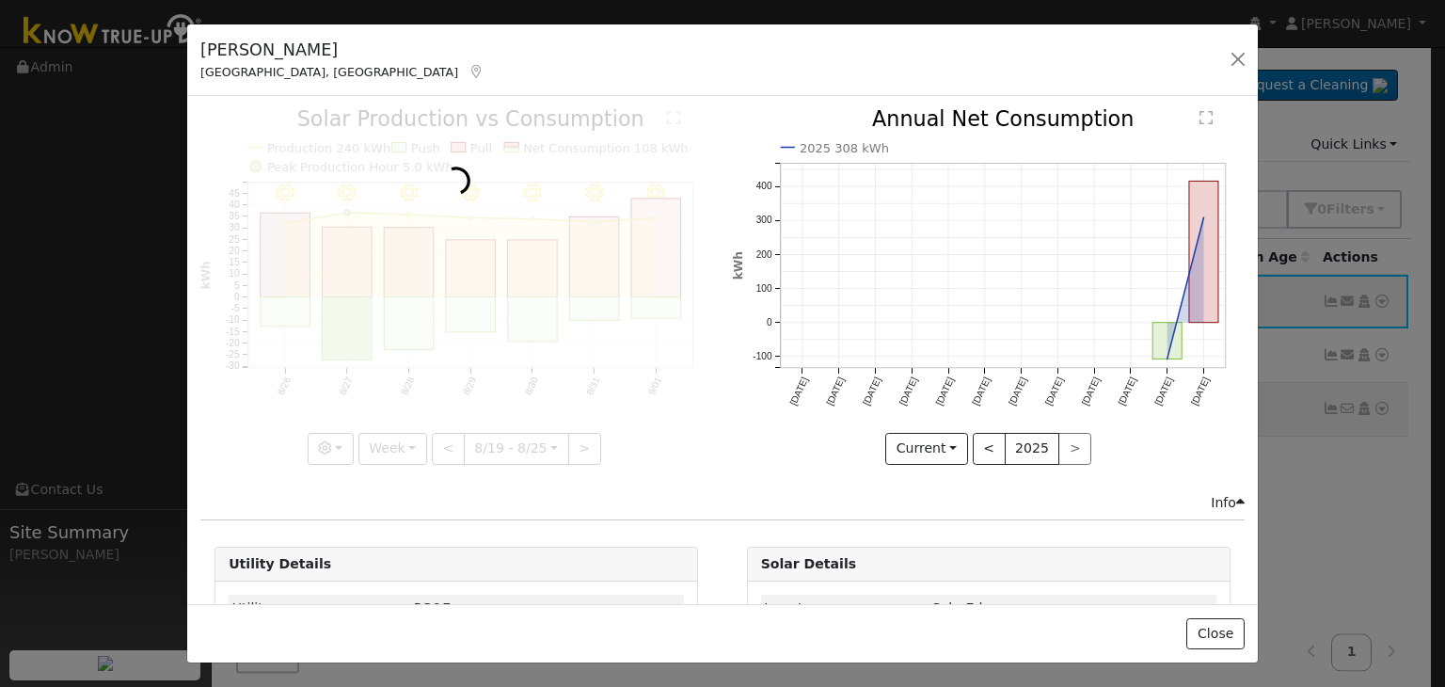
click at [446, 443] on div at bounding box center [456, 286] width 512 height 355
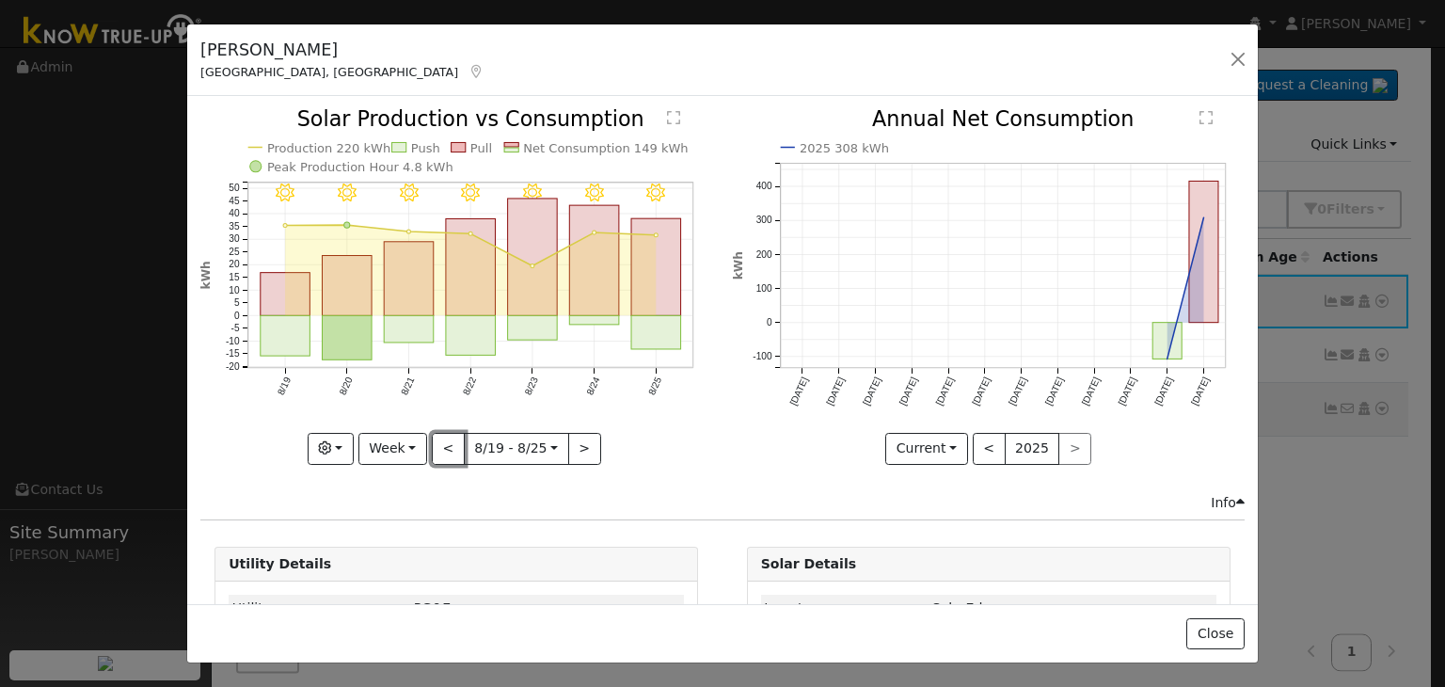
click at [446, 443] on button "<" at bounding box center [448, 449] width 33 height 32
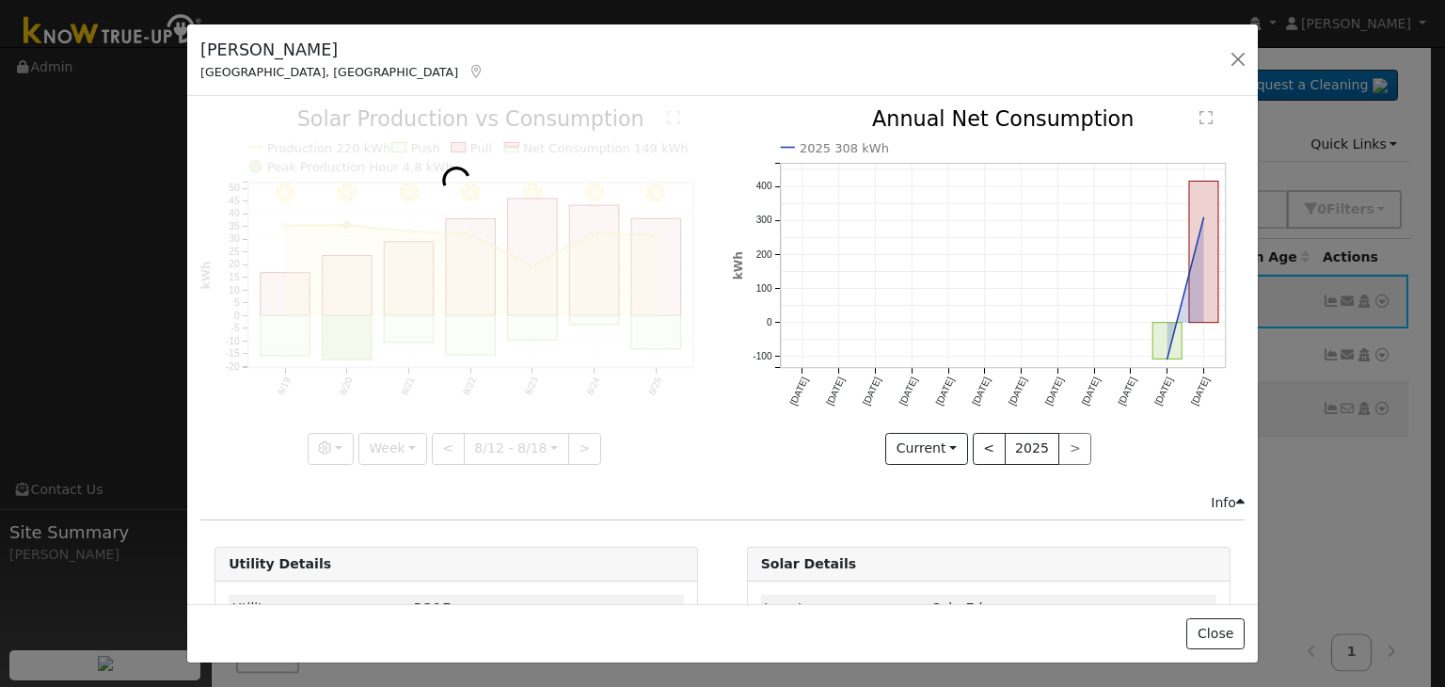
click at [446, 443] on div at bounding box center [456, 286] width 512 height 355
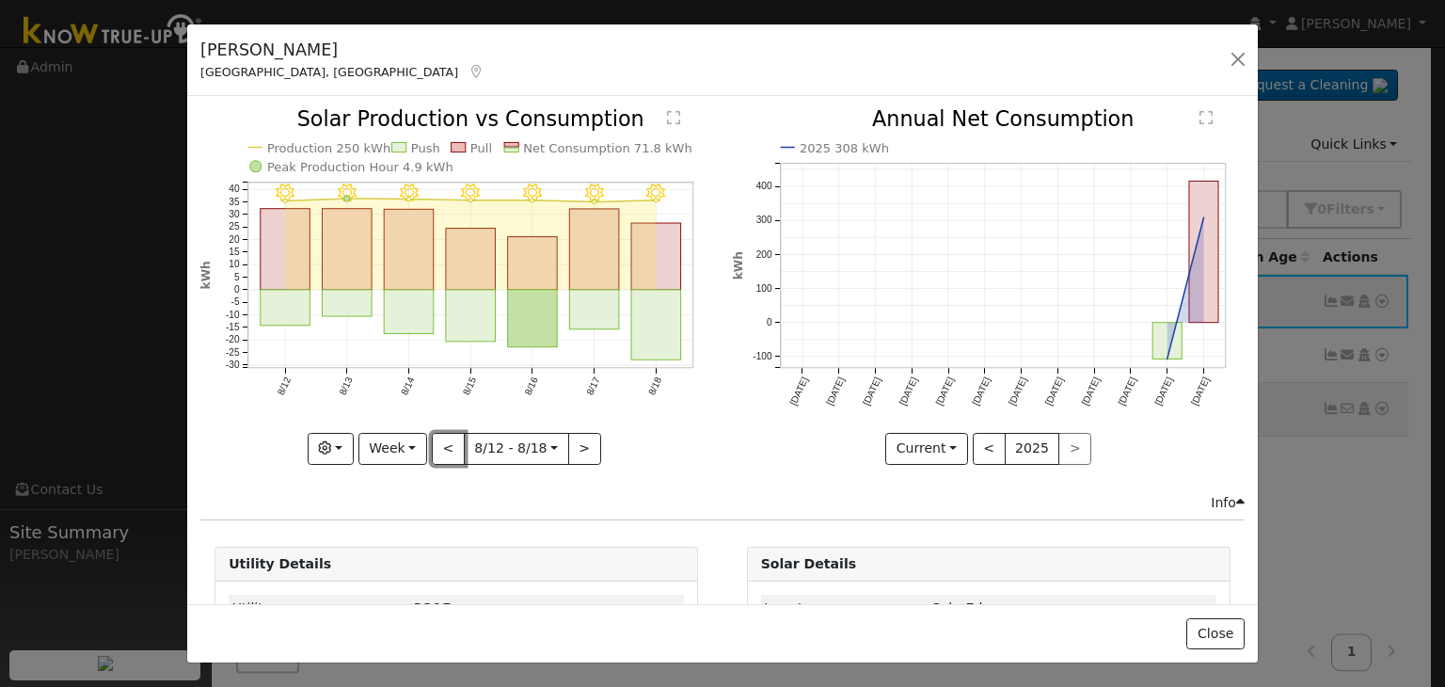
click at [446, 443] on button "<" at bounding box center [448, 449] width 33 height 32
click at [446, 443] on div at bounding box center [456, 286] width 512 height 355
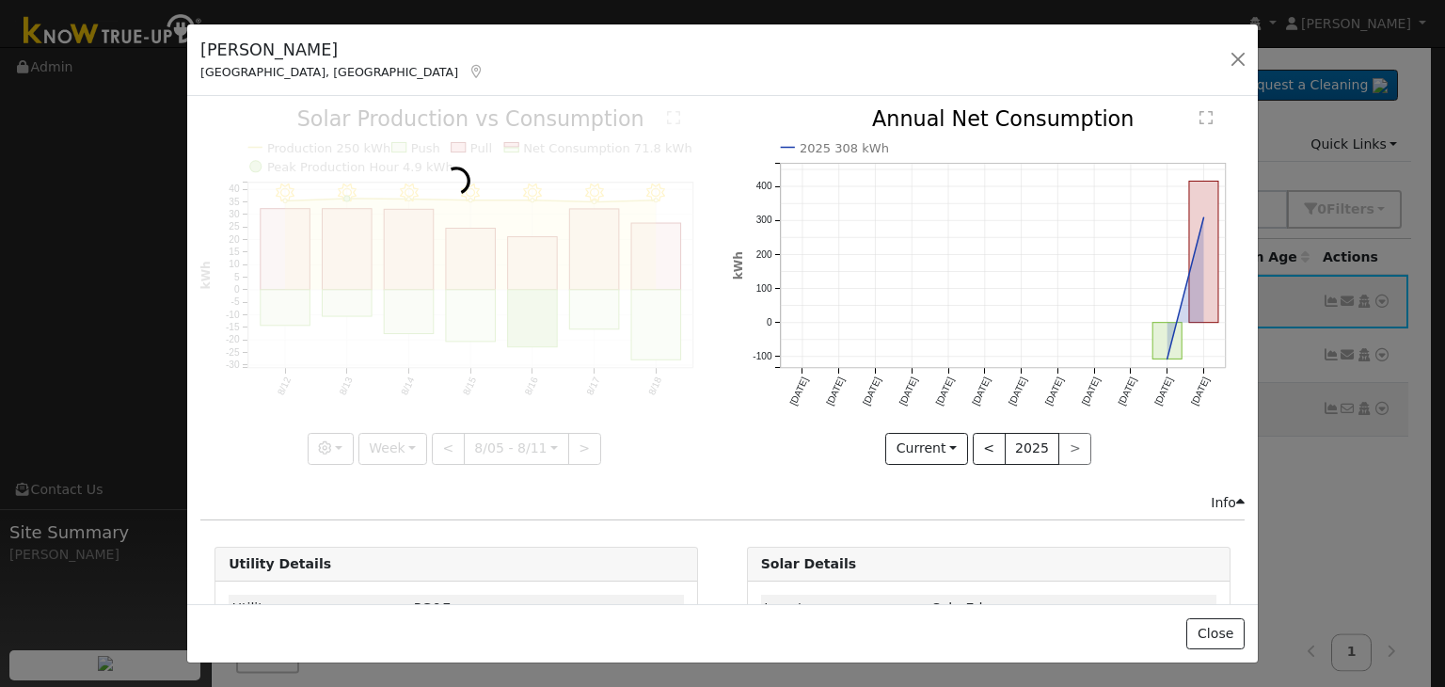
click at [446, 443] on div at bounding box center [456, 286] width 512 height 355
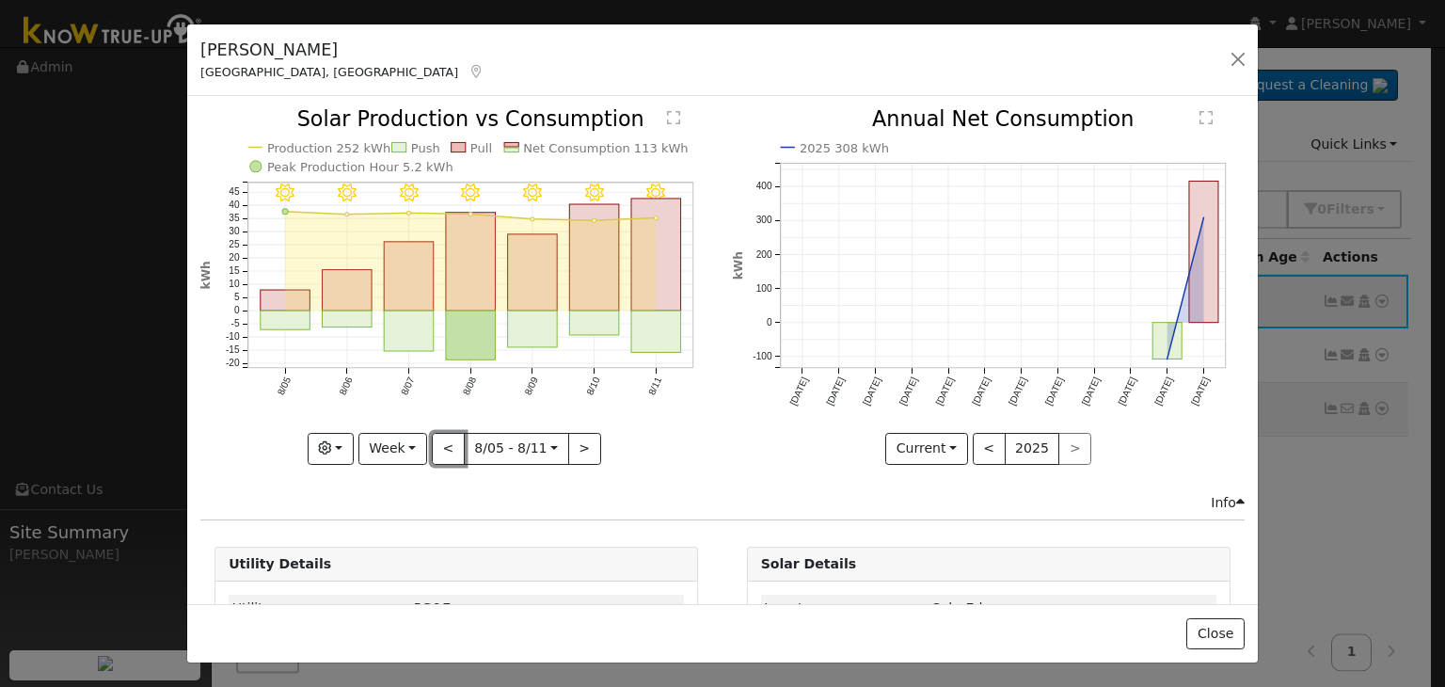
click at [446, 443] on button "<" at bounding box center [448, 449] width 33 height 32
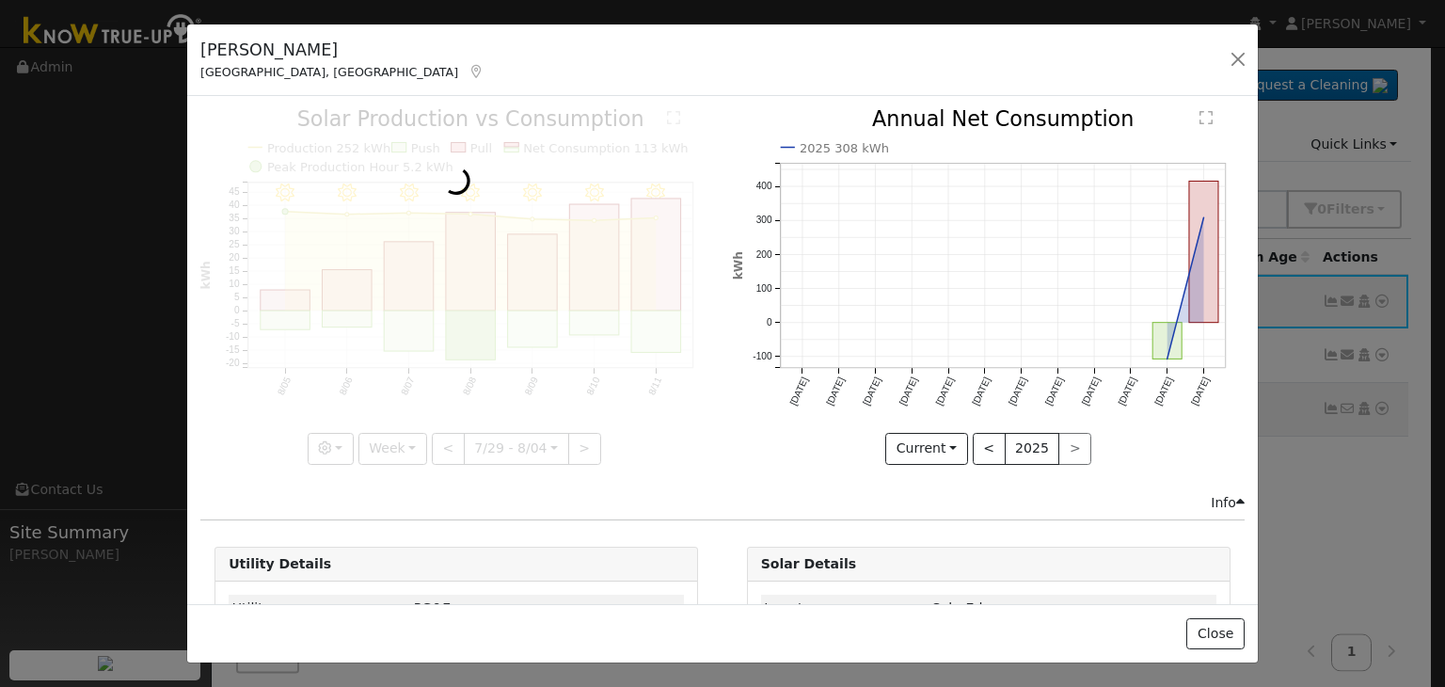
click at [446, 443] on div at bounding box center [456, 286] width 512 height 355
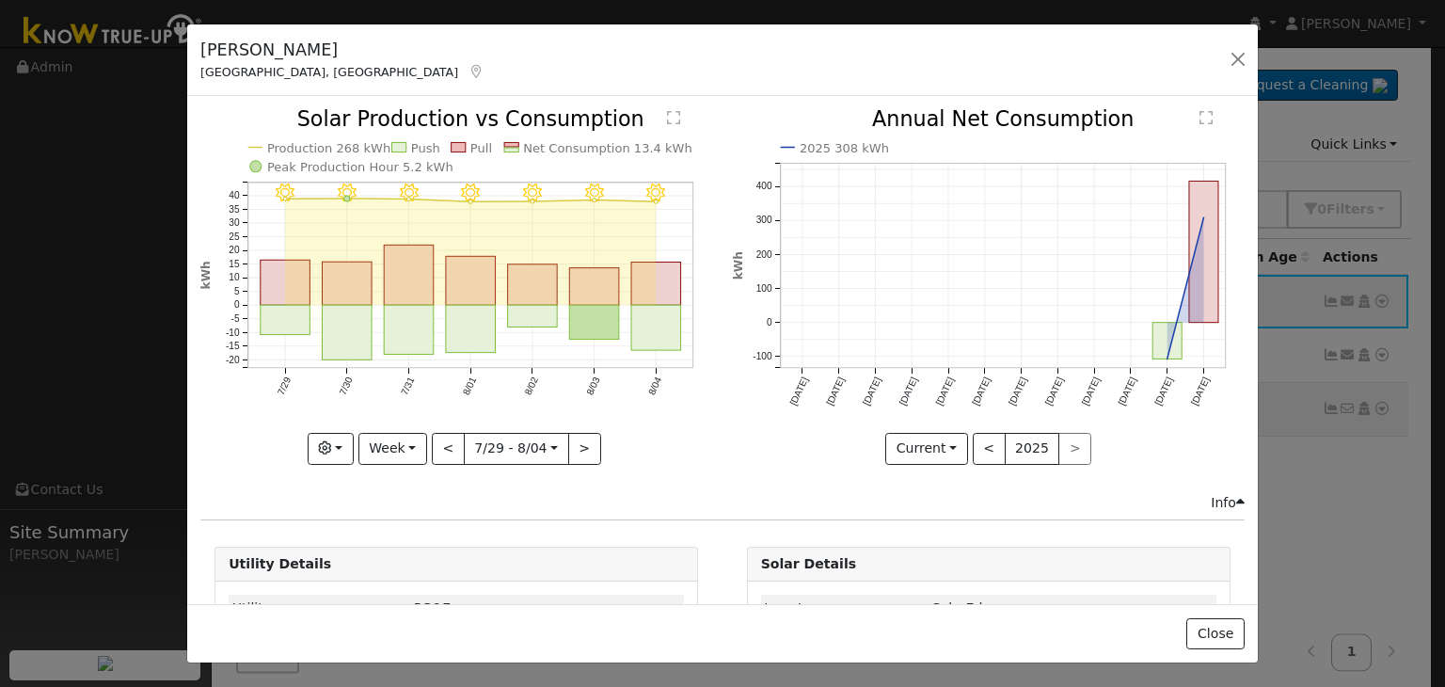
click at [446, 443] on div at bounding box center [456, 286] width 512 height 355
click at [446, 443] on button "<" at bounding box center [448, 449] width 33 height 32
type input "[DATE]"
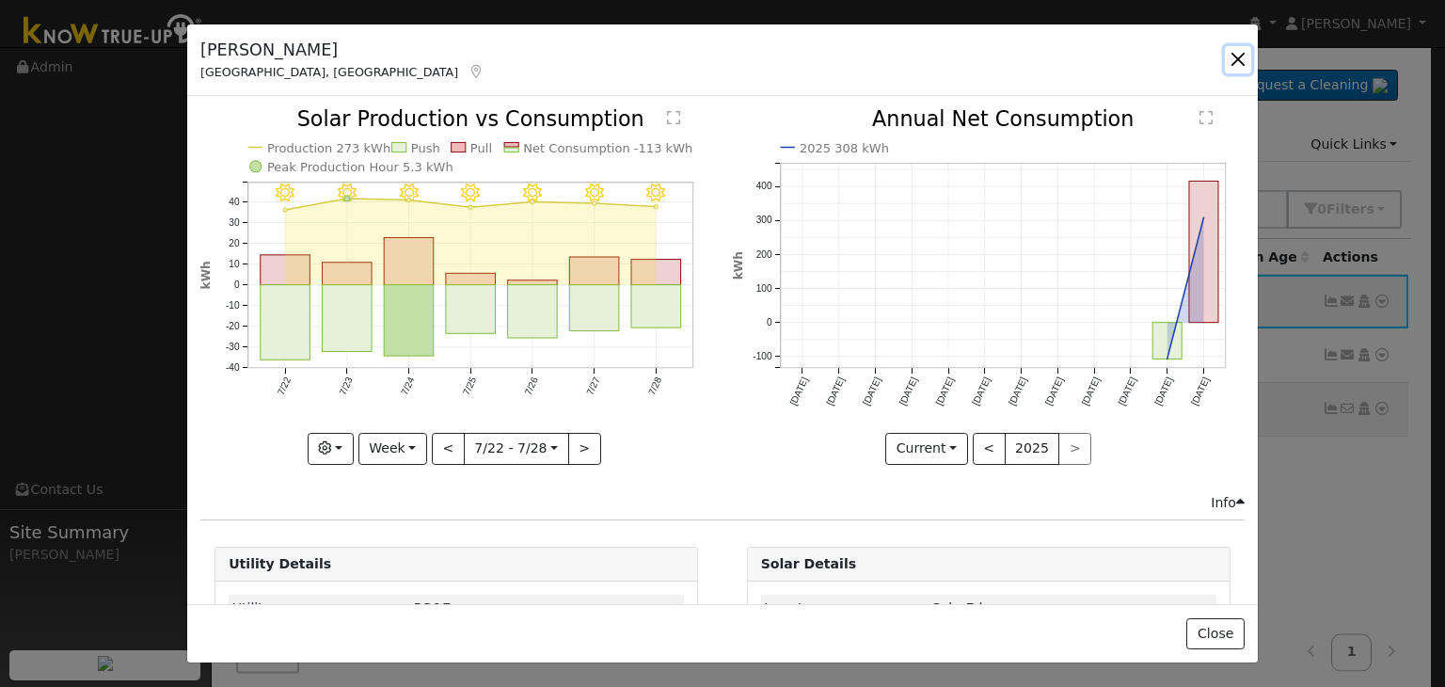
click at [1242, 52] on button "button" at bounding box center [1238, 59] width 26 height 26
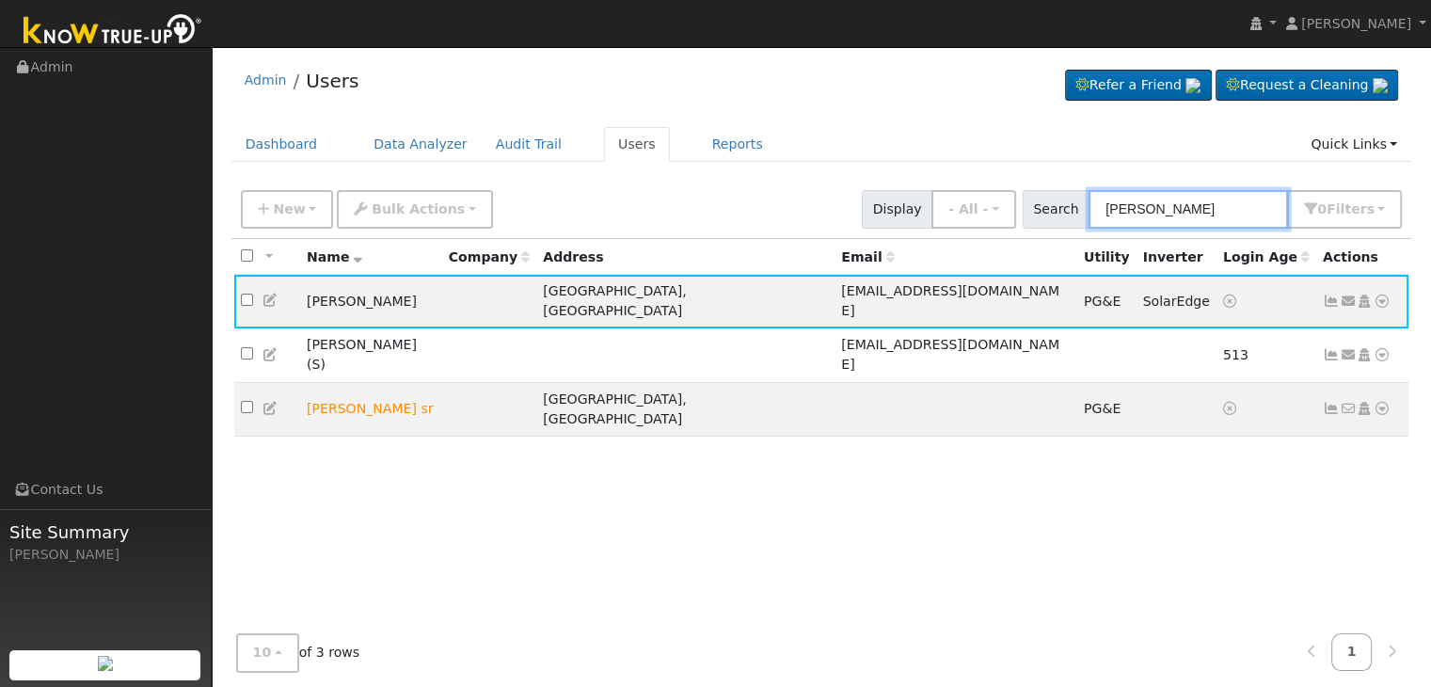
click at [1138, 213] on input "[PERSON_NAME]" at bounding box center [1187, 209] width 199 height 39
paste input "[PERSON_NAME]"
type input "[PERSON_NAME]"
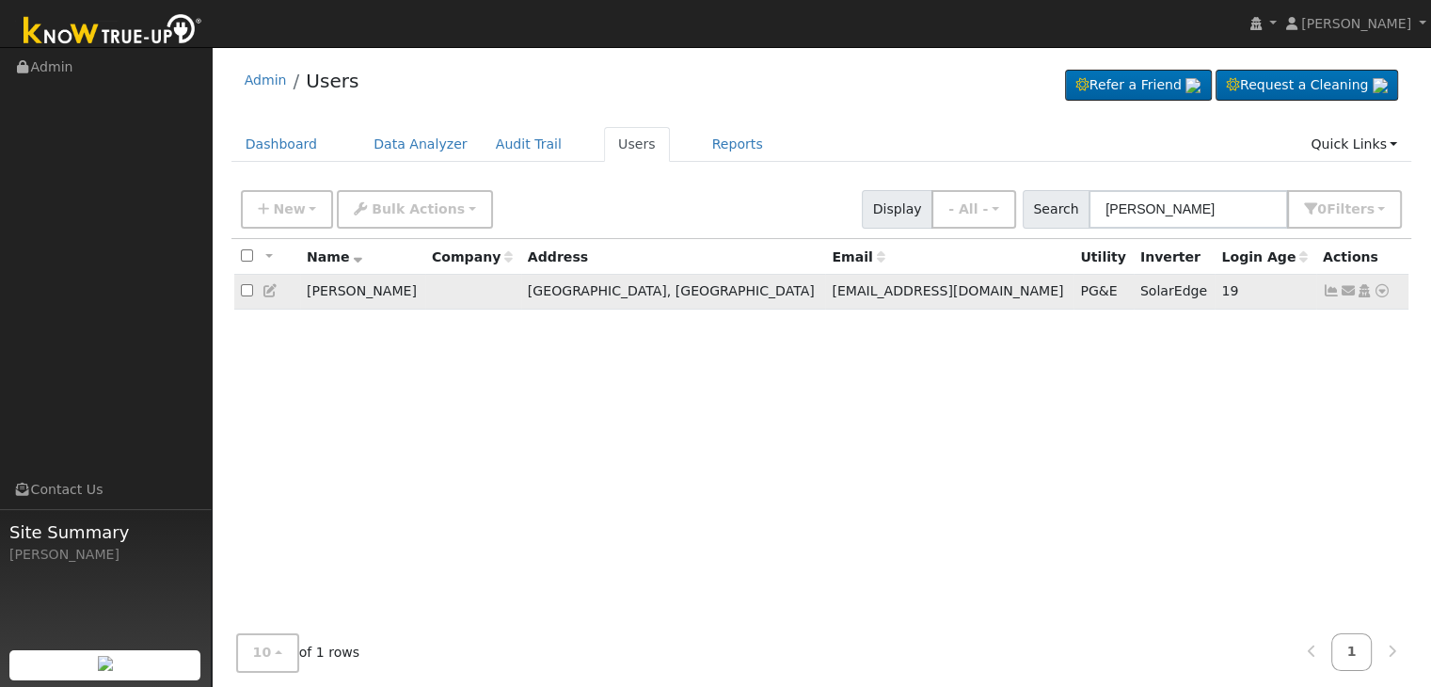
click at [1334, 296] on icon at bounding box center [1331, 290] width 17 height 13
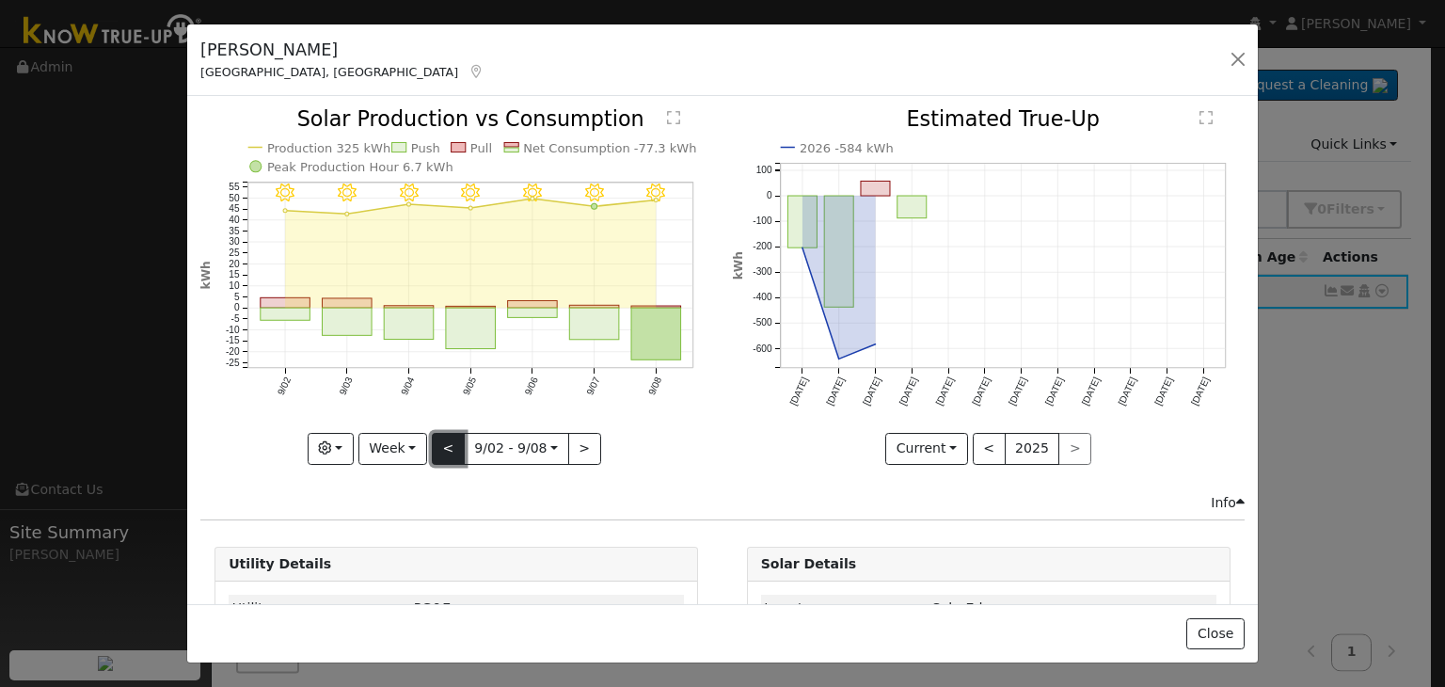
click at [441, 441] on button "<" at bounding box center [448, 449] width 33 height 32
click at [0, 0] on div at bounding box center [0, 0] width 0 height 0
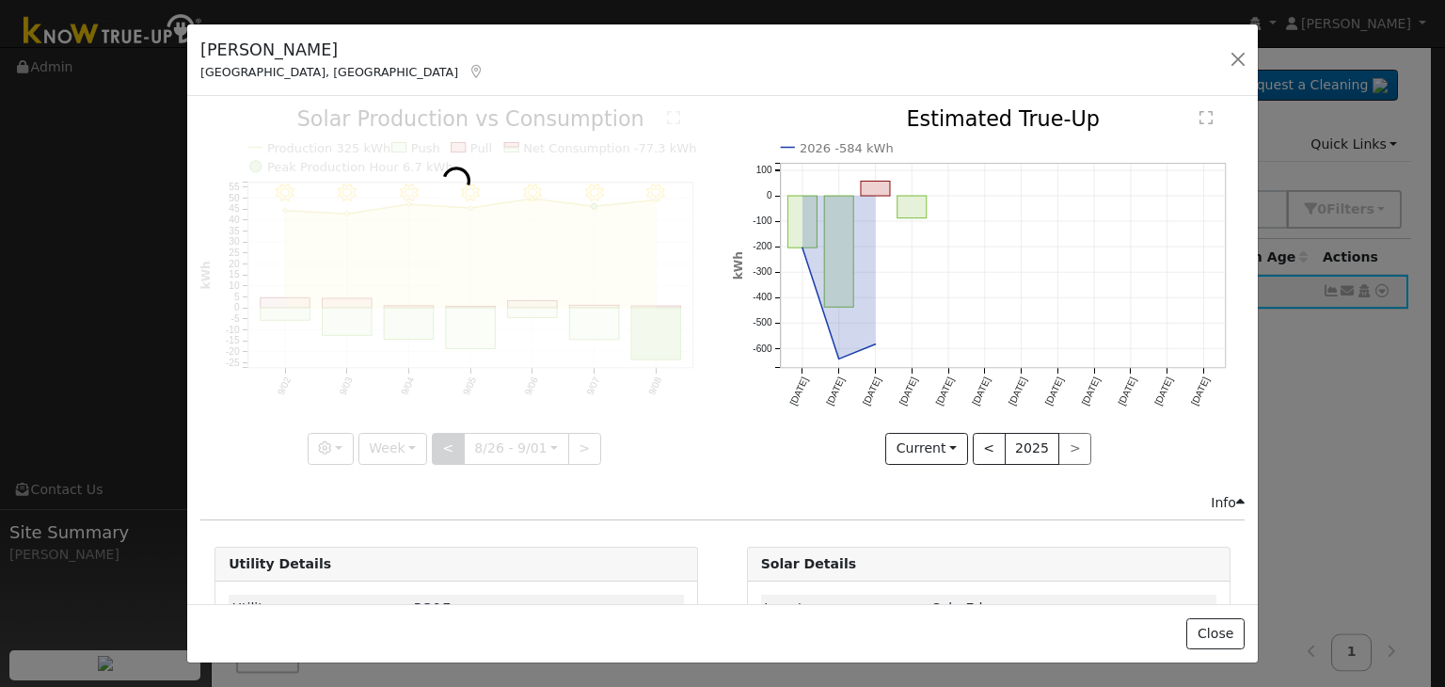
click at [441, 441] on div at bounding box center [456, 286] width 512 height 355
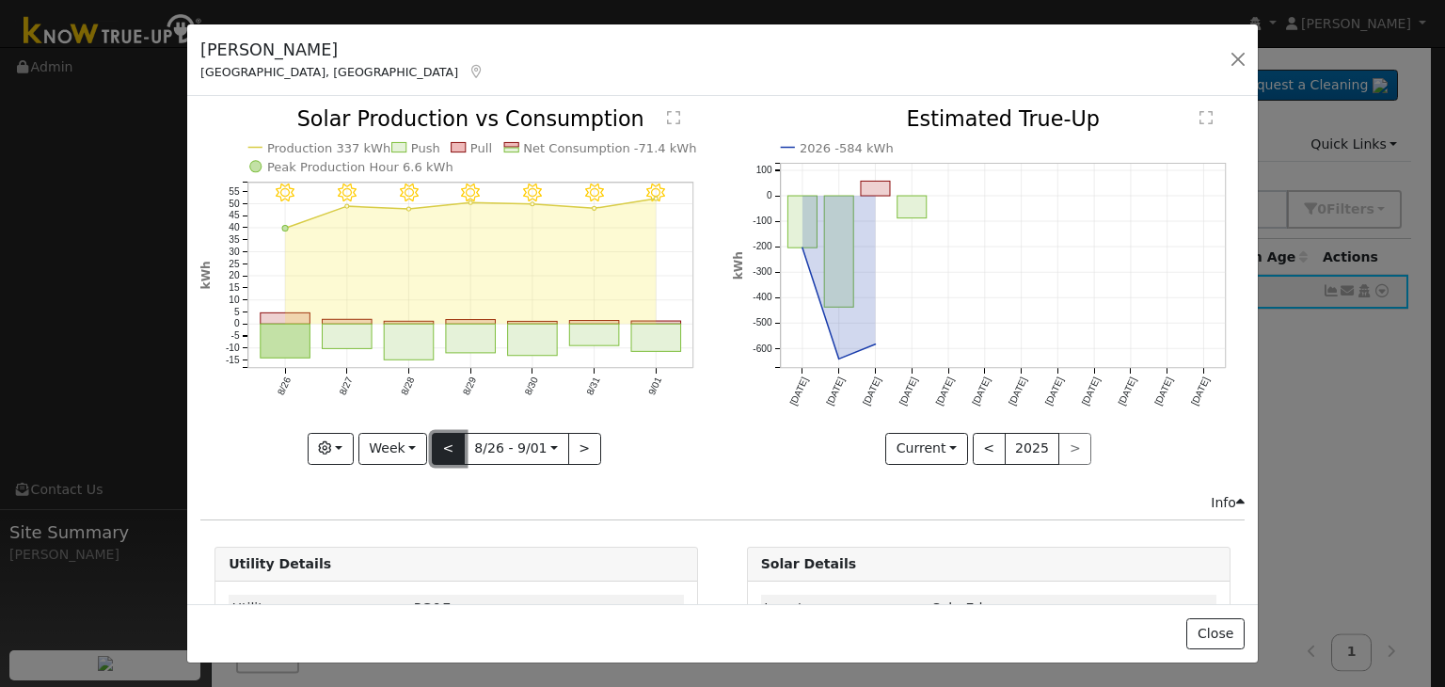
click at [441, 441] on button "<" at bounding box center [448, 449] width 33 height 32
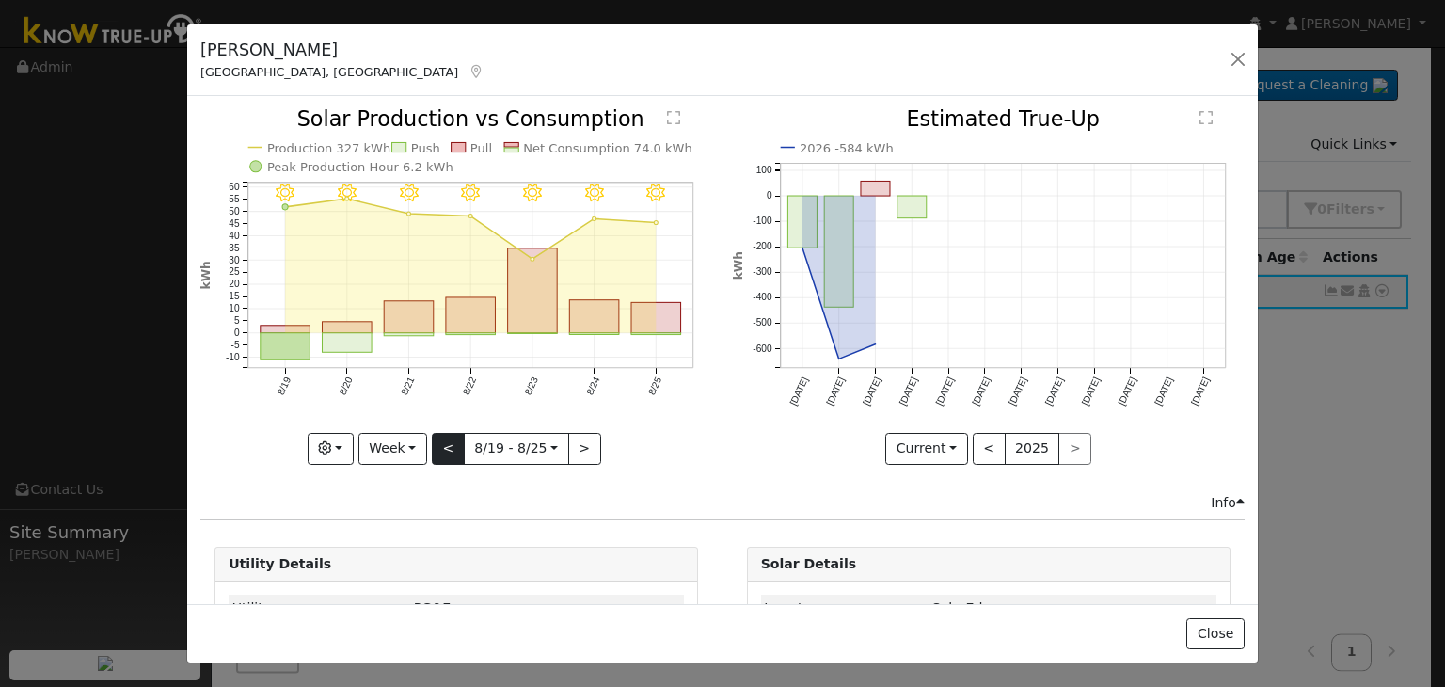
click at [441, 441] on div at bounding box center [456, 286] width 512 height 355
click at [441, 441] on button "<" at bounding box center [448, 449] width 33 height 32
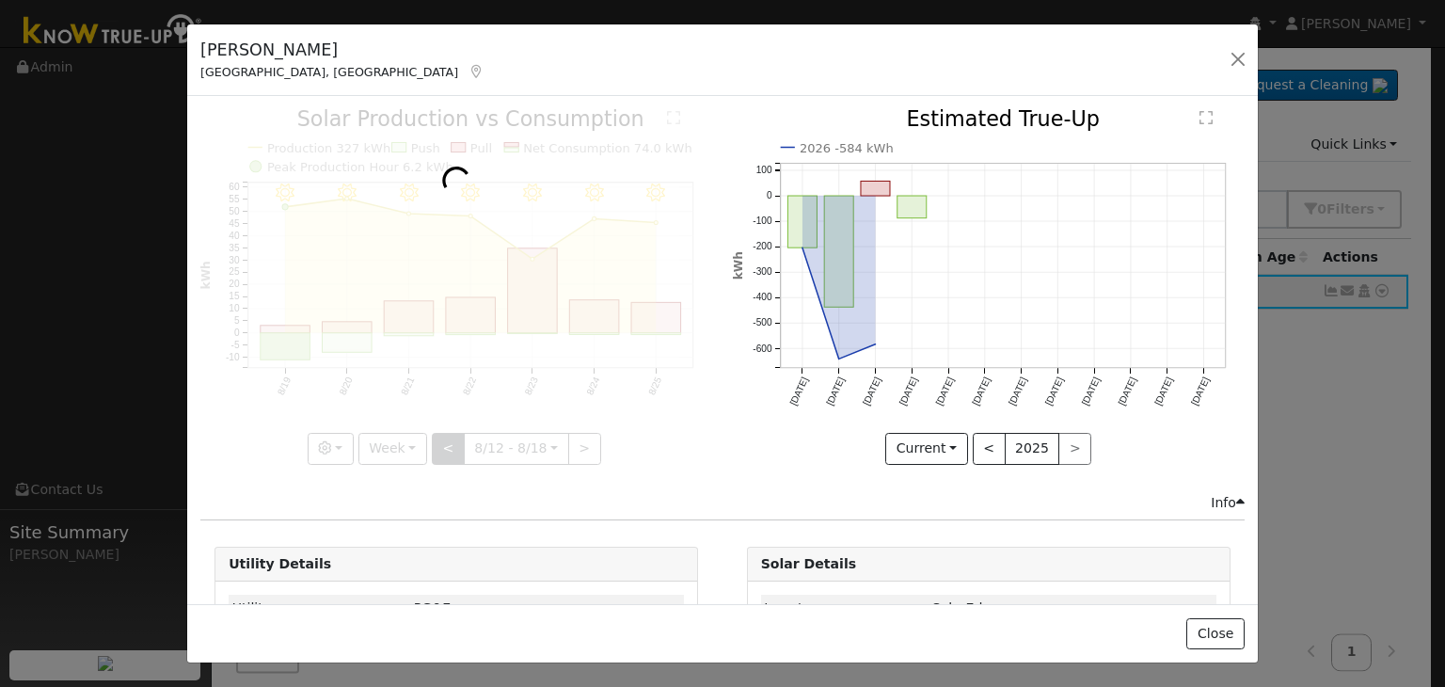
click at [441, 441] on div at bounding box center [456, 286] width 512 height 355
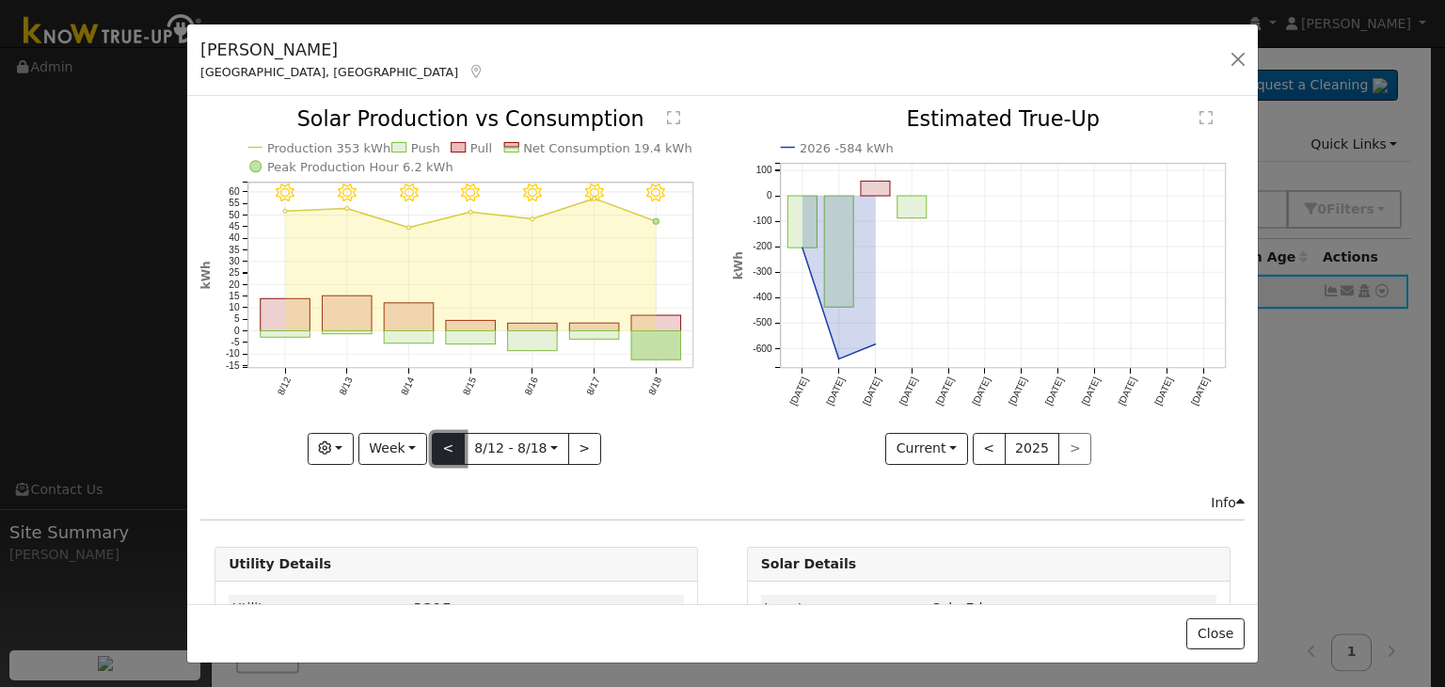
click at [441, 441] on button "<" at bounding box center [448, 449] width 33 height 32
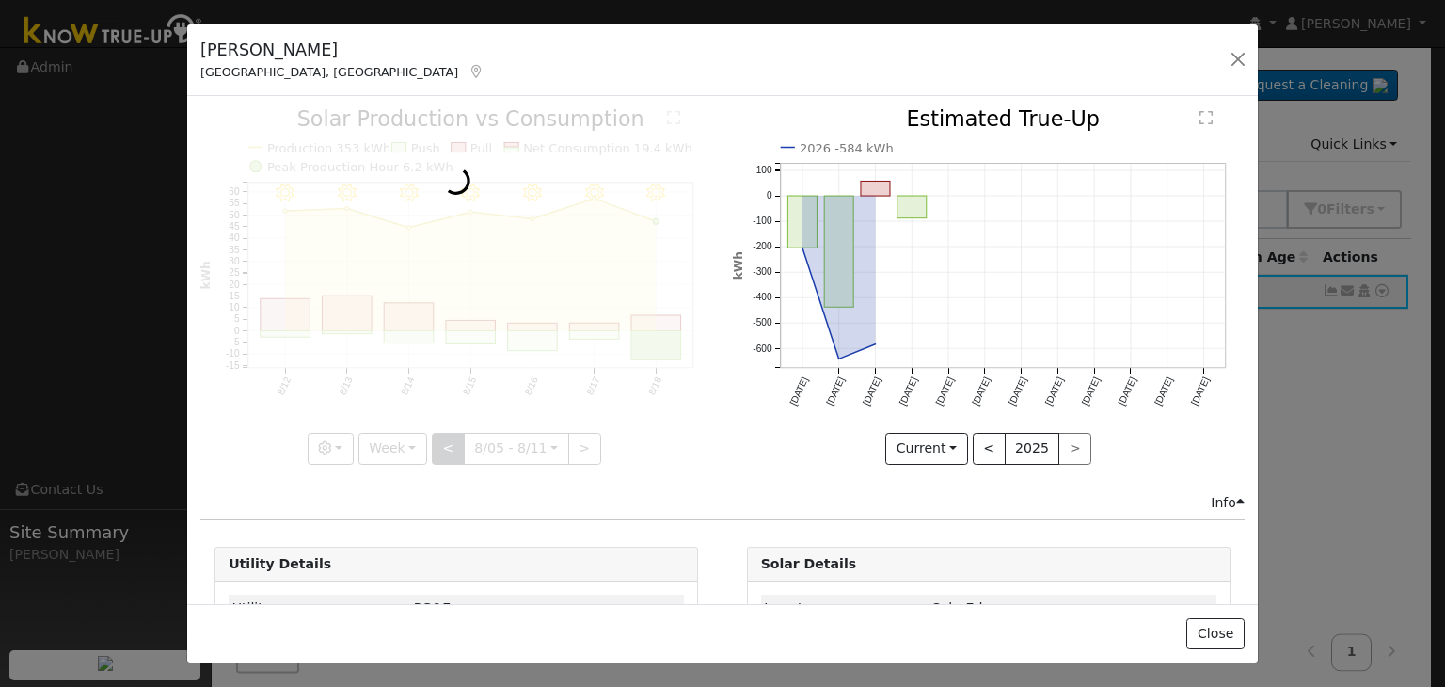
click at [441, 441] on div at bounding box center [456, 286] width 512 height 355
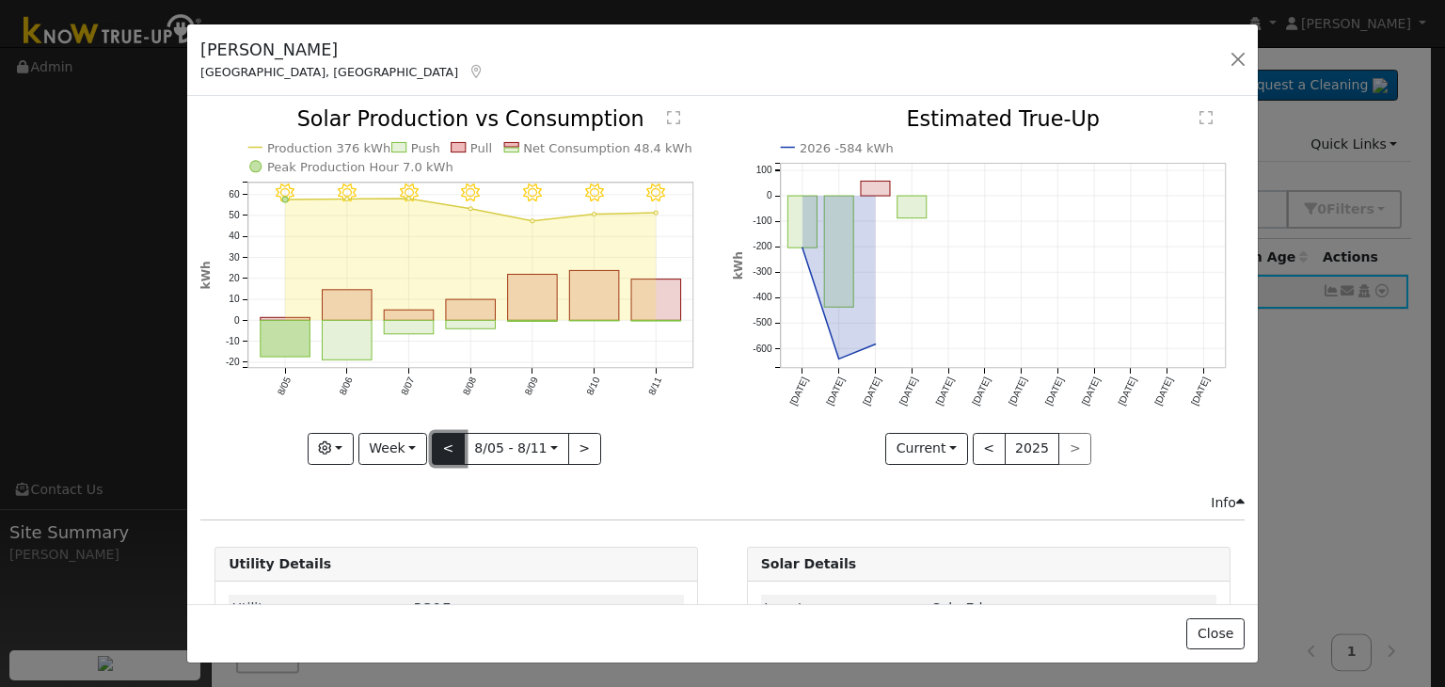
click at [441, 441] on button "<" at bounding box center [448, 449] width 33 height 32
type input "[DATE]"
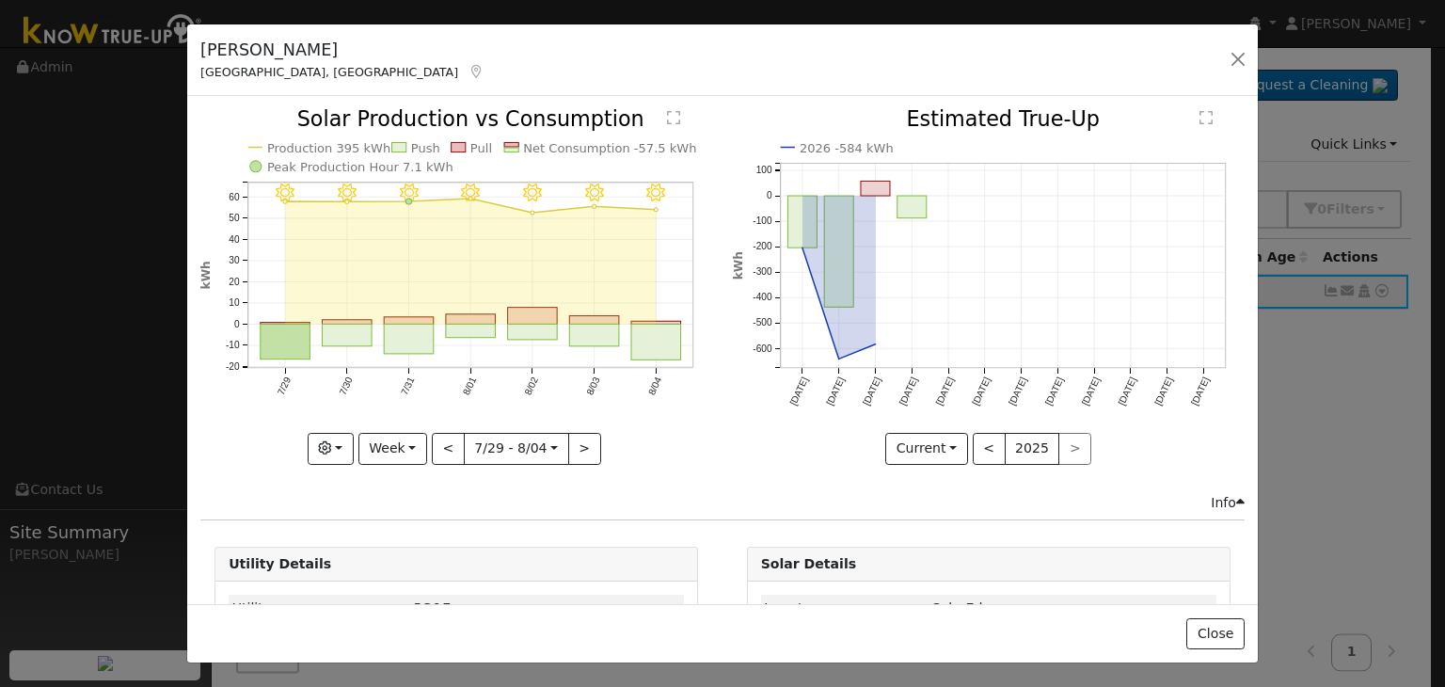
click at [1240, 73] on div "[PERSON_NAME], [GEOGRAPHIC_DATA] Default Account Default Account [STREET_ADDRES…" at bounding box center [722, 60] width 1070 height 72
click at [1234, 60] on button "button" at bounding box center [1238, 59] width 26 height 26
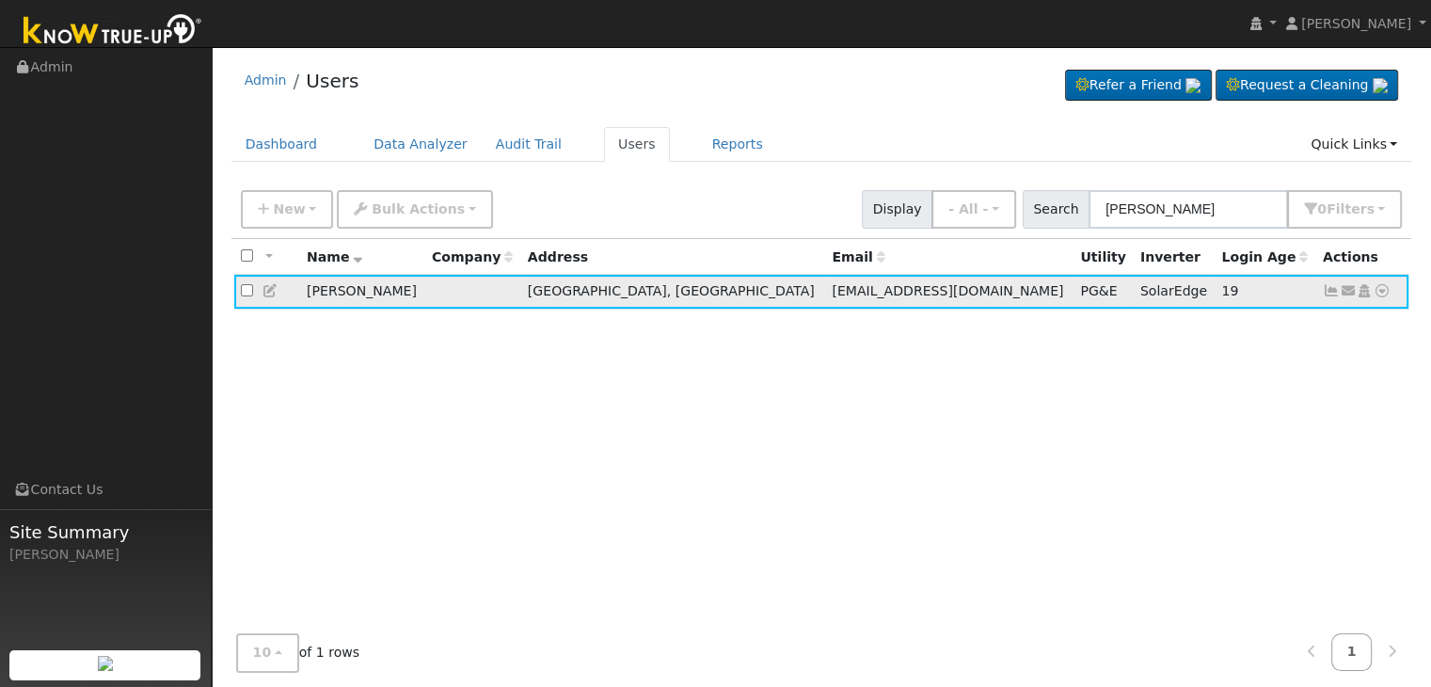
click at [1330, 289] on icon at bounding box center [1331, 290] width 17 height 13
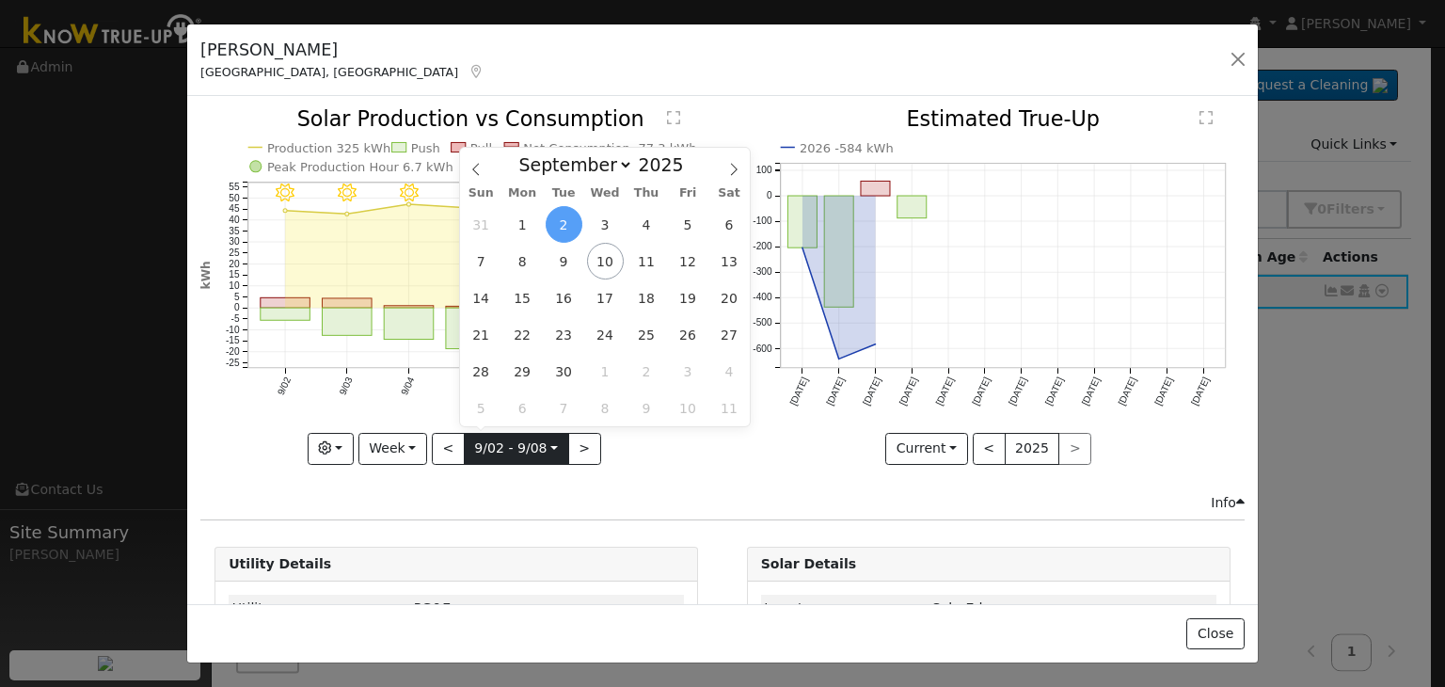
click at [477, 440] on input "[DATE]" at bounding box center [516, 449] width 103 height 30
click at [478, 170] on icon at bounding box center [475, 169] width 13 height 13
select select "6"
click at [557, 259] on span "8" at bounding box center [564, 261] width 37 height 37
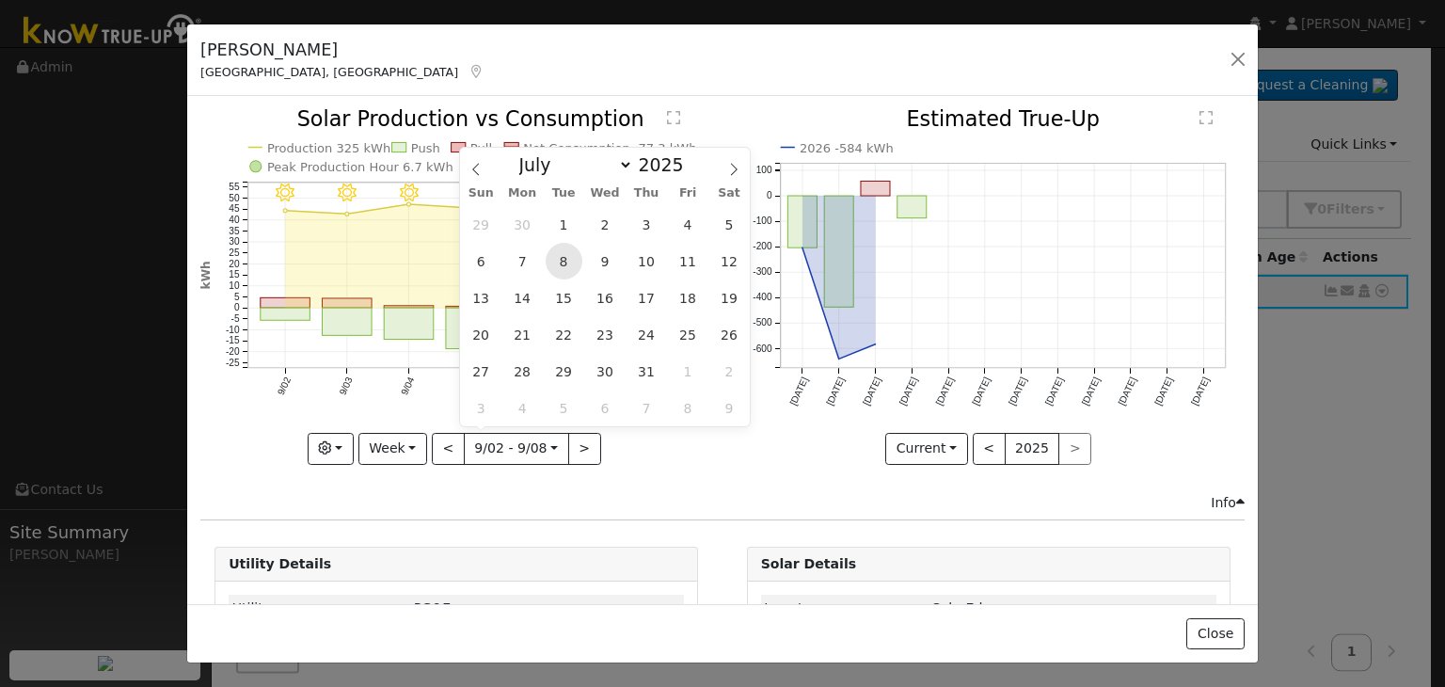
type input "[DATE]"
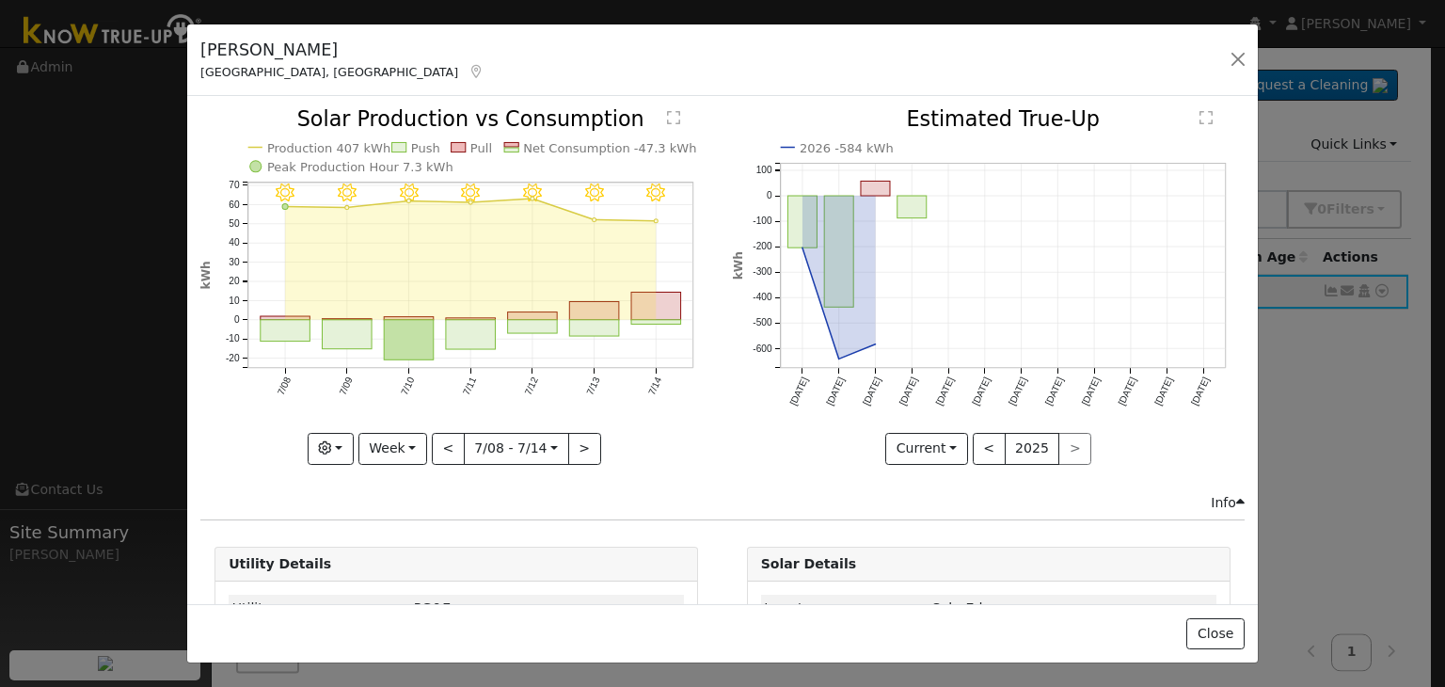
click at [248, 493] on div "Info" at bounding box center [723, 503] width 1064 height 20
click at [1239, 57] on button "button" at bounding box center [1238, 59] width 26 height 26
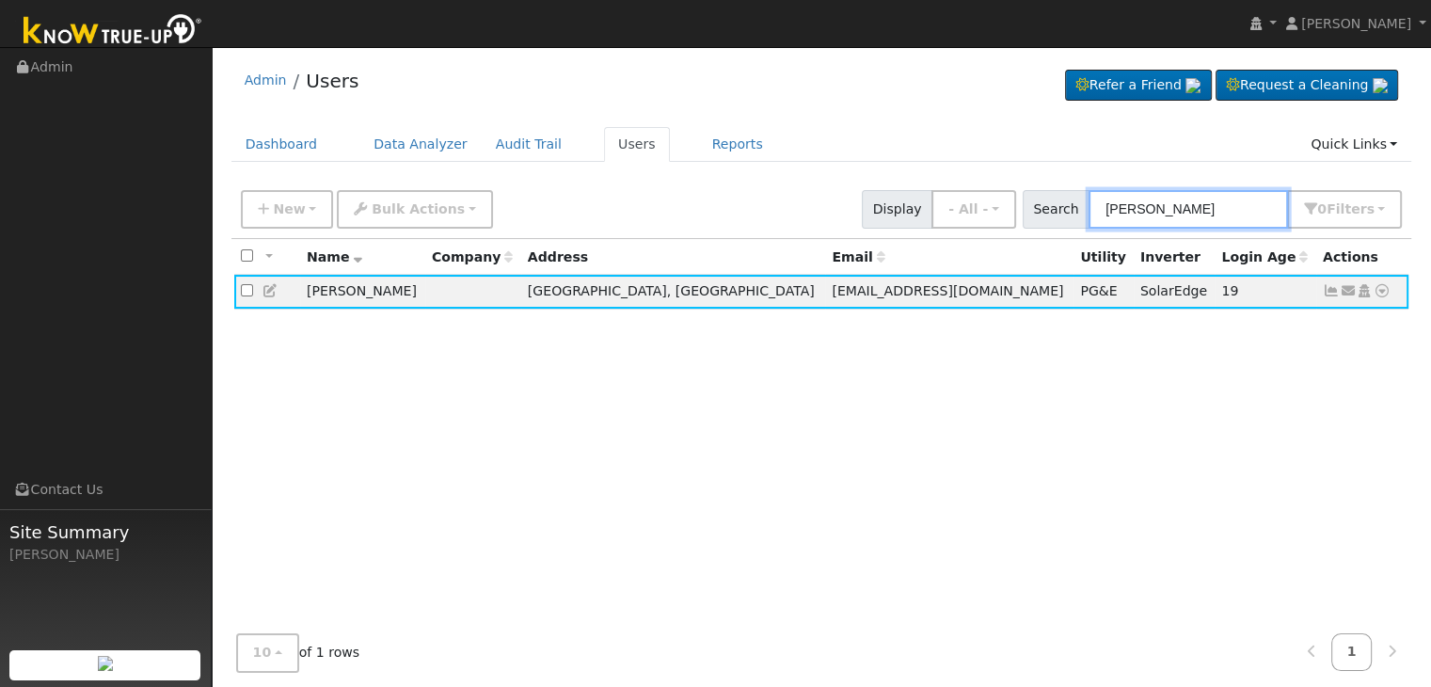
click at [1186, 208] on input "[PERSON_NAME]" at bounding box center [1187, 209] width 199 height 39
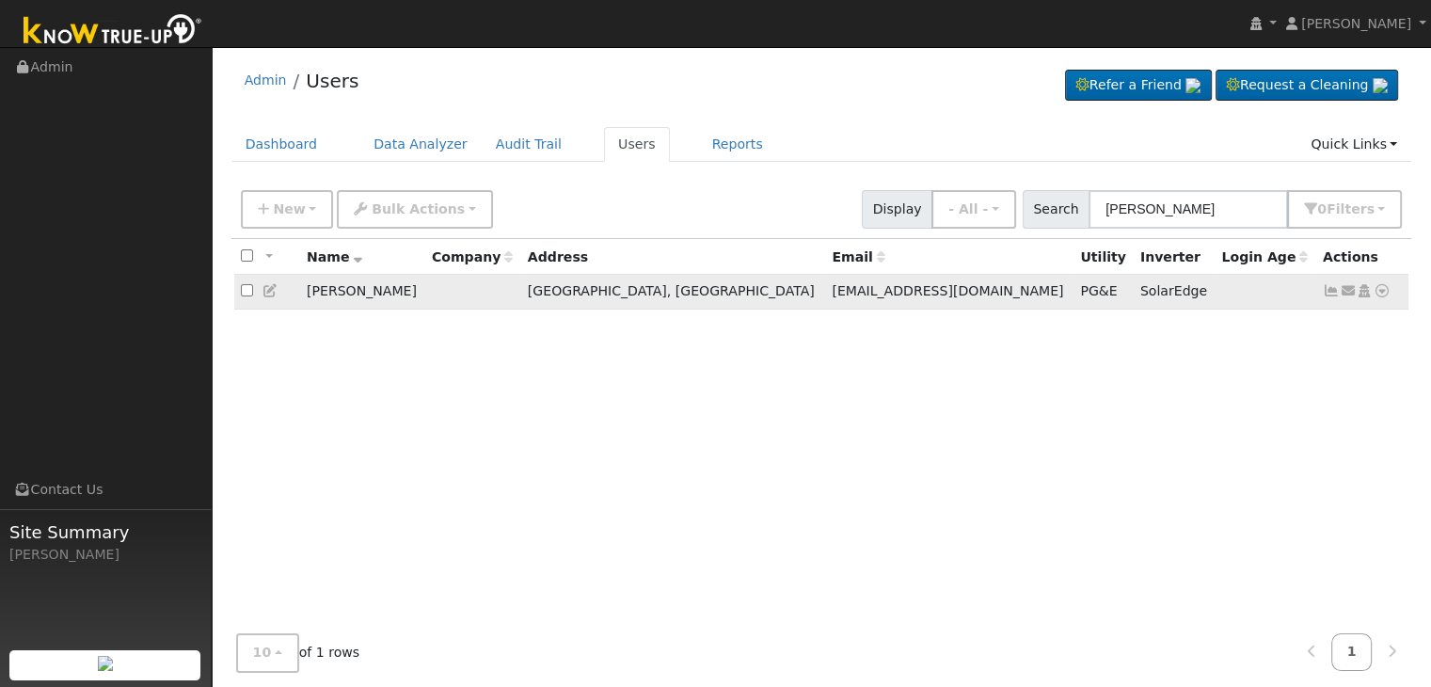
click at [1329, 291] on icon at bounding box center [1331, 290] width 17 height 13
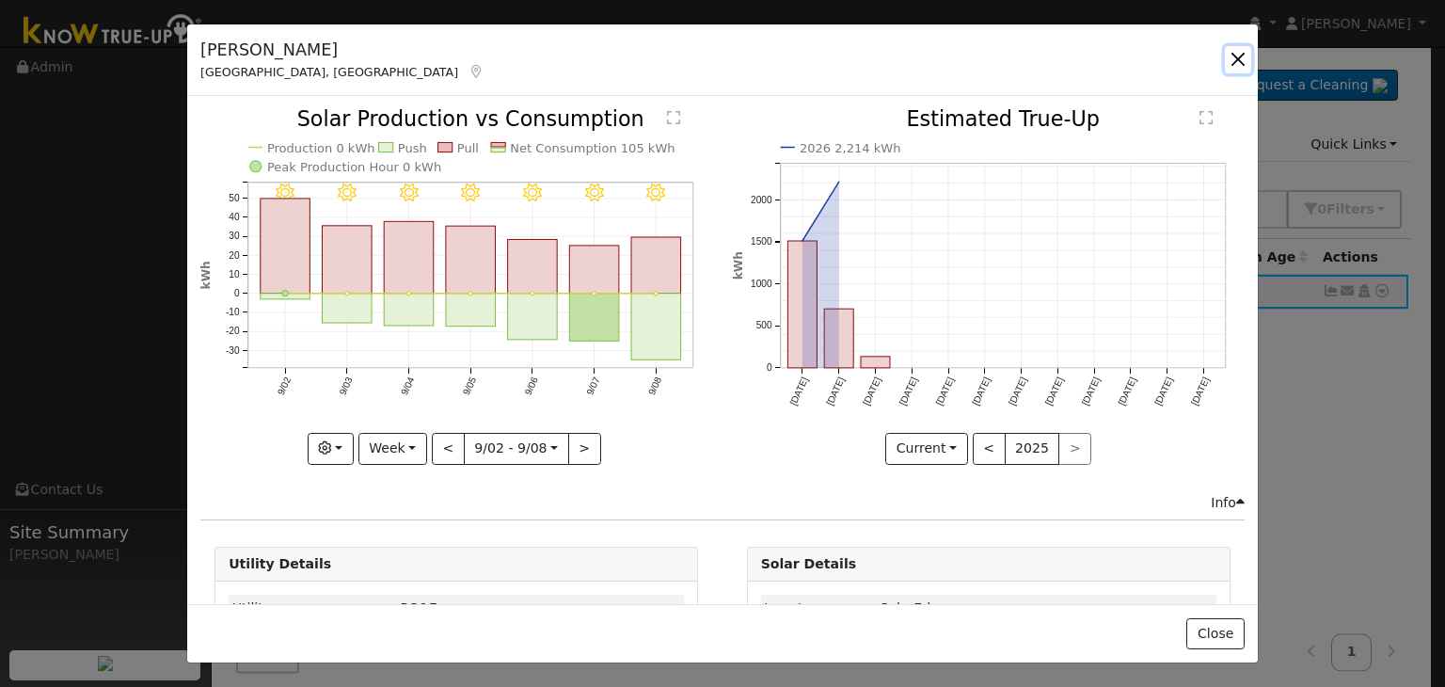
click at [1238, 59] on button "button" at bounding box center [1238, 59] width 26 height 26
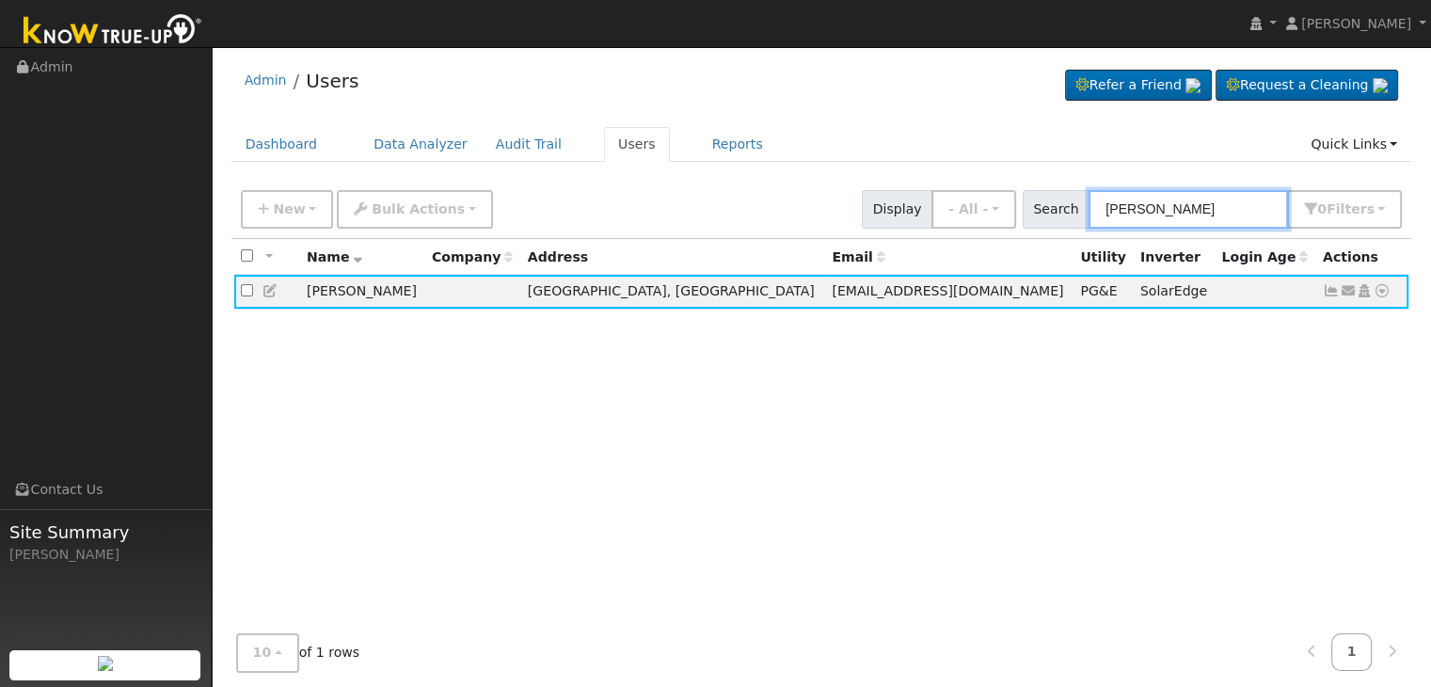
click at [1216, 212] on input "[PERSON_NAME]" at bounding box center [1187, 209] width 199 height 39
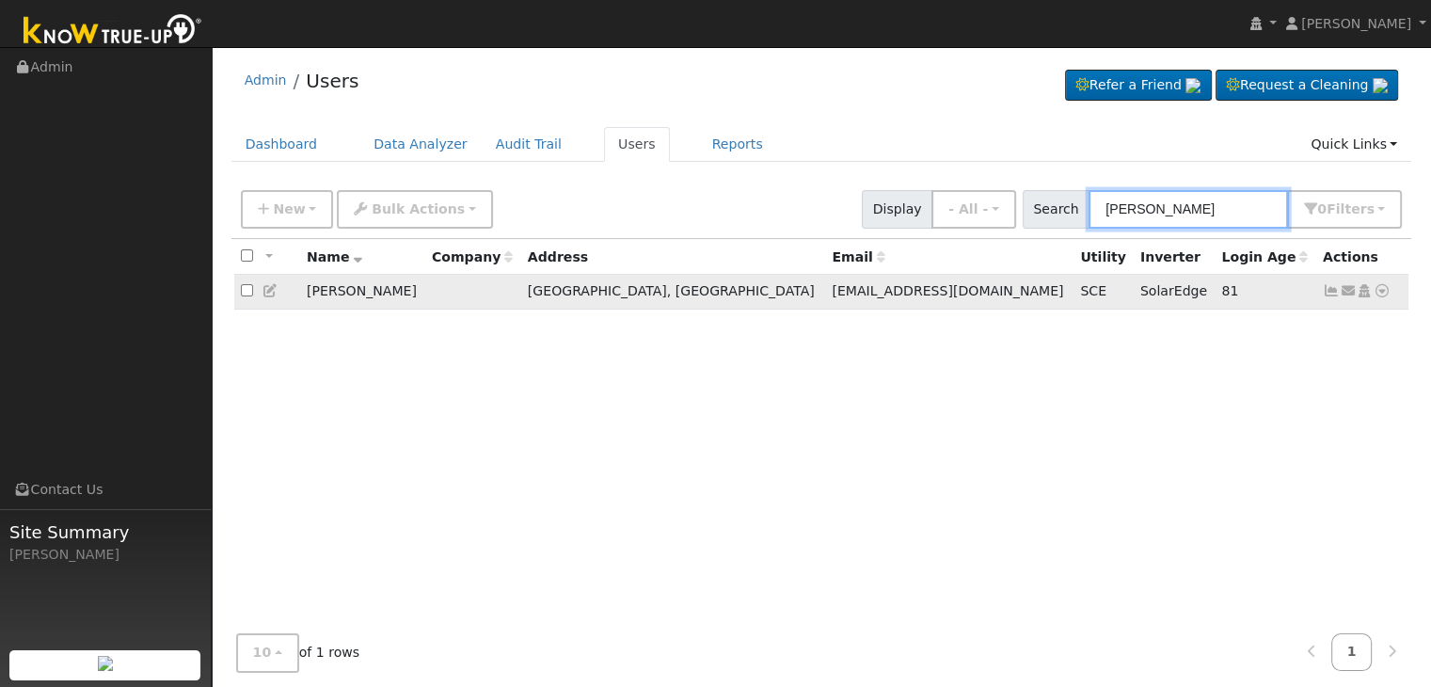
type input "[PERSON_NAME]"
click at [1328, 293] on icon at bounding box center [1331, 290] width 17 height 13
